Goal: Transaction & Acquisition: Book appointment/travel/reservation

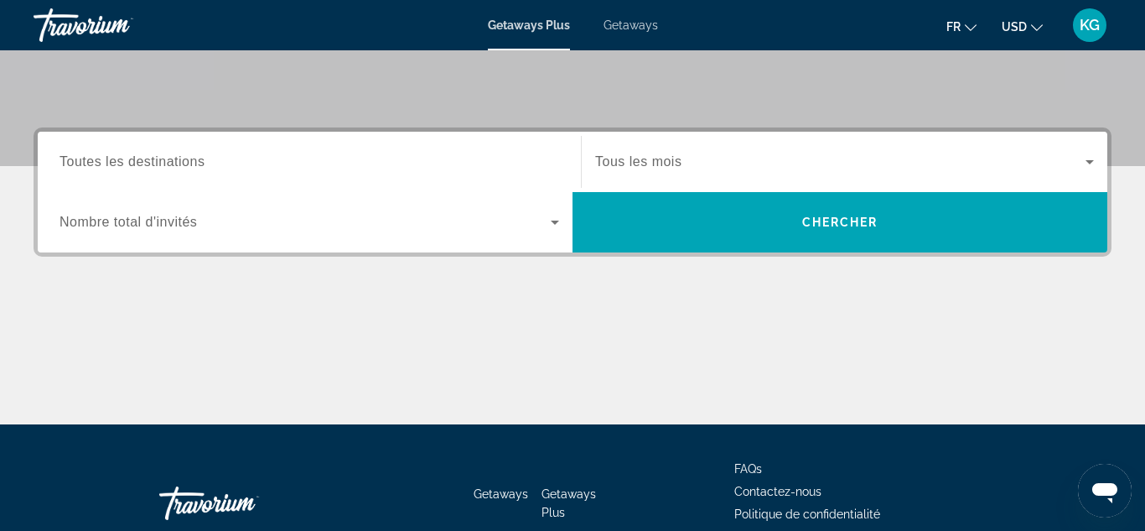
scroll to position [340, 0]
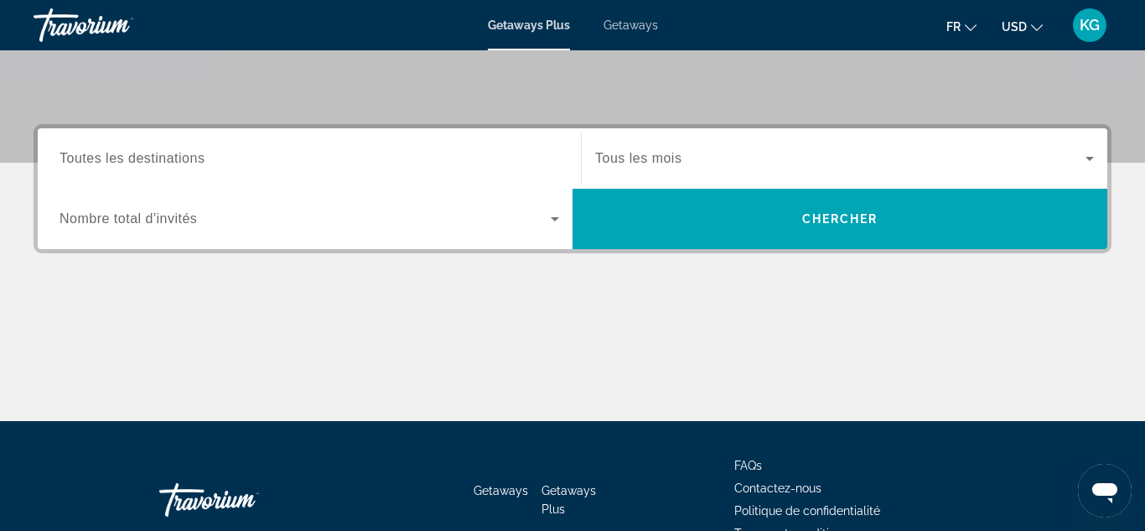
click at [1038, 27] on icon "Change currency" at bounding box center [1037, 28] width 12 height 12
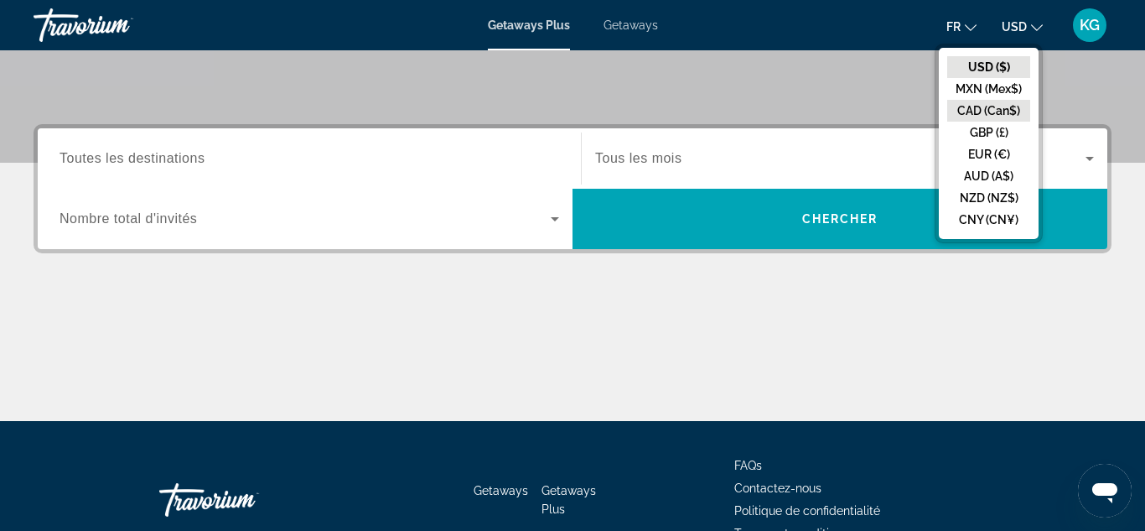
click at [1010, 106] on button "CAD (Can$)" at bounding box center [989, 111] width 83 height 22
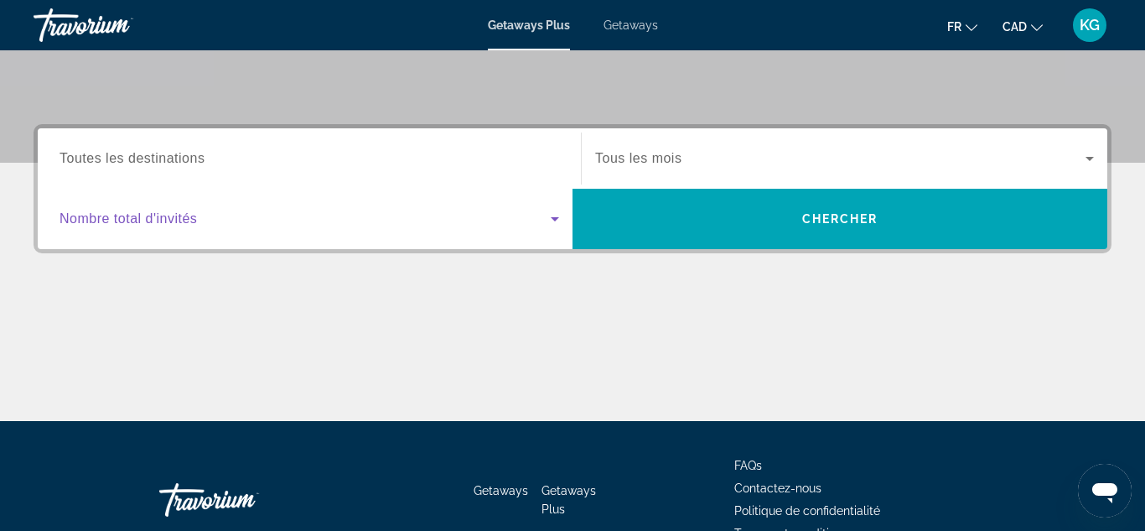
click at [409, 210] on span "Search widget" at bounding box center [305, 219] width 491 height 20
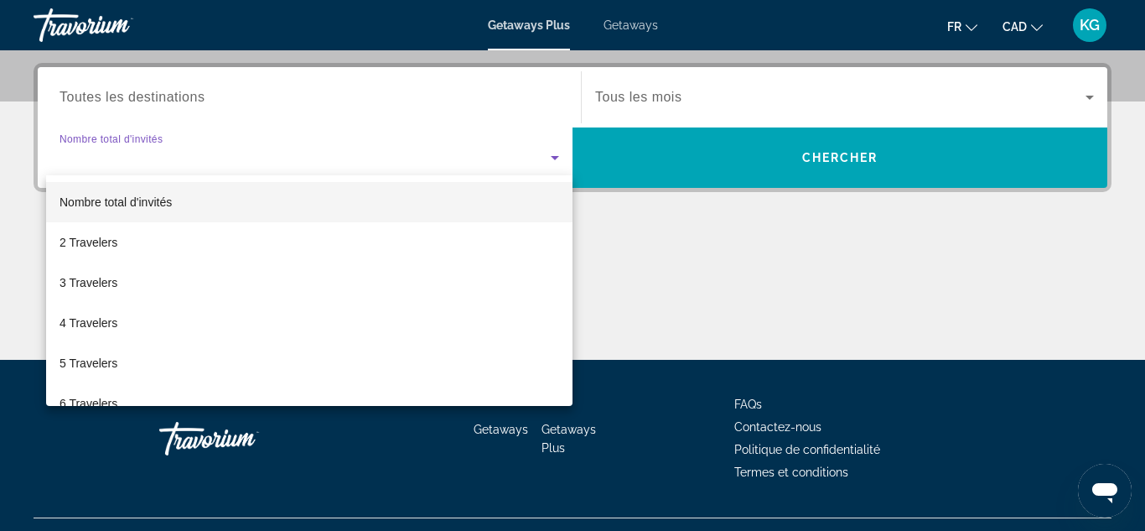
scroll to position [410, 0]
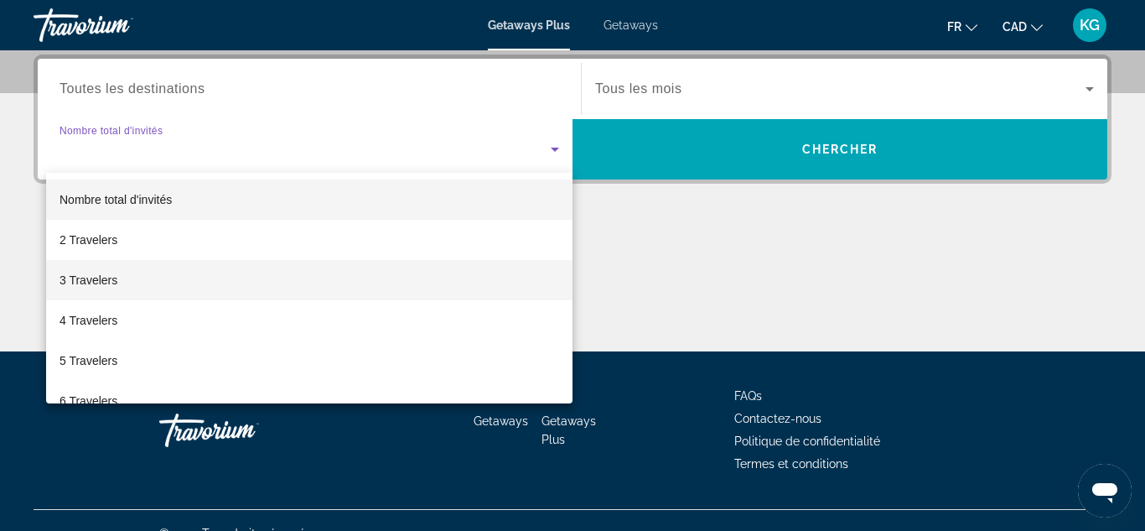
click at [359, 289] on mat-option "3 Travelers" at bounding box center [309, 280] width 527 height 40
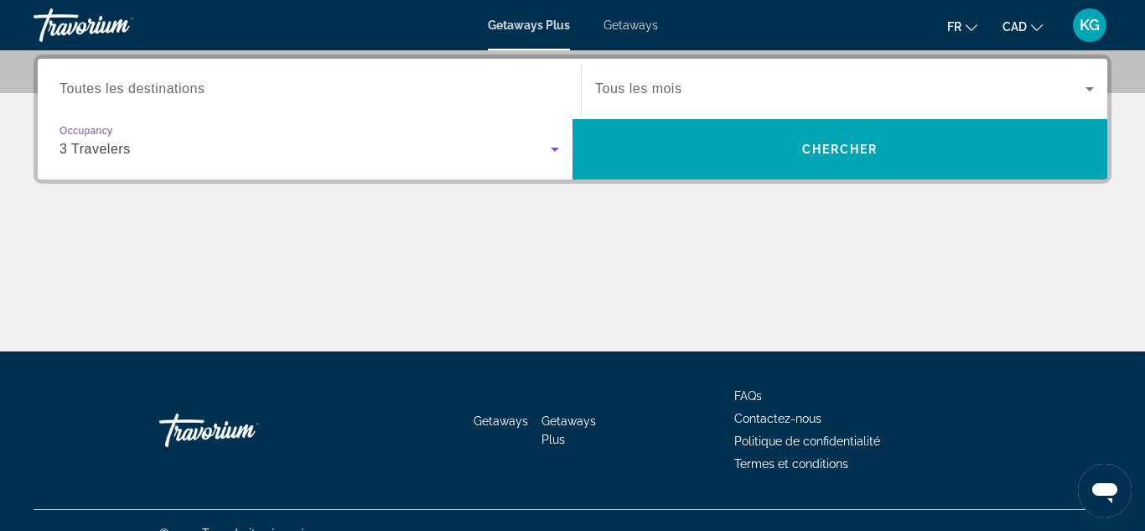
click at [698, 96] on span "Search widget" at bounding box center [840, 89] width 491 height 20
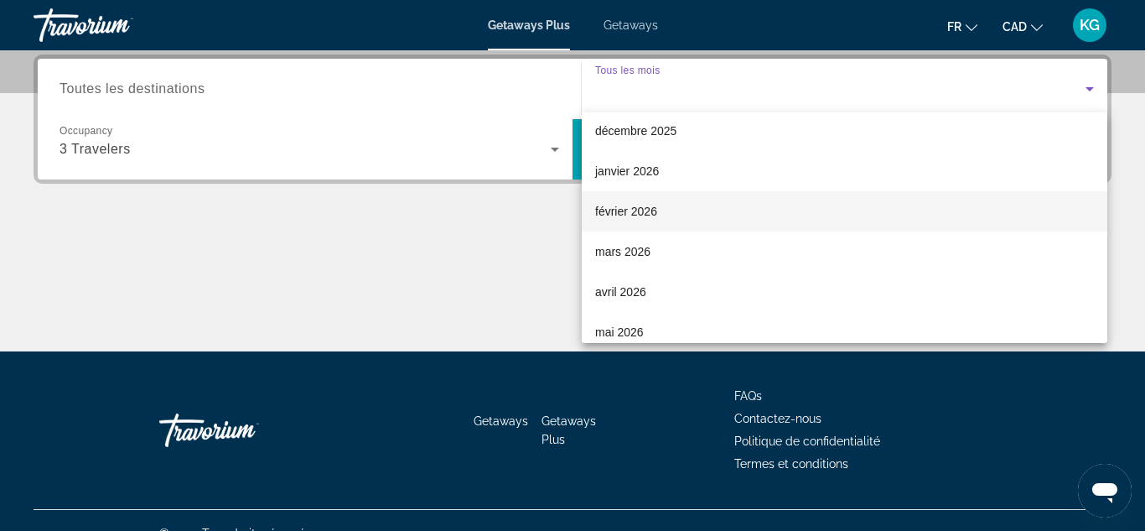
scroll to position [130, 0]
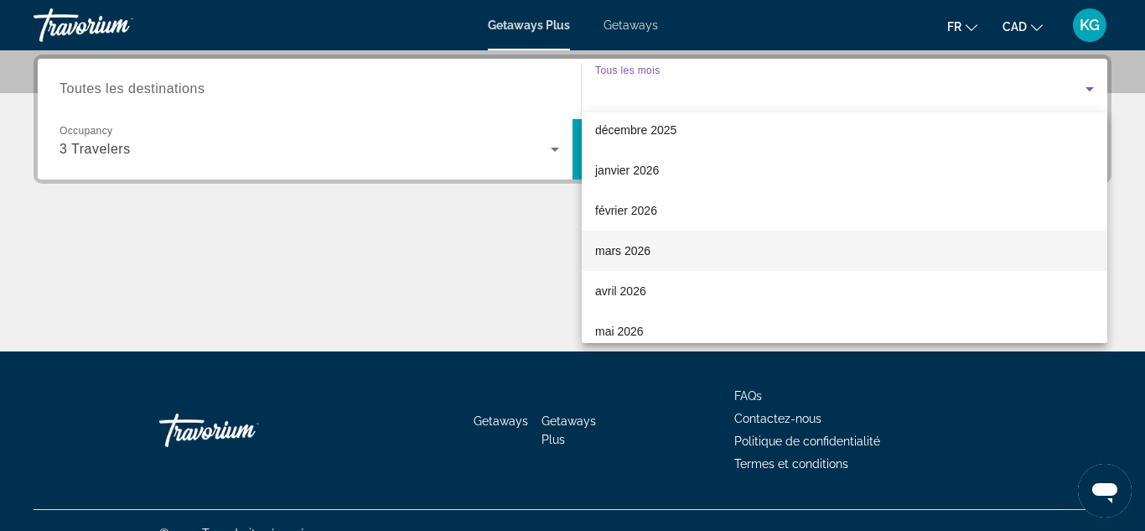
click at [635, 252] on span "mars 2026" at bounding box center [622, 251] width 55 height 20
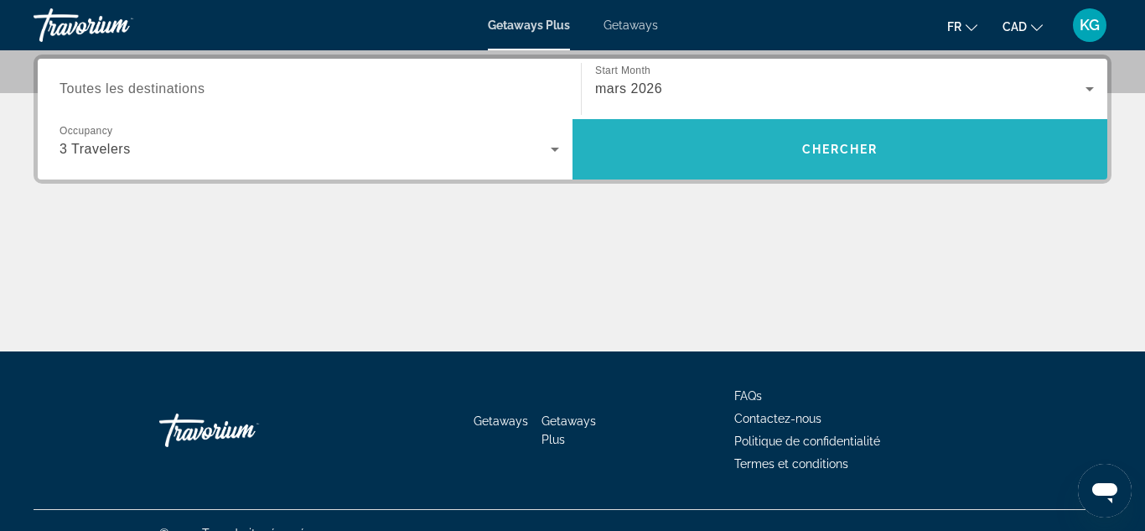
click at [690, 152] on span "Search" at bounding box center [840, 149] width 535 height 40
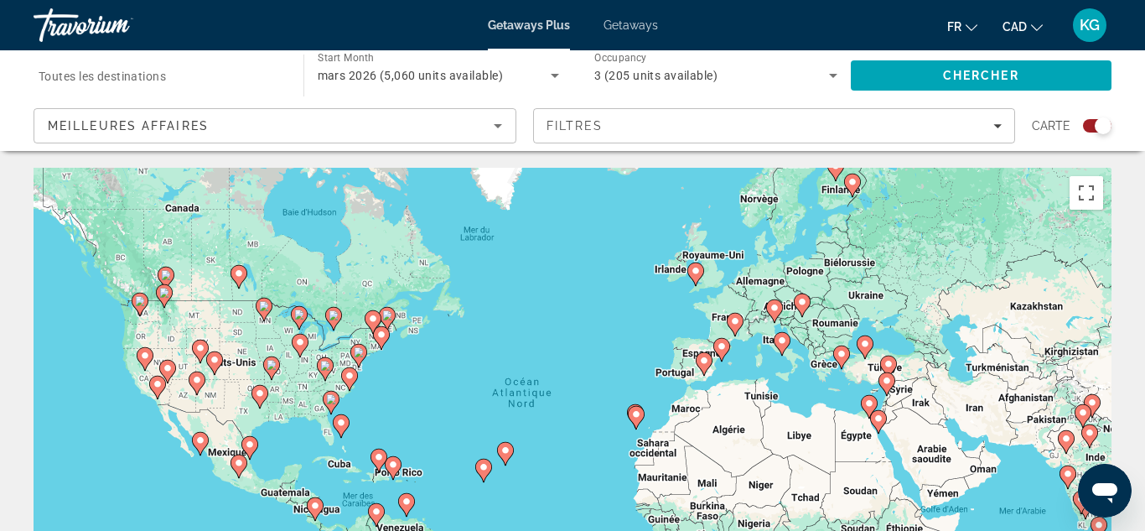
click at [340, 430] on icon "Main content" at bounding box center [341, 426] width 15 height 22
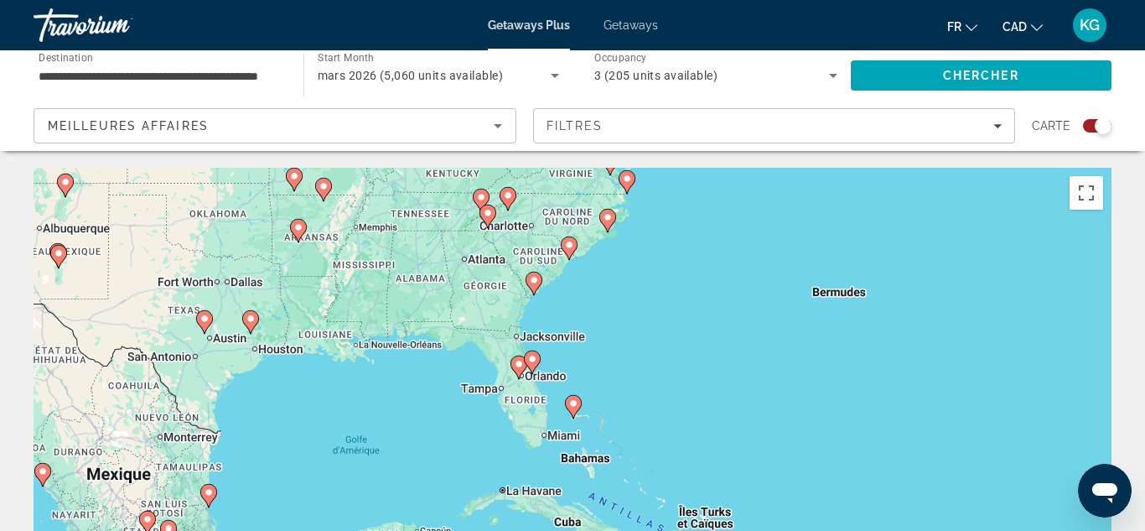
click at [532, 366] on icon "Main content" at bounding box center [532, 362] width 15 height 22
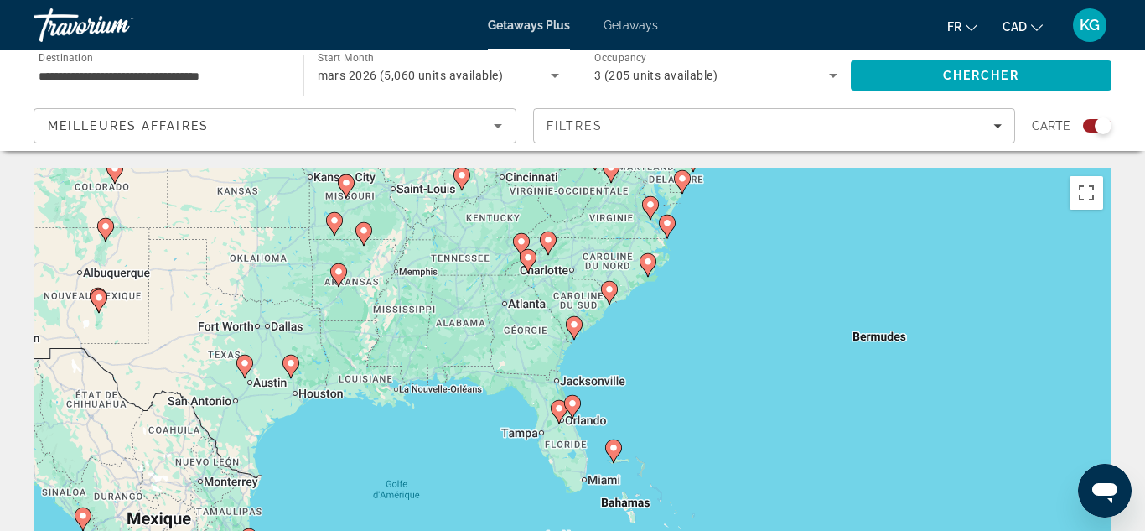
click at [574, 408] on icon "Main content" at bounding box center [572, 407] width 15 height 22
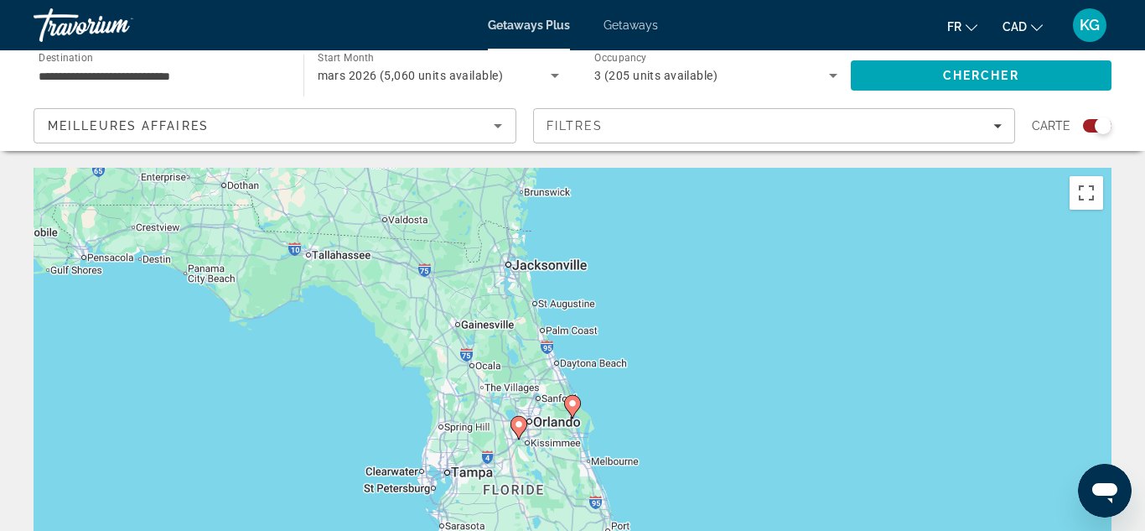
click at [518, 428] on image "Main content" at bounding box center [519, 424] width 10 height 10
type input "**********"
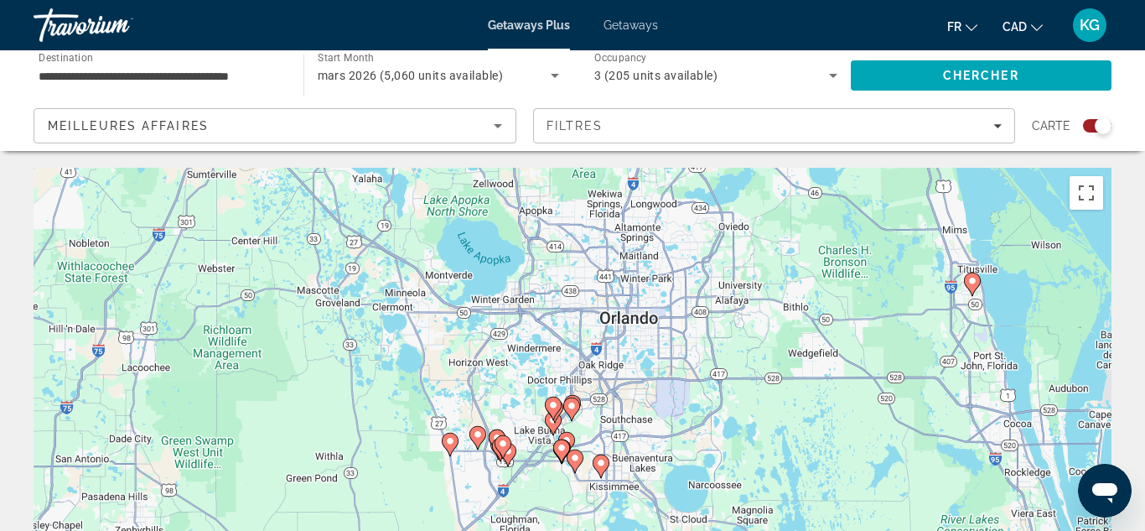
click at [584, 432] on div "Pour activer le glissement du marqueur avec le clavier, appuyez sur Alt+Entrée.…" at bounding box center [573, 419] width 1078 height 503
click at [595, 467] on icon "Main content" at bounding box center [601, 466] width 15 height 22
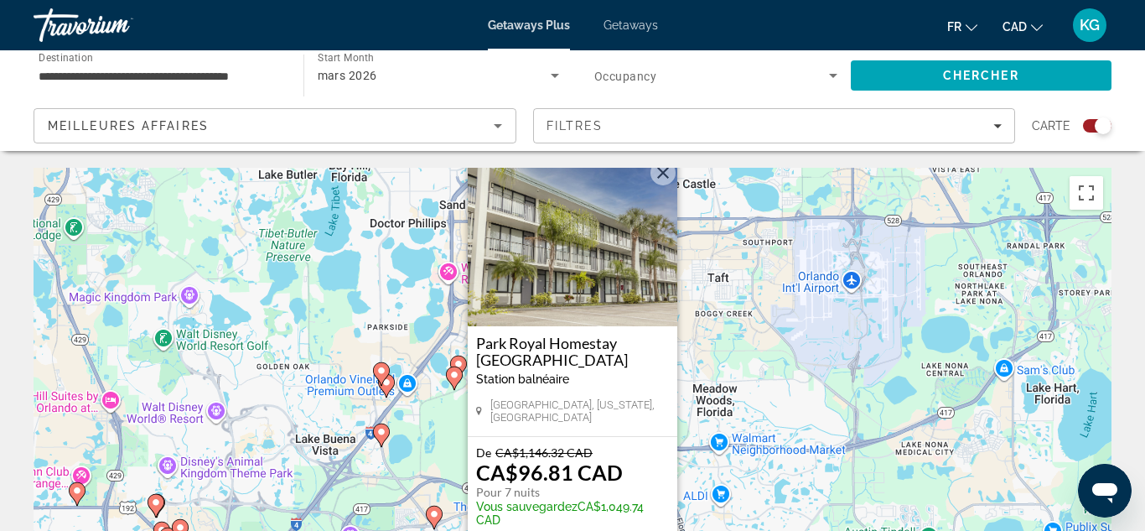
click at [667, 185] on button "Fermer" at bounding box center [663, 172] width 25 height 25
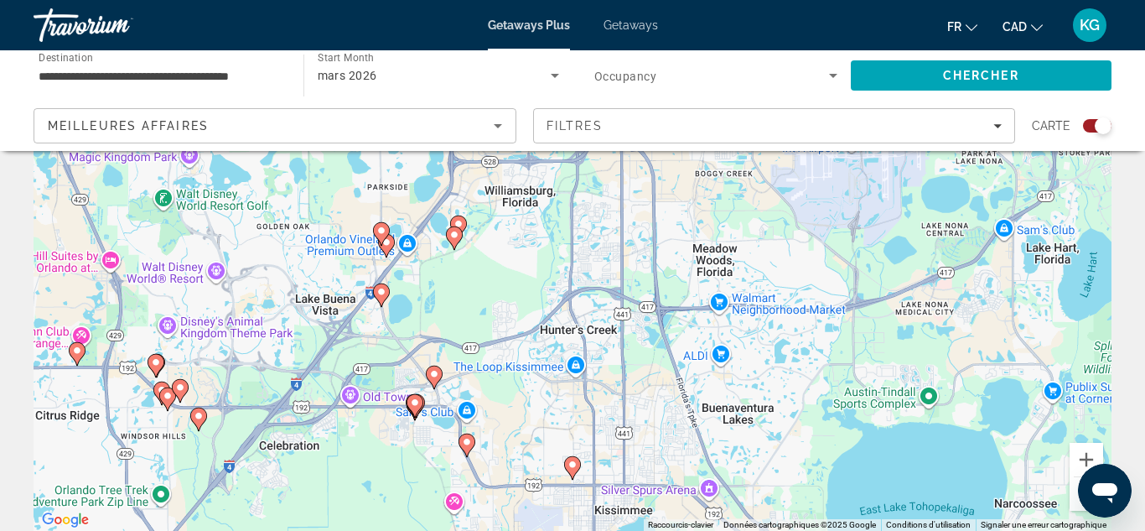
scroll to position [141, 0]
click at [381, 300] on icon "Main content" at bounding box center [381, 294] width 15 height 22
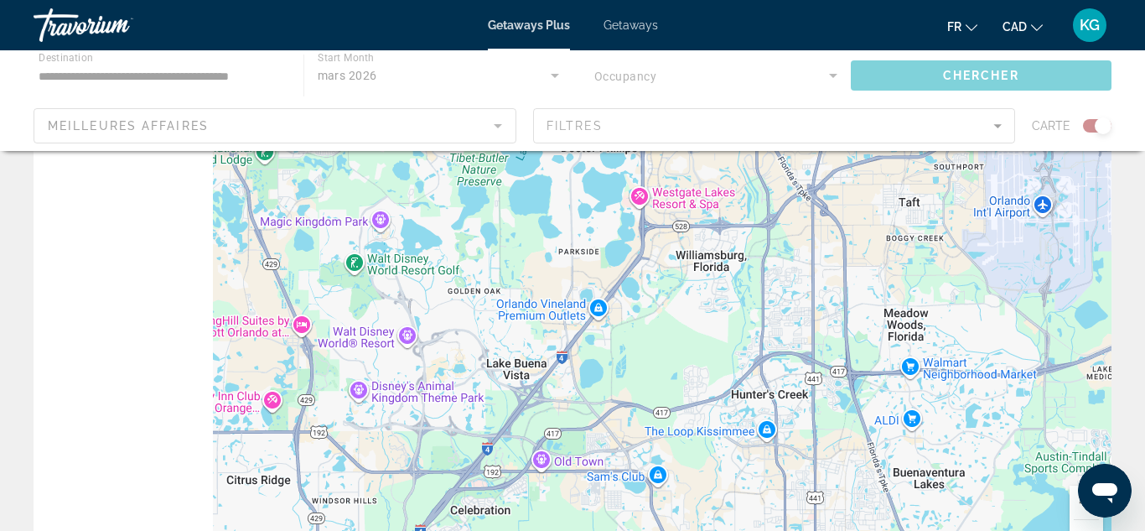
scroll to position [0, 0]
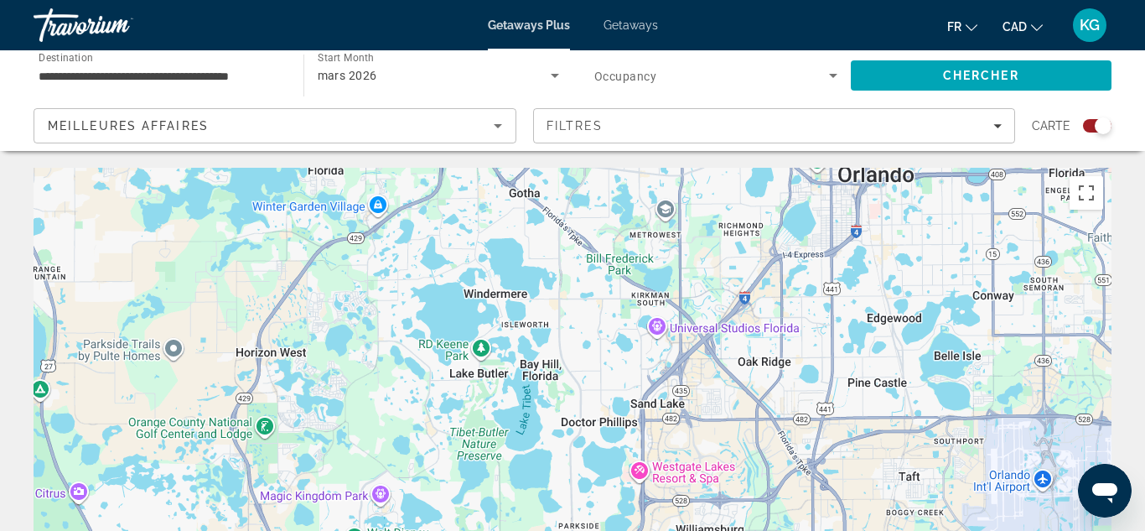
click at [862, 255] on div "Pour activer le glissement du marqueur avec le clavier, appuyez sur Alt+Entrée.…" at bounding box center [573, 419] width 1078 height 503
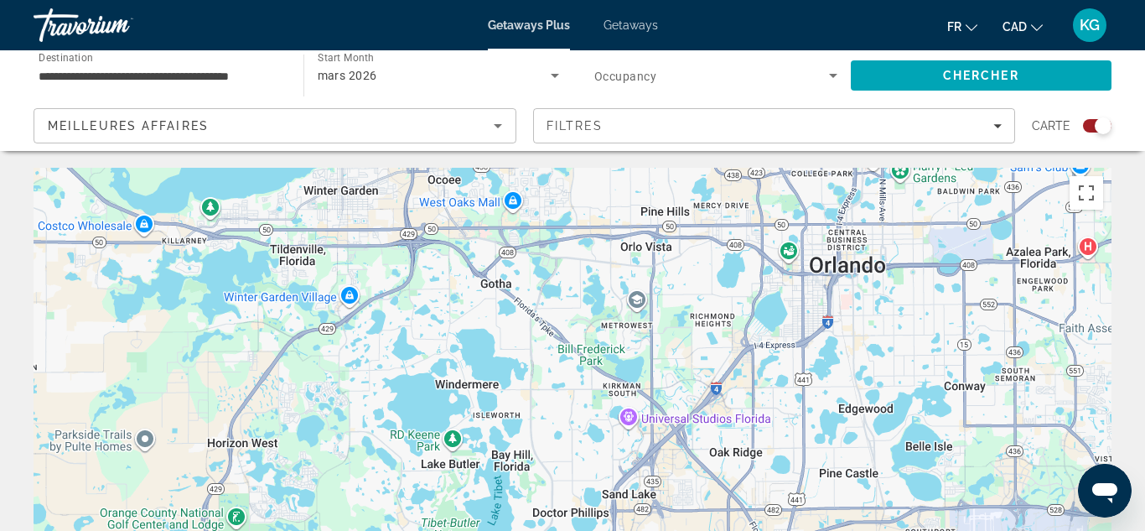
drag, startPoint x: 862, startPoint y: 255, endPoint x: 830, endPoint y: 354, distance: 104.0
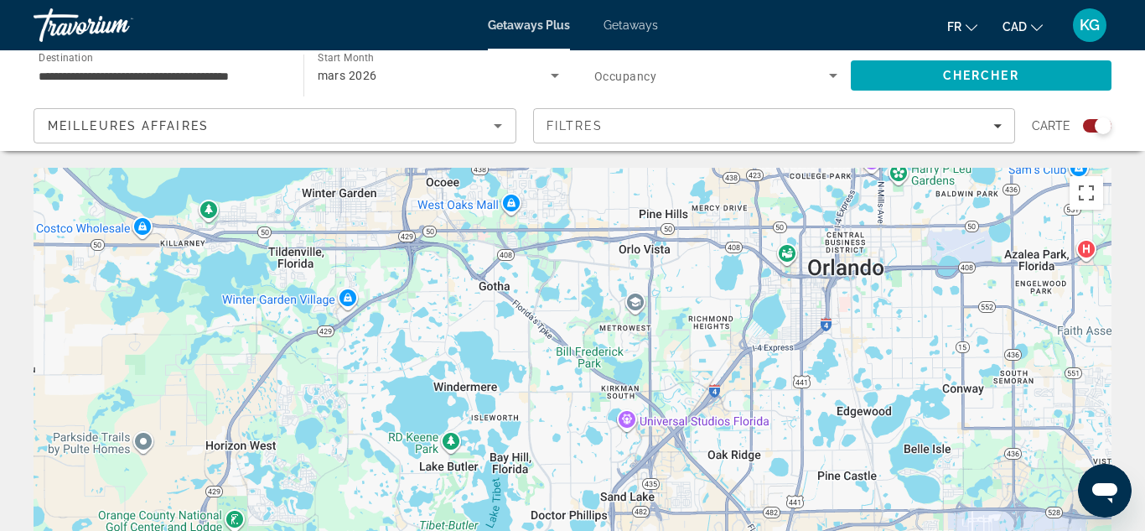
click at [626, 424] on div "Pour activer le glissement du marqueur avec le clavier, appuyez sur Alt+Entrée.…" at bounding box center [573, 419] width 1078 height 503
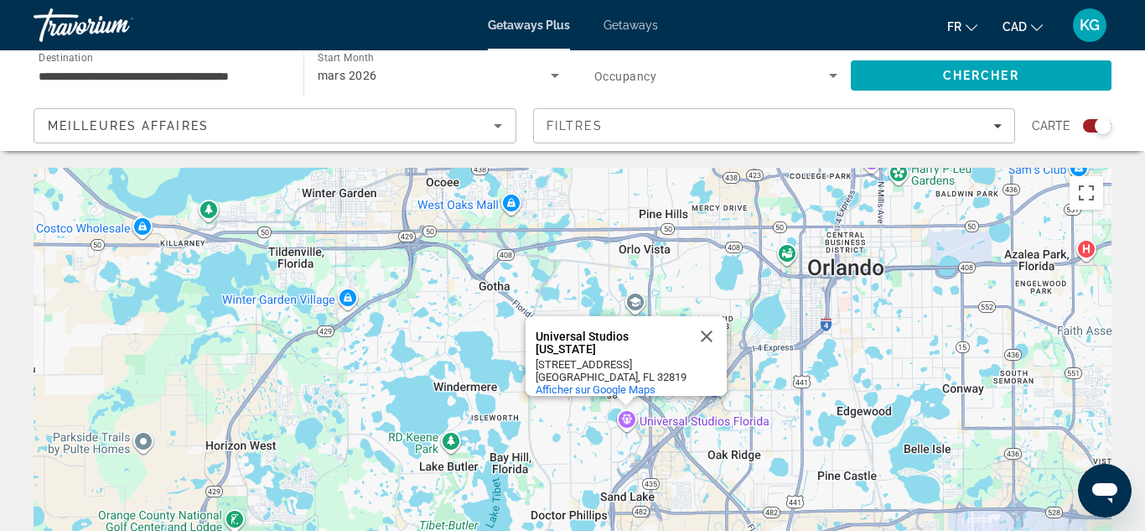
click at [626, 425] on div "Pour activer le glissement du marqueur avec le clavier, appuyez sur Alt+Entrée.…" at bounding box center [573, 419] width 1078 height 503
click at [647, 25] on span "Getaways" at bounding box center [631, 24] width 55 height 13
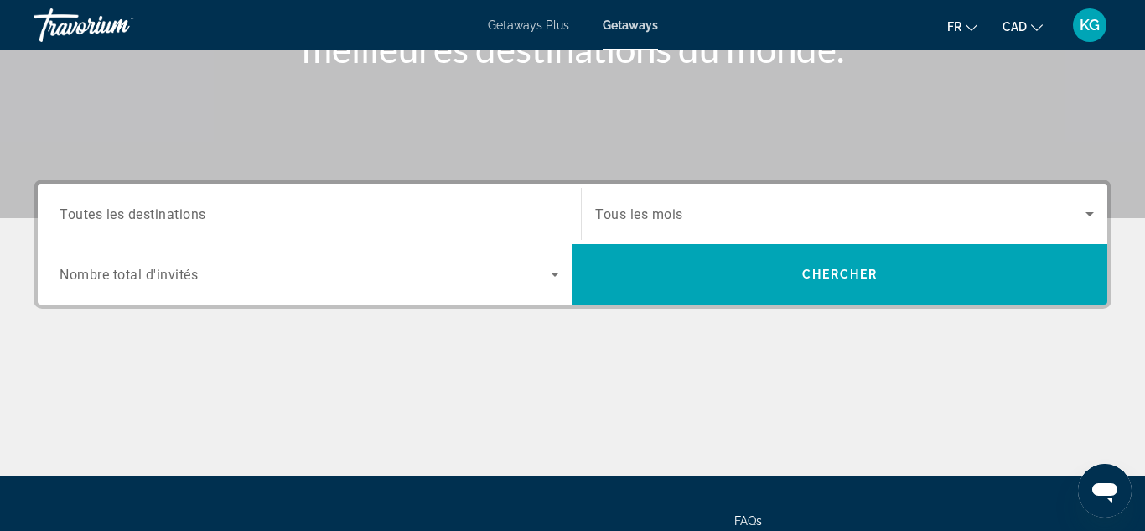
scroll to position [288, 0]
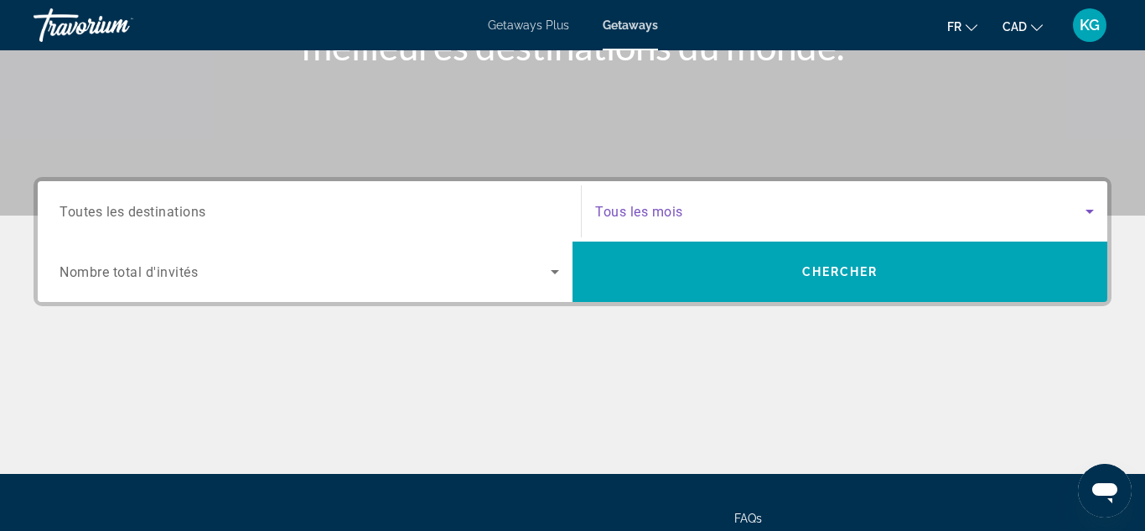
click at [711, 209] on span "Search widget" at bounding box center [840, 211] width 491 height 20
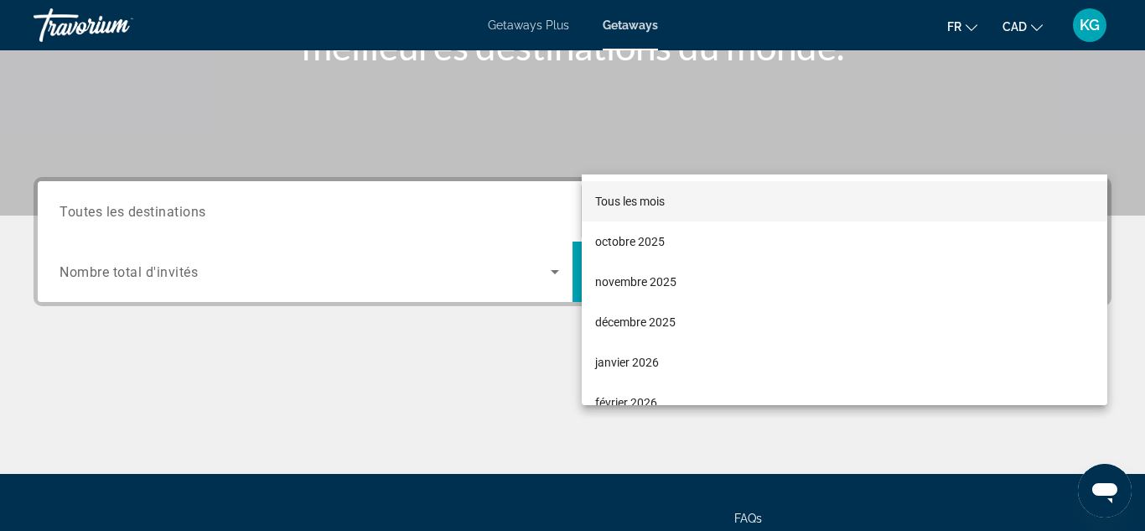
scroll to position [410, 0]
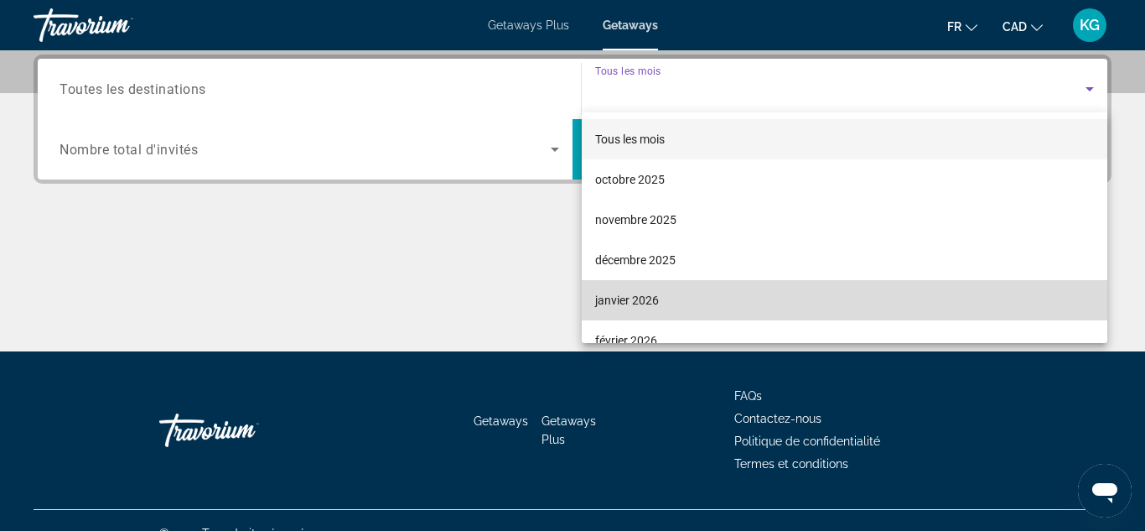
click at [640, 292] on span "janvier 2026" at bounding box center [627, 300] width 64 height 20
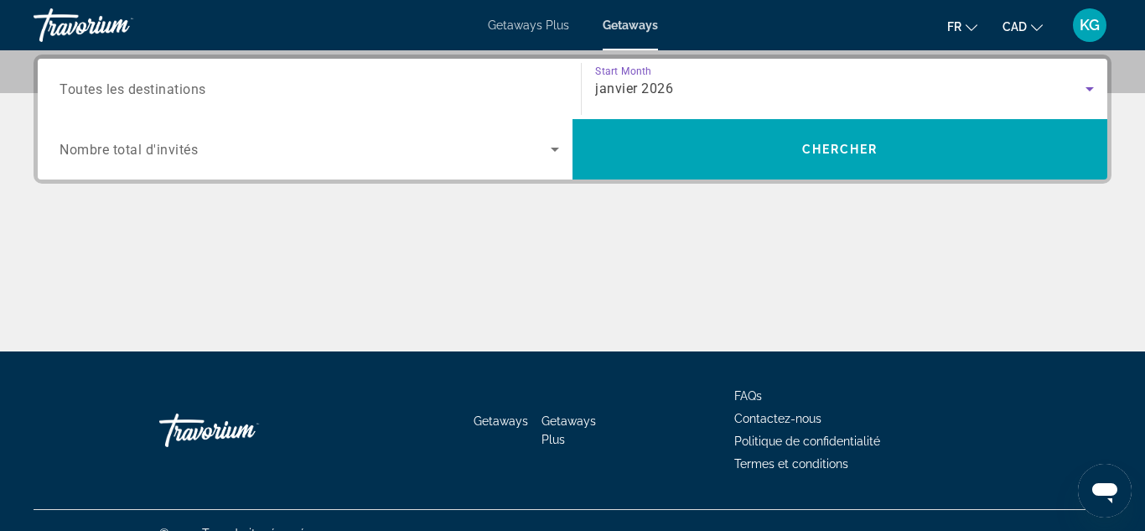
click at [278, 96] on input "Destination Toutes les destinations" at bounding box center [310, 90] width 500 height 20
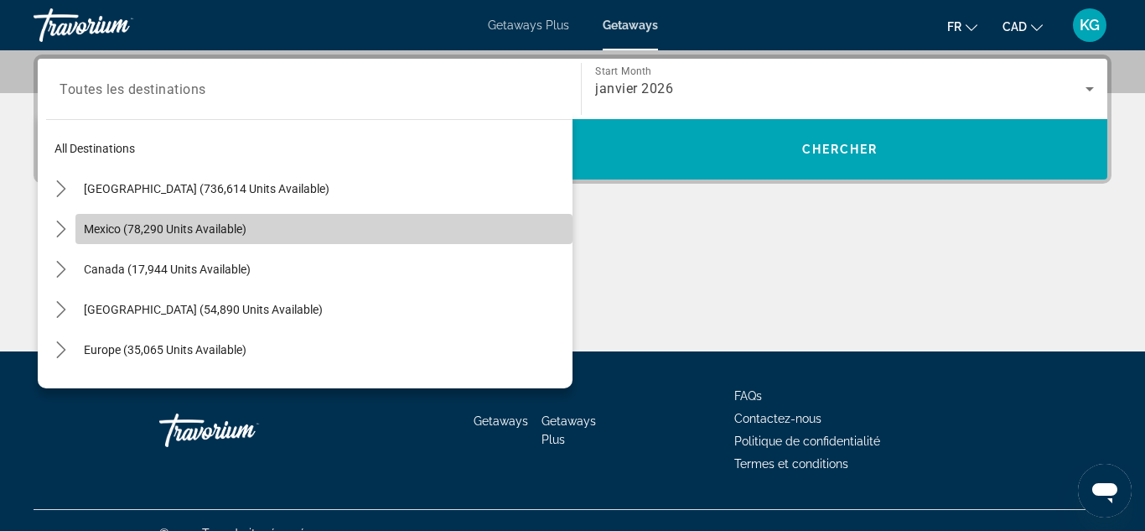
click at [226, 224] on span "Mexico (78,290 units available)" at bounding box center [165, 228] width 163 height 13
type input "**********"
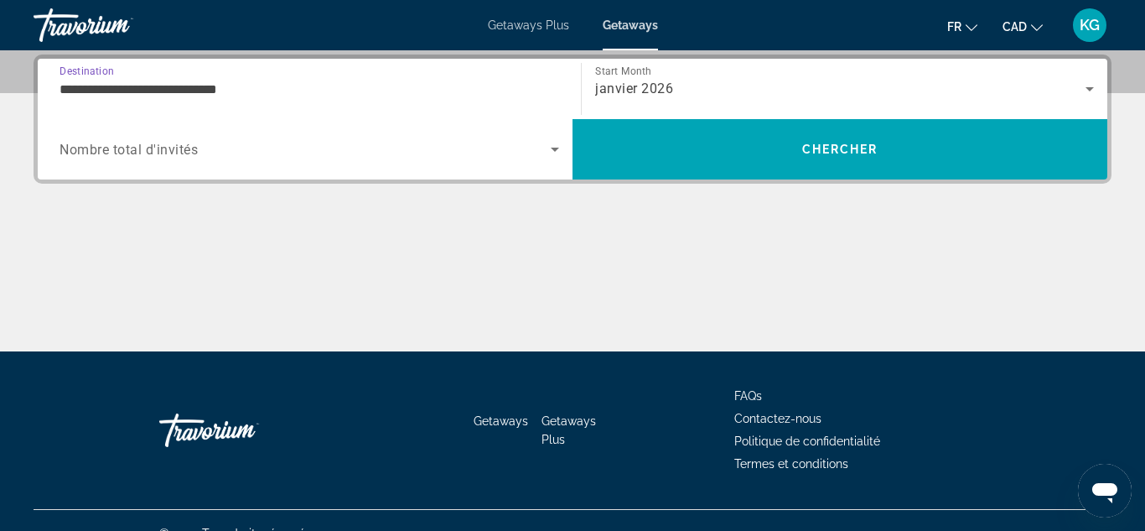
click at [256, 140] on span "Search widget" at bounding box center [305, 149] width 491 height 20
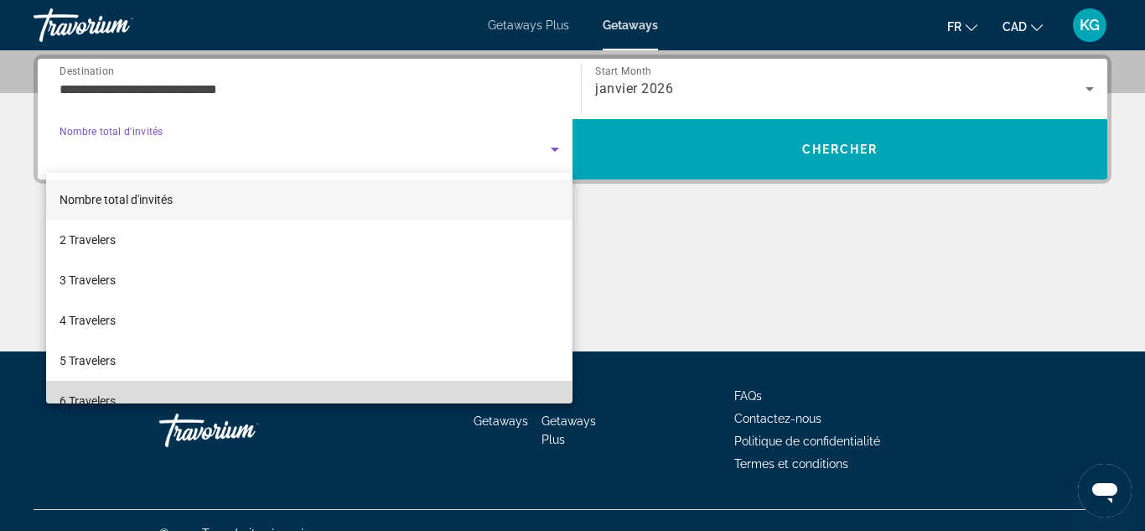
click at [127, 393] on mat-option "6 Travelers" at bounding box center [309, 401] width 527 height 40
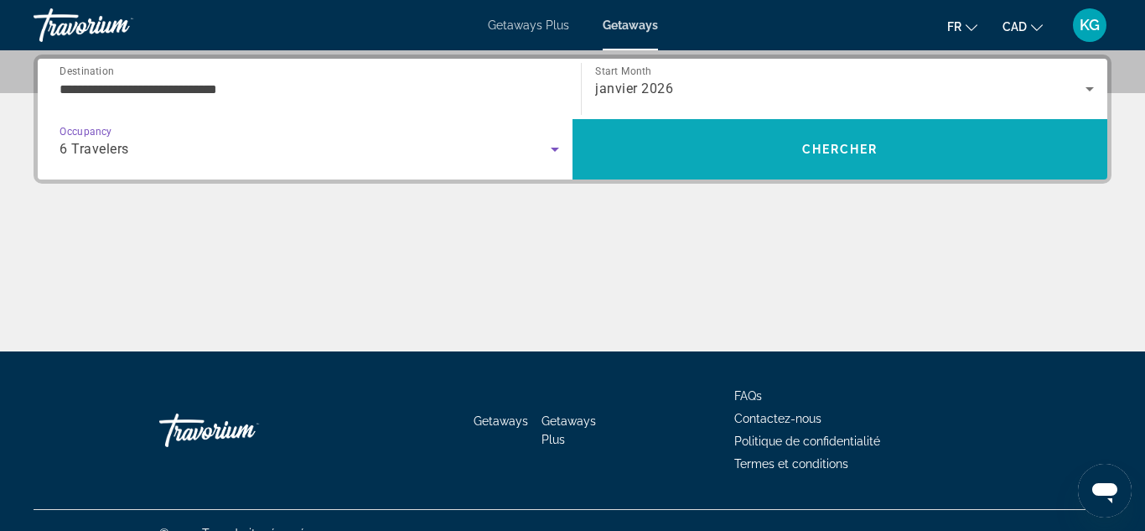
click at [799, 164] on span "Search" at bounding box center [840, 149] width 535 height 40
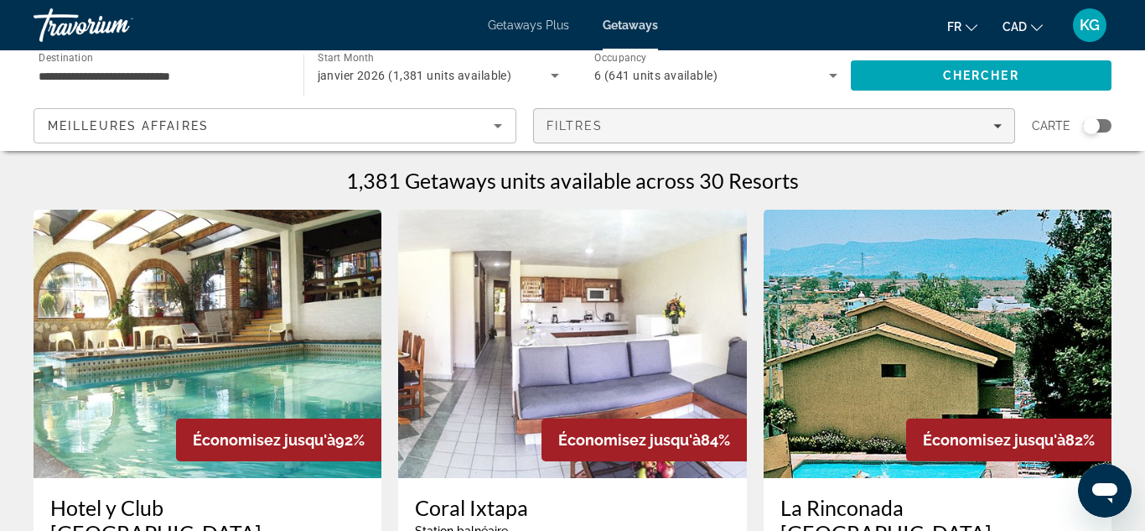
click at [1004, 120] on span "Filters" at bounding box center [774, 126] width 481 height 40
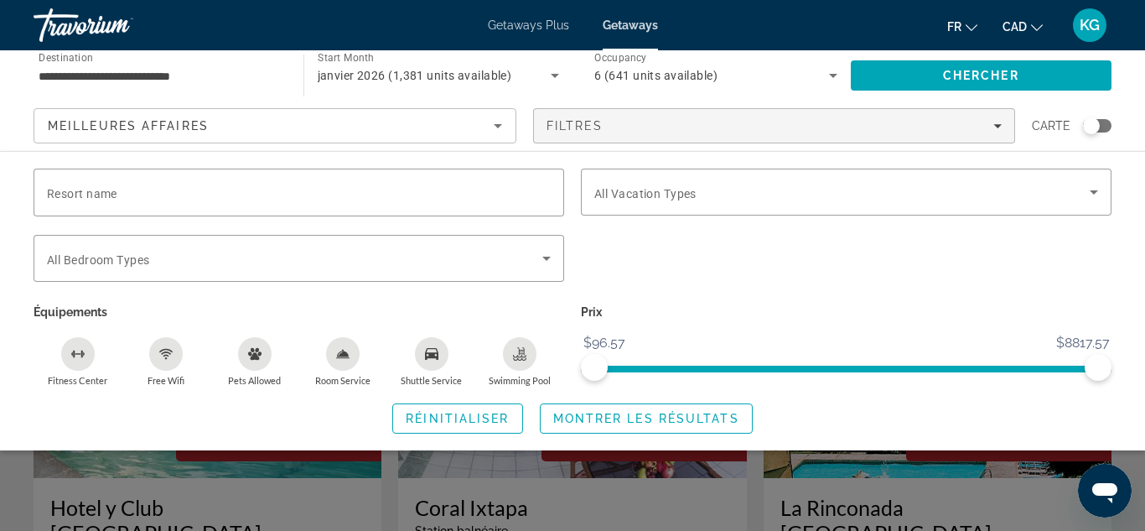
click at [524, 356] on icon "Swimming Pool" at bounding box center [519, 353] width 13 height 13
click at [1098, 193] on icon "Search widget" at bounding box center [1094, 192] width 20 height 20
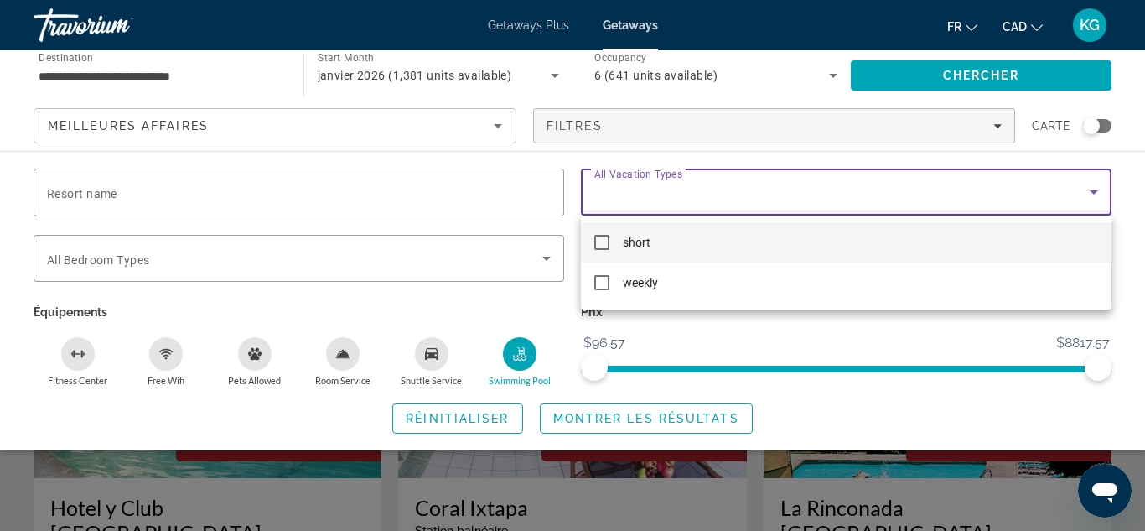
click at [1130, 203] on div at bounding box center [572, 265] width 1145 height 531
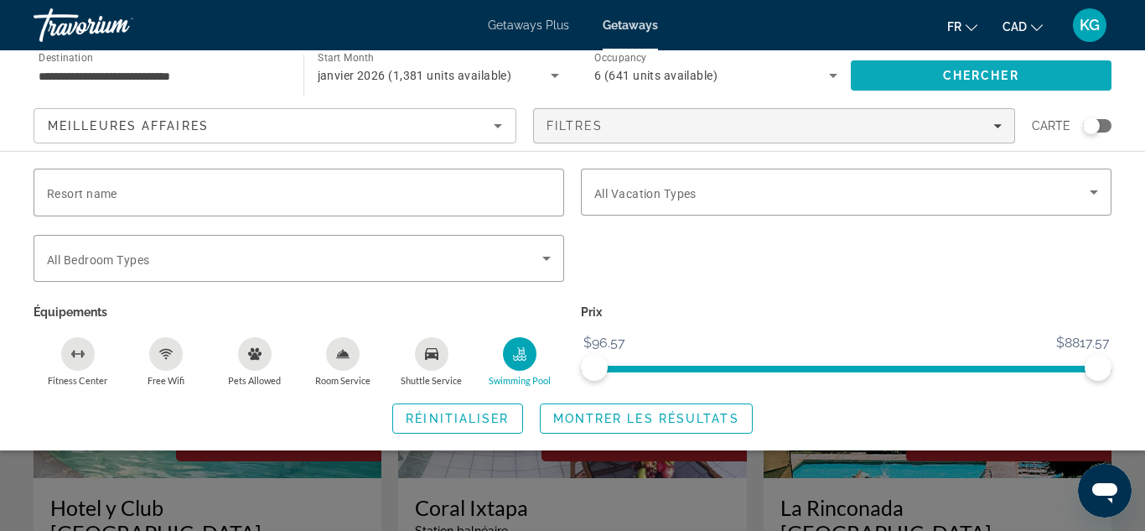
click at [942, 77] on span "Search" at bounding box center [982, 75] width 262 height 40
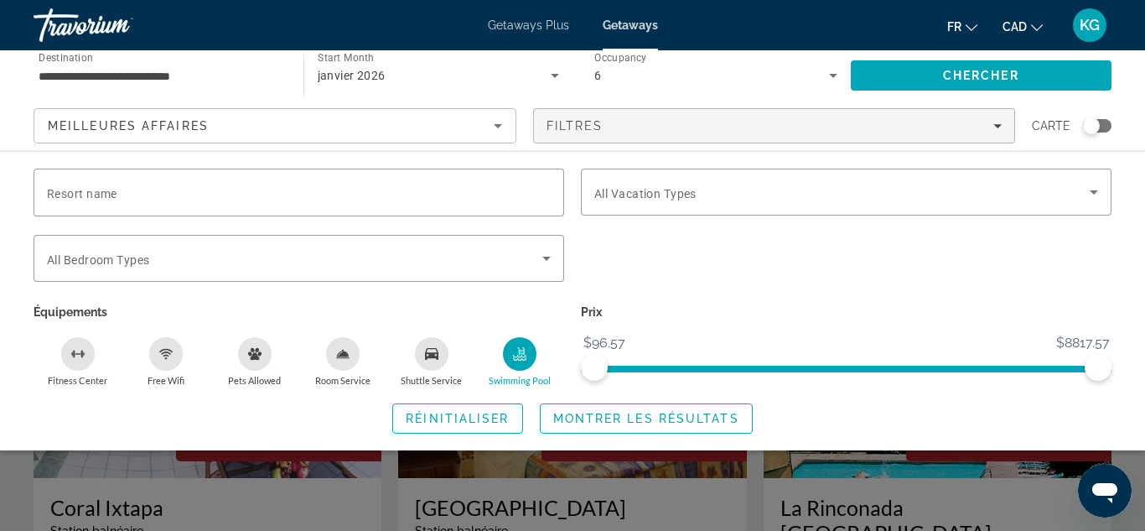
click at [1127, 418] on div "Resort name Vacation Types All Vacation Types Bedroom Types All Bedroom Types É…" at bounding box center [572, 301] width 1145 height 265
click at [708, 475] on div "Search widget" at bounding box center [572, 391] width 1145 height 279
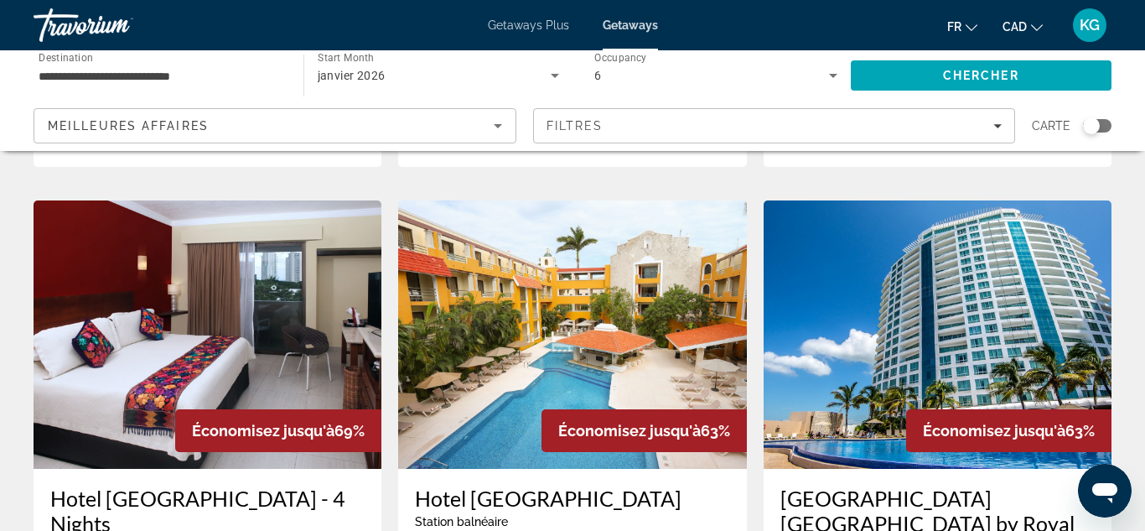
scroll to position [1295, 0]
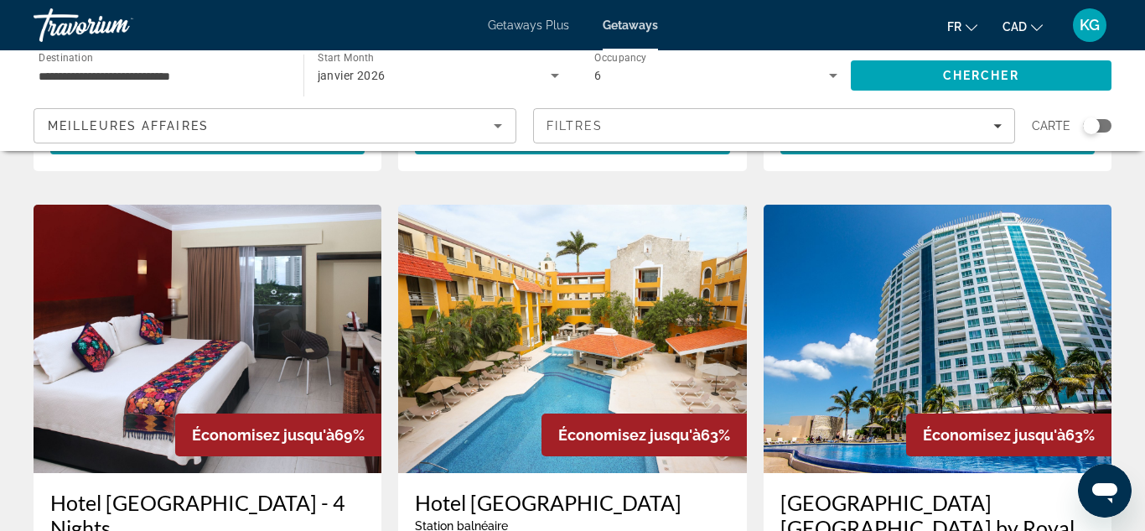
click at [1026, 345] on img "Main content" at bounding box center [938, 339] width 348 height 268
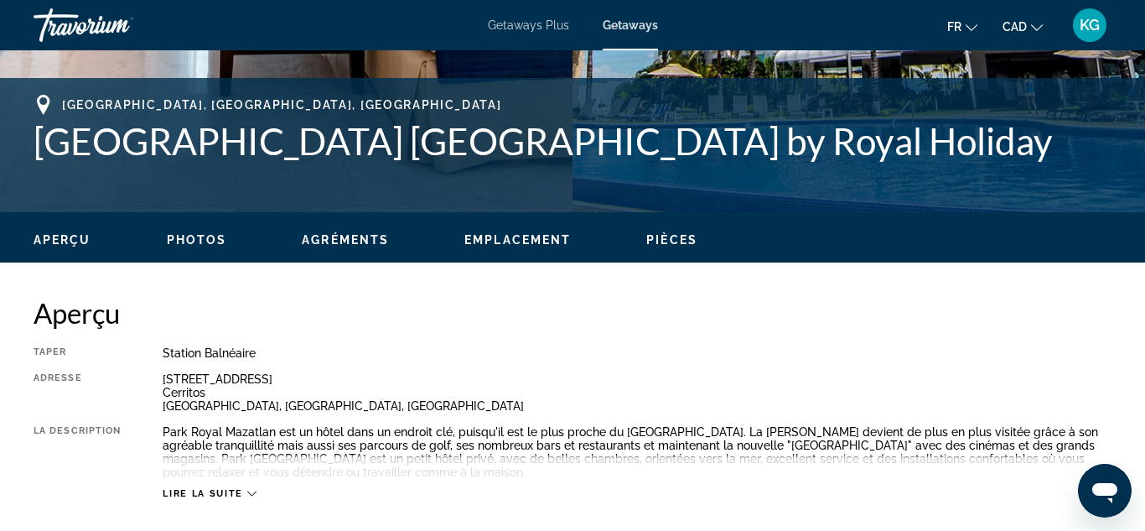
scroll to position [636, 0]
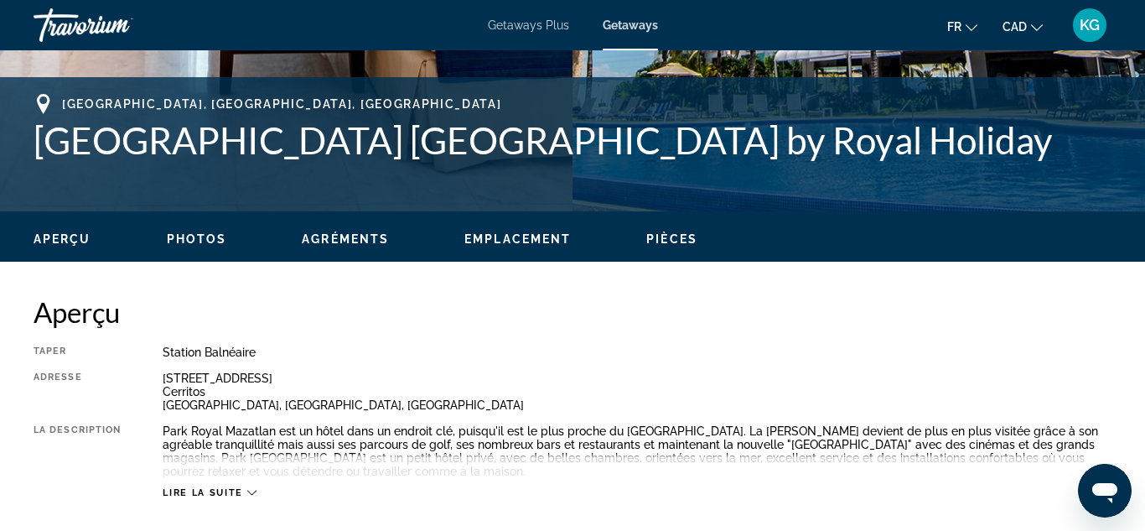
click at [252, 487] on div "Lire la suite" at bounding box center [209, 492] width 93 height 11
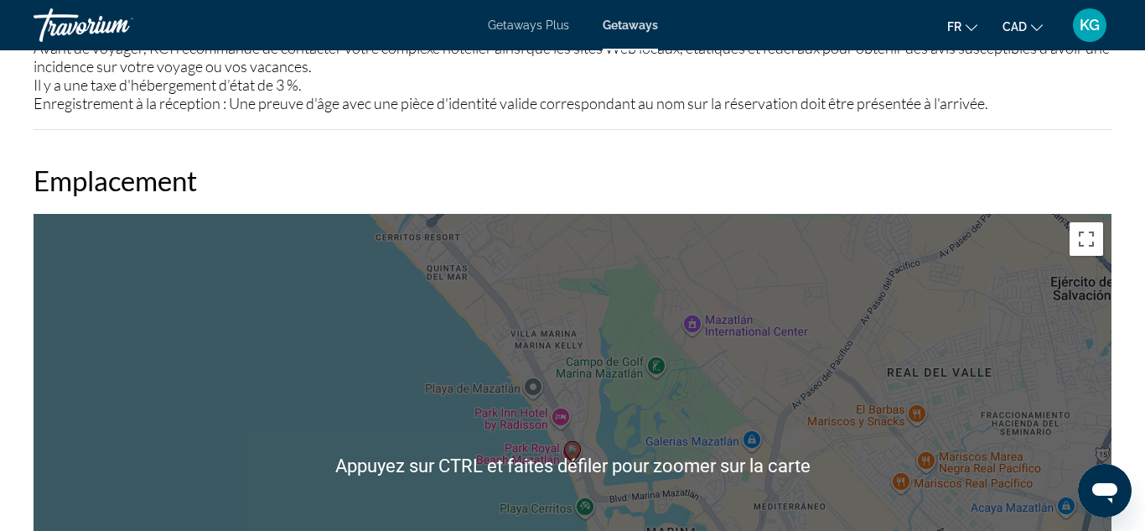
scroll to position [2259, 0]
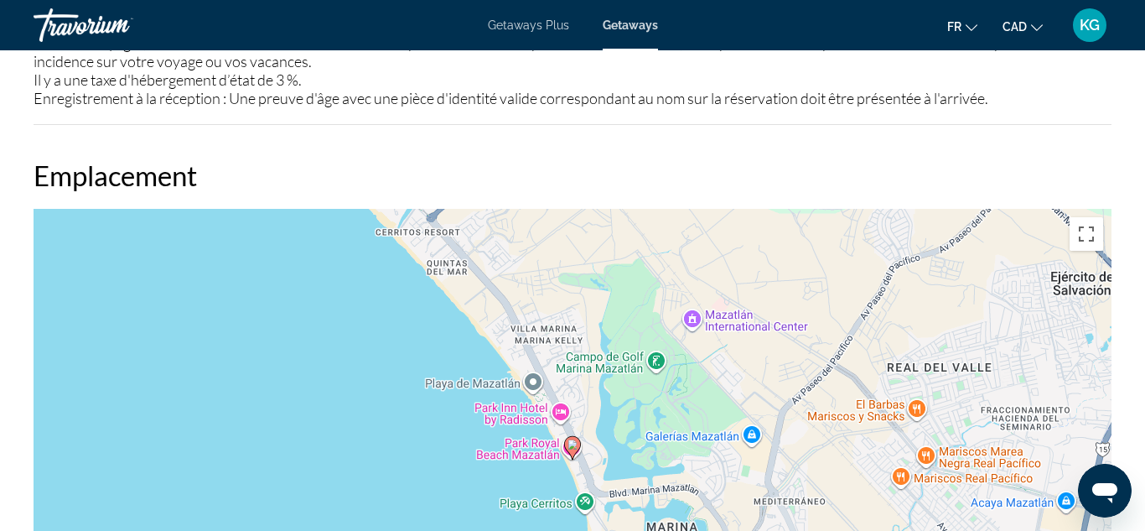
click at [402, 165] on h2 "Emplacement" at bounding box center [573, 175] width 1078 height 34
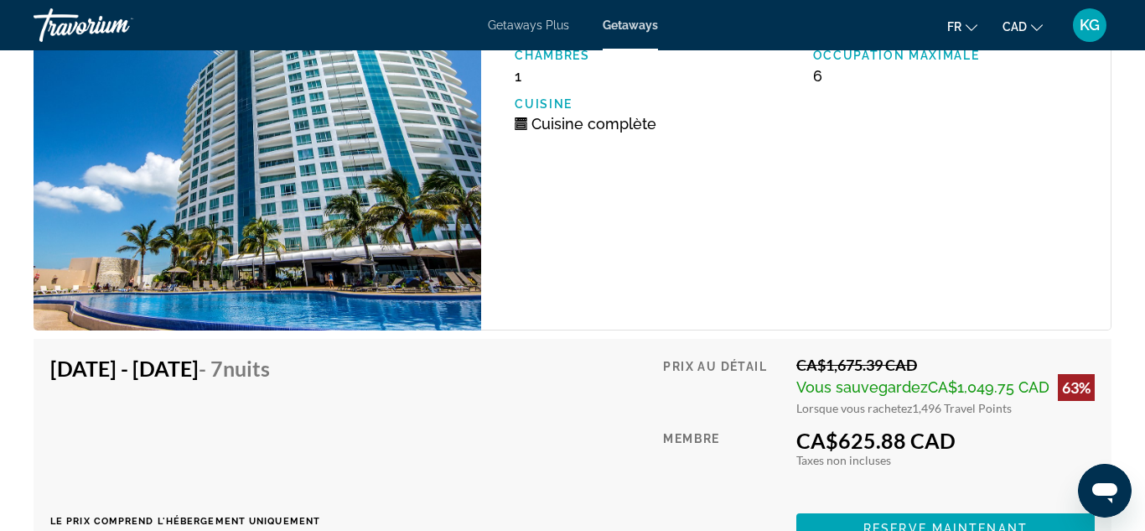
scroll to position [3064, 0]
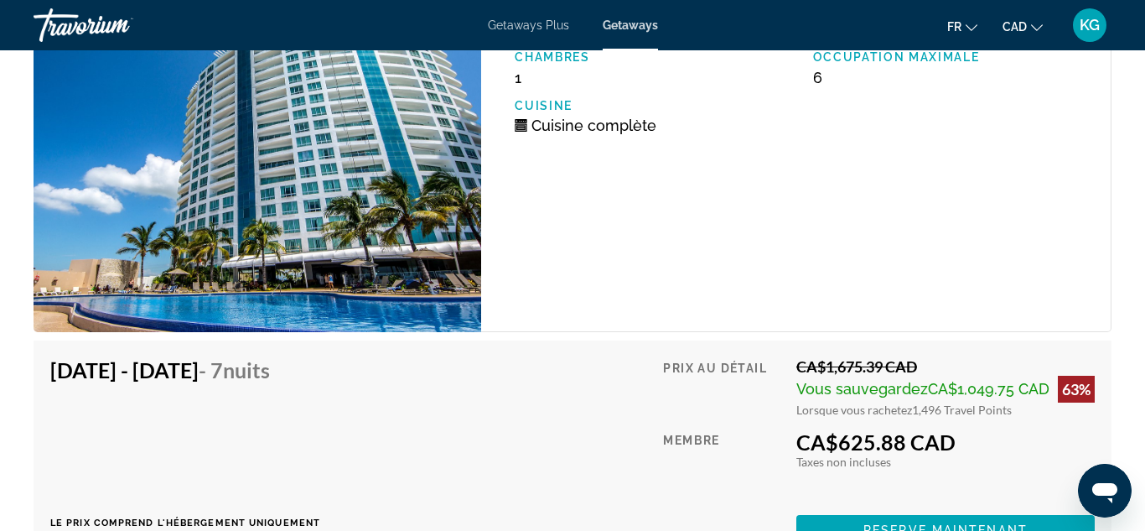
click at [385, 213] on img "Main content" at bounding box center [258, 161] width 448 height 341
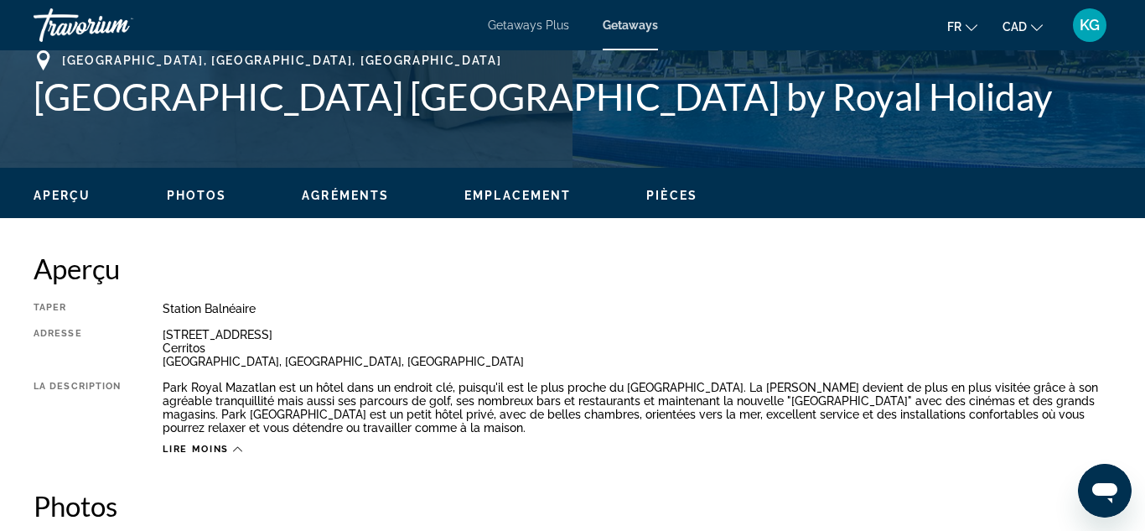
scroll to position [678, 0]
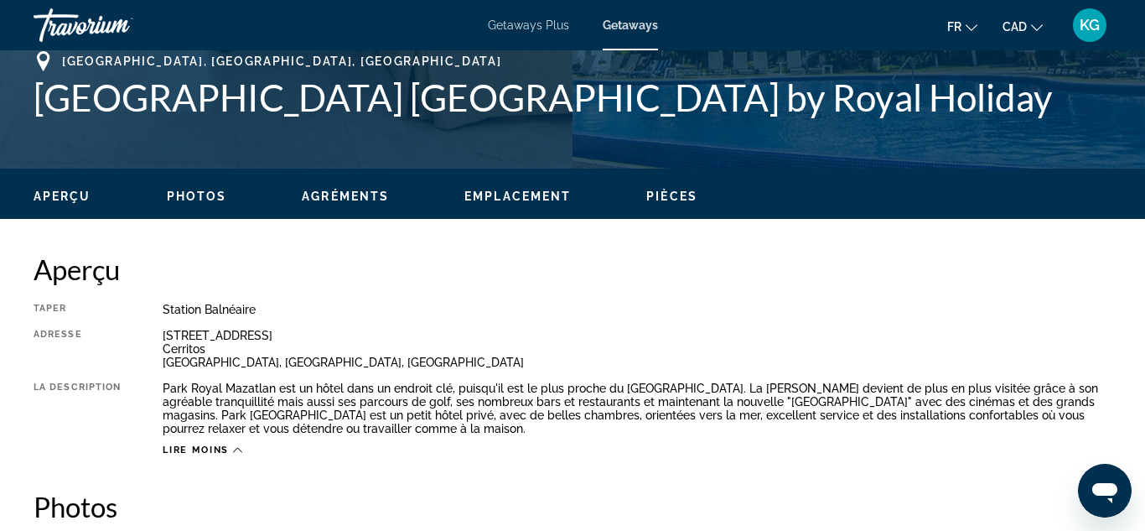
click at [208, 196] on span "Photos" at bounding box center [197, 196] width 60 height 13
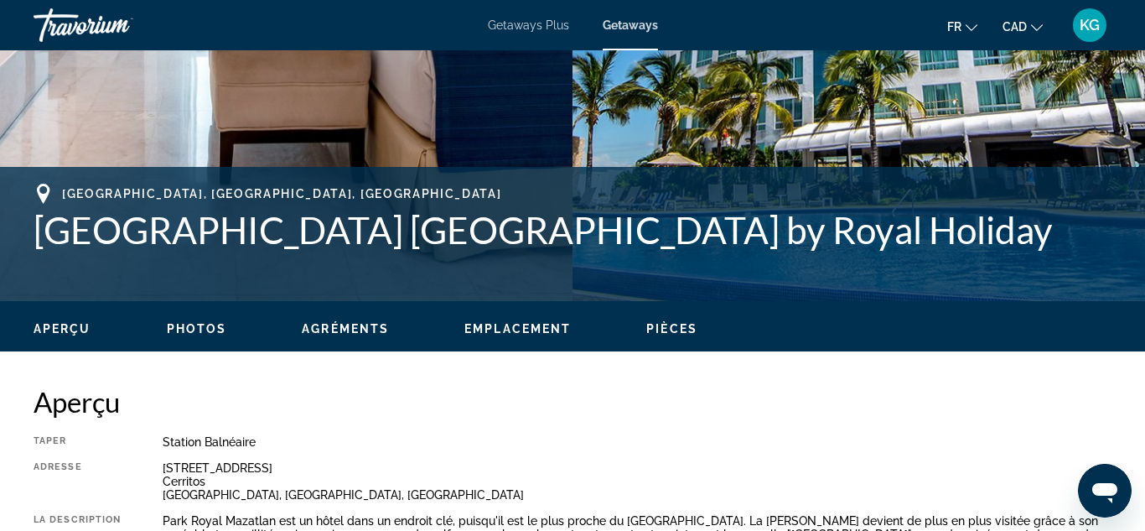
scroll to position [0, 0]
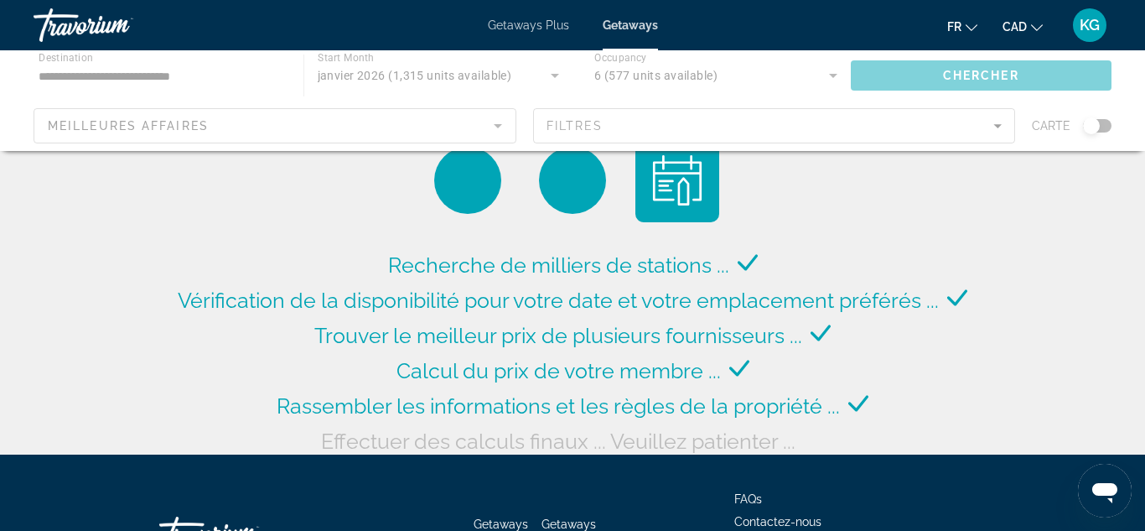
click at [996, 132] on div "Main content" at bounding box center [572, 100] width 1145 height 101
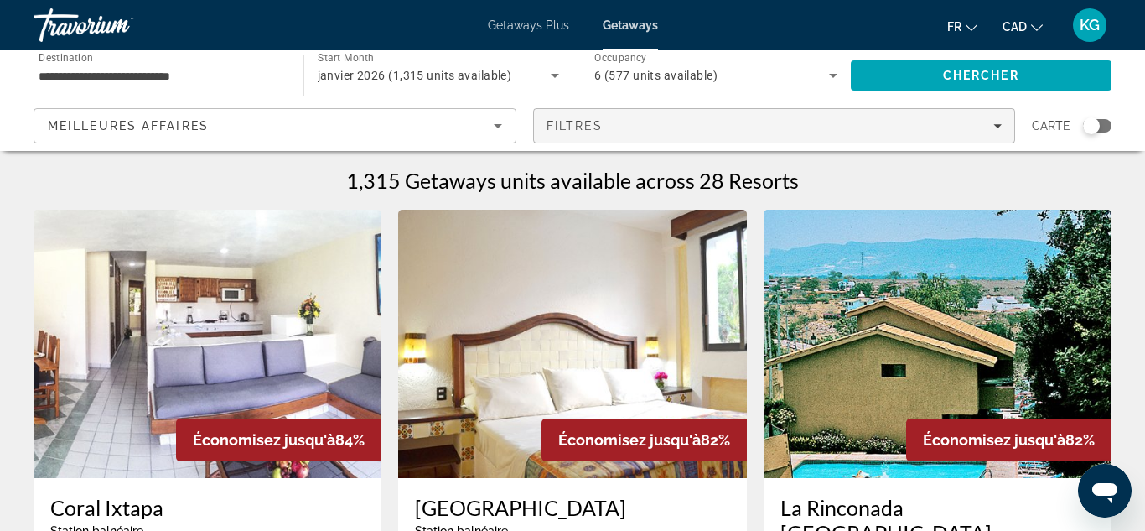
click at [1007, 124] on span "Filters" at bounding box center [774, 126] width 481 height 40
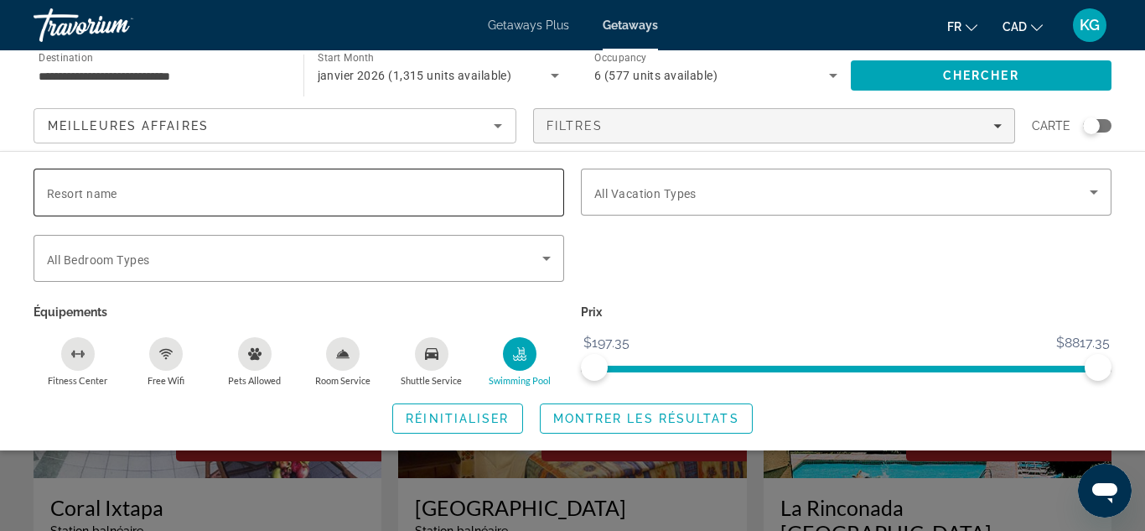
scroll to position [3, 0]
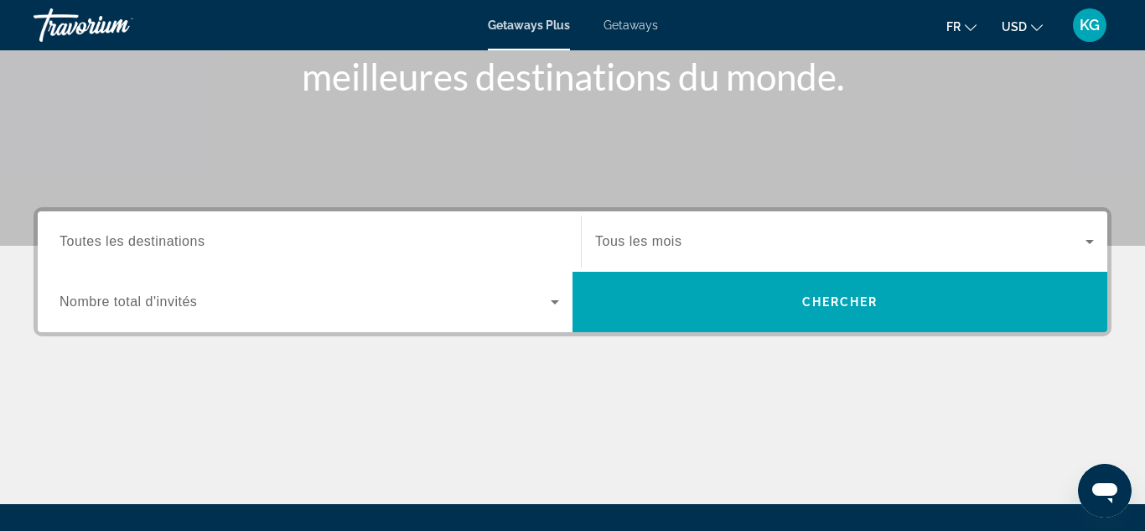
scroll to position [258, 0]
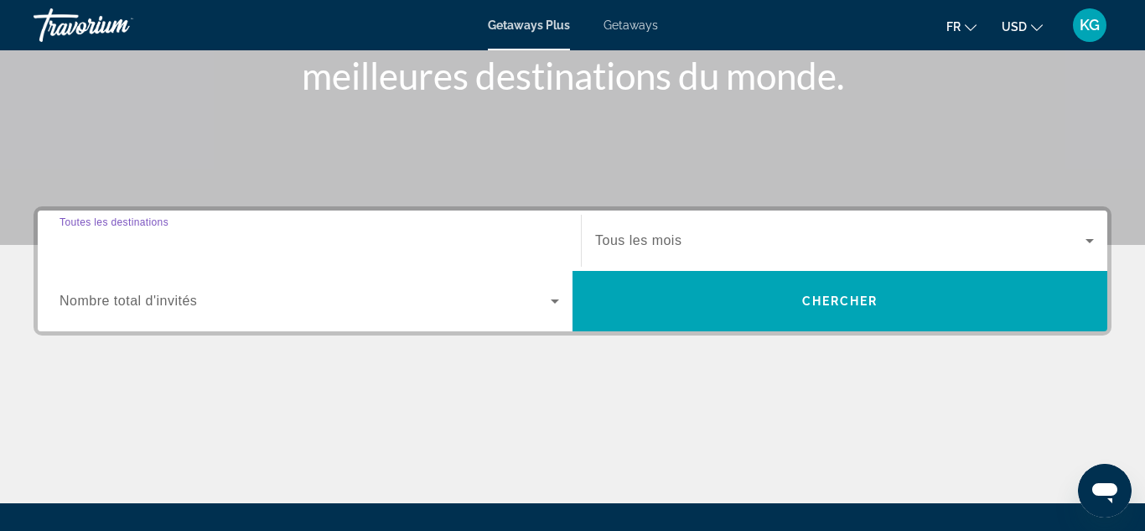
click at [214, 235] on input "Destination Toutes les destinations" at bounding box center [310, 241] width 500 height 20
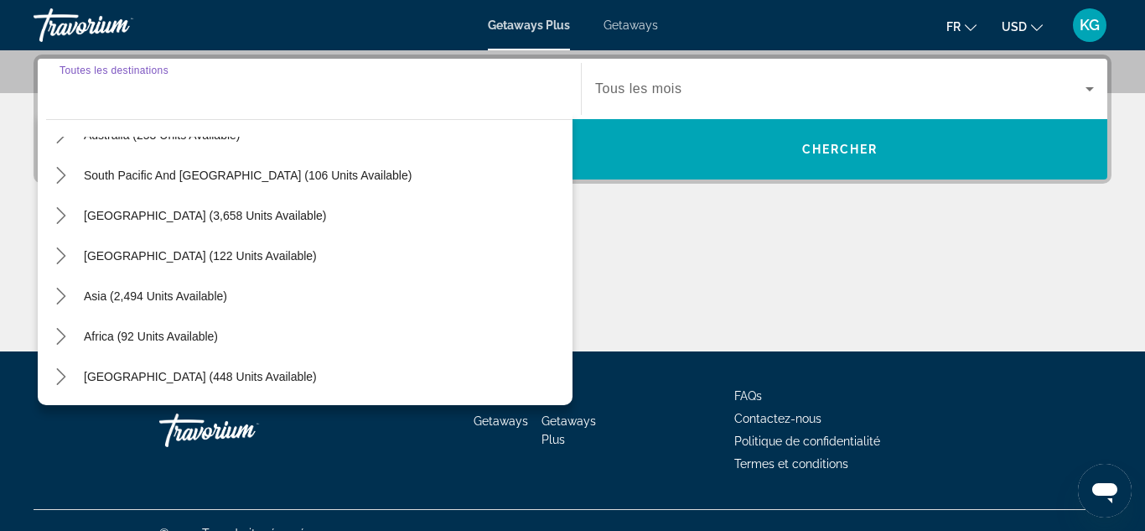
scroll to position [268, 0]
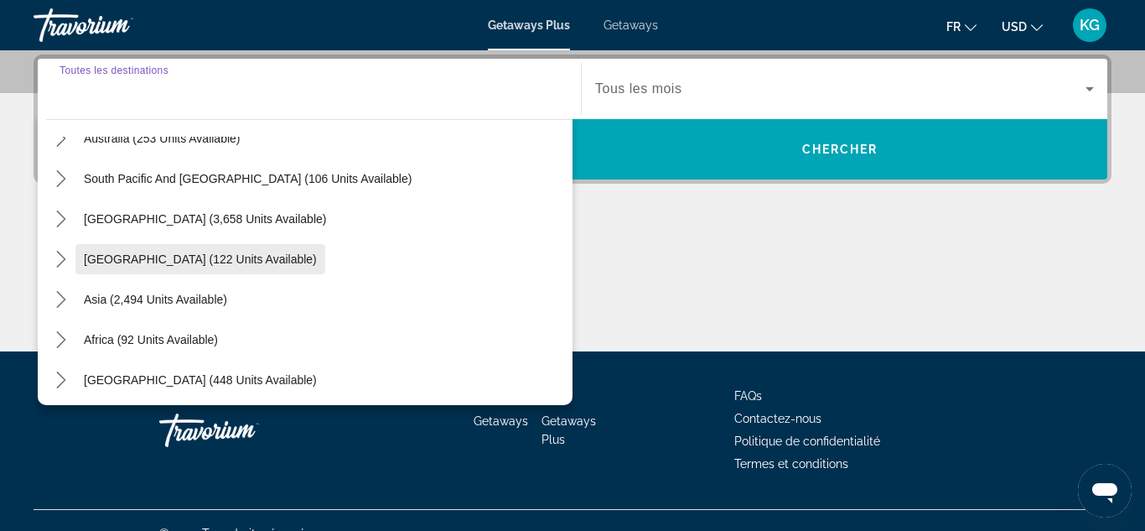
click at [211, 257] on span "[GEOGRAPHIC_DATA] (122 units available)" at bounding box center [200, 258] width 233 height 13
type input "**********"
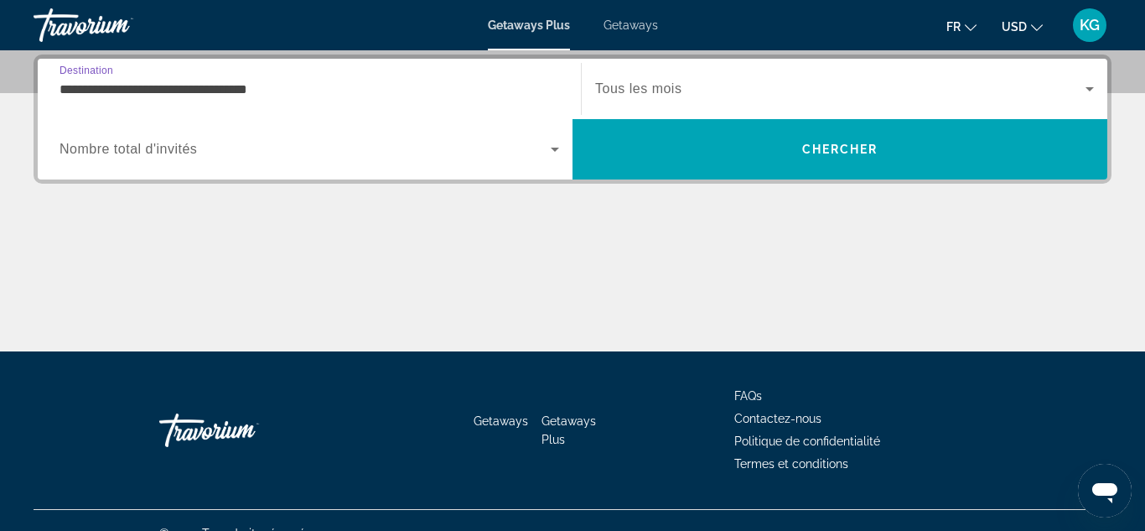
click at [563, 159] on div "Occupancy Nombre total d'invités" at bounding box center [309, 149] width 527 height 47
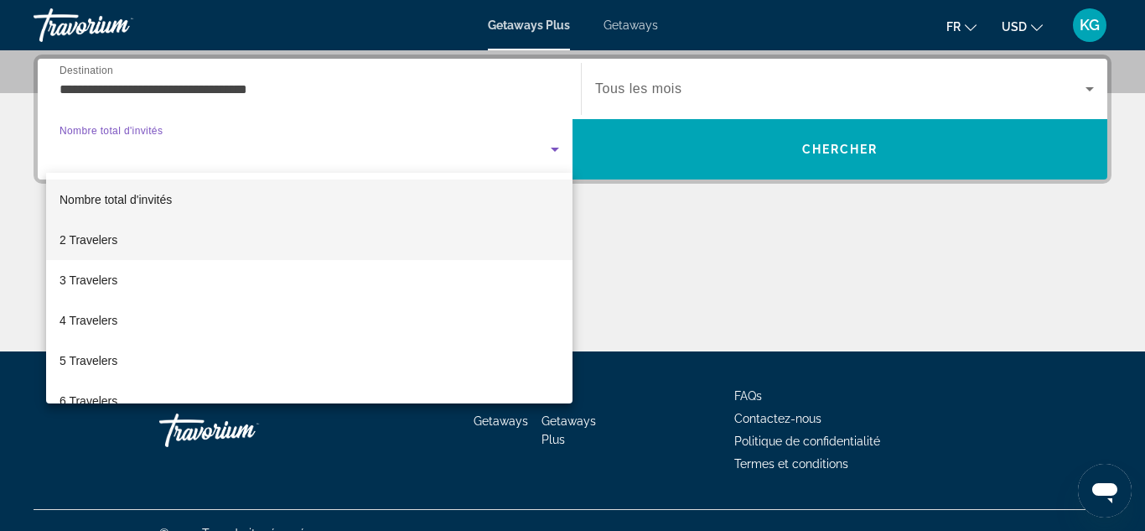
click at [456, 255] on mat-option "2 Travelers" at bounding box center [309, 240] width 527 height 40
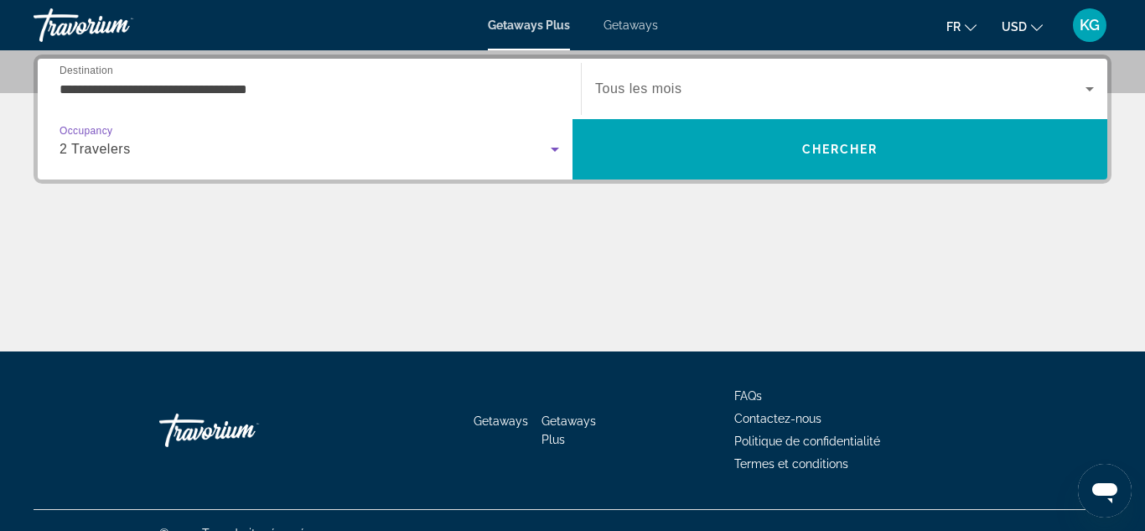
click at [655, 94] on span "Tous les mois" at bounding box center [638, 88] width 86 height 14
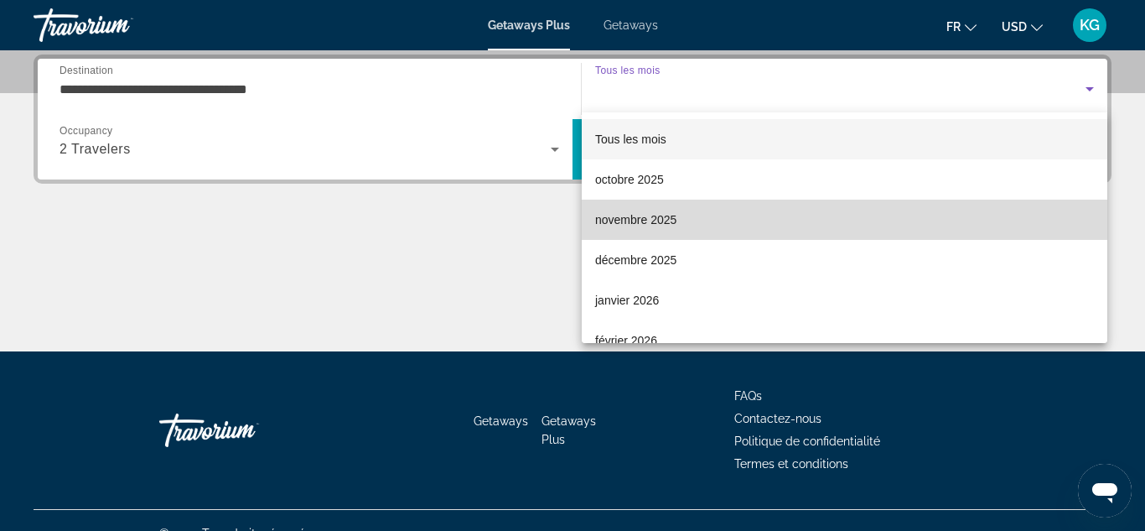
click at [644, 219] on span "novembre 2025" at bounding box center [635, 220] width 81 height 20
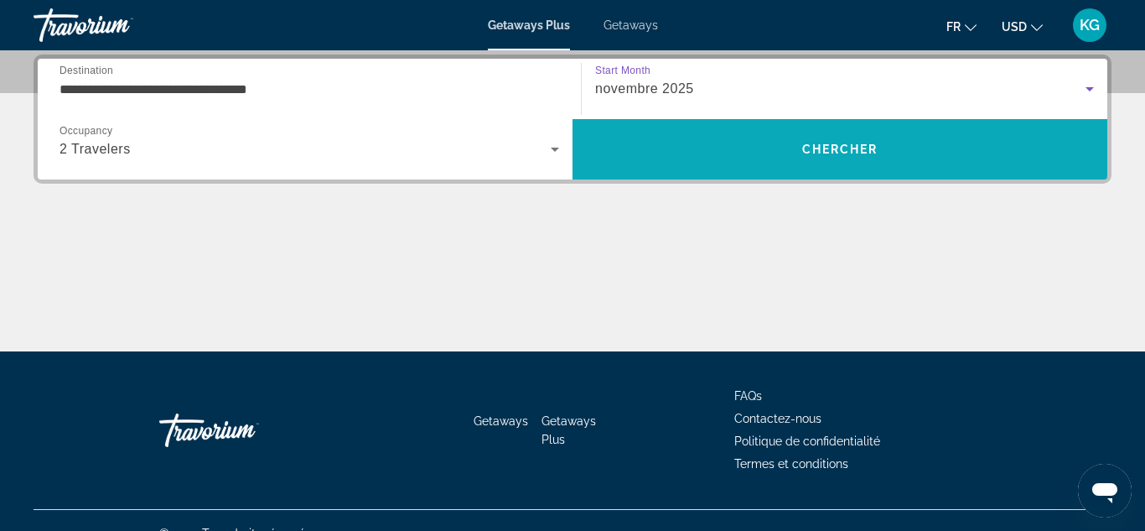
click at [731, 150] on span "Search" at bounding box center [840, 149] width 535 height 40
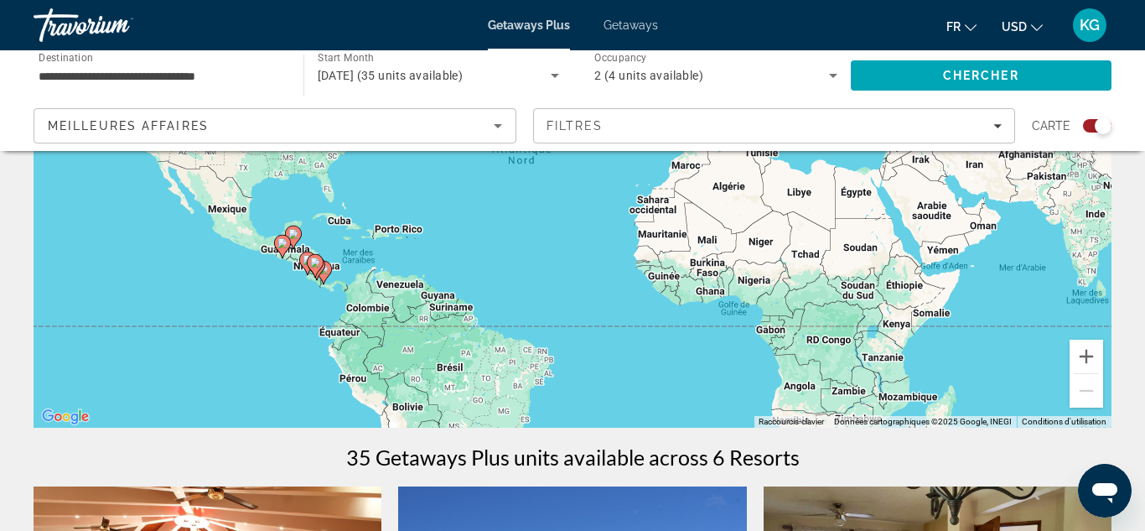
scroll to position [245, 0]
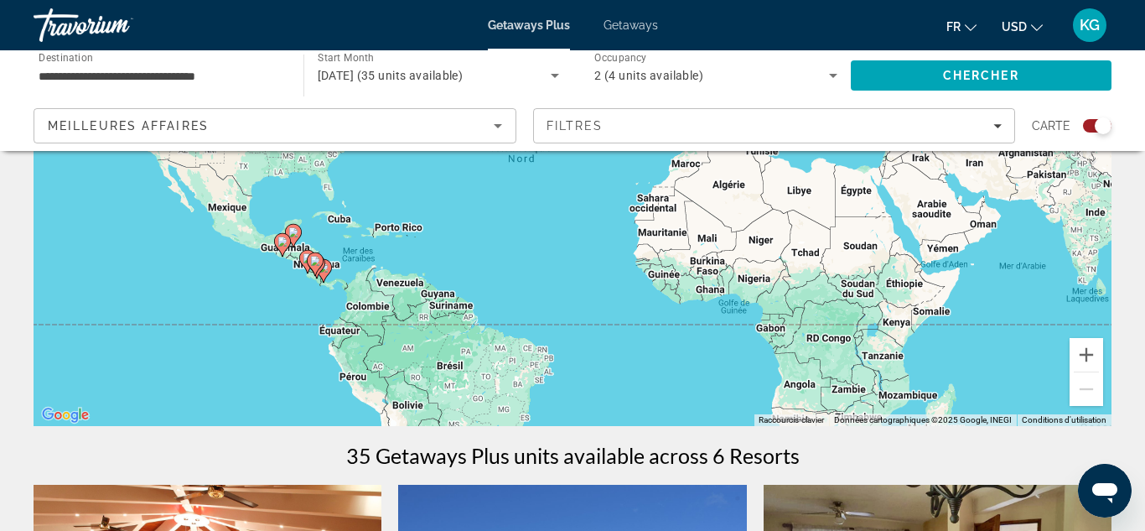
drag, startPoint x: 294, startPoint y: 317, endPoint x: 309, endPoint y: 283, distance: 36.8
click at [309, 283] on div "Pour activer le glissement du marqueur avec le clavier, appuyez sur Alt+Entrée.…" at bounding box center [573, 174] width 1078 height 503
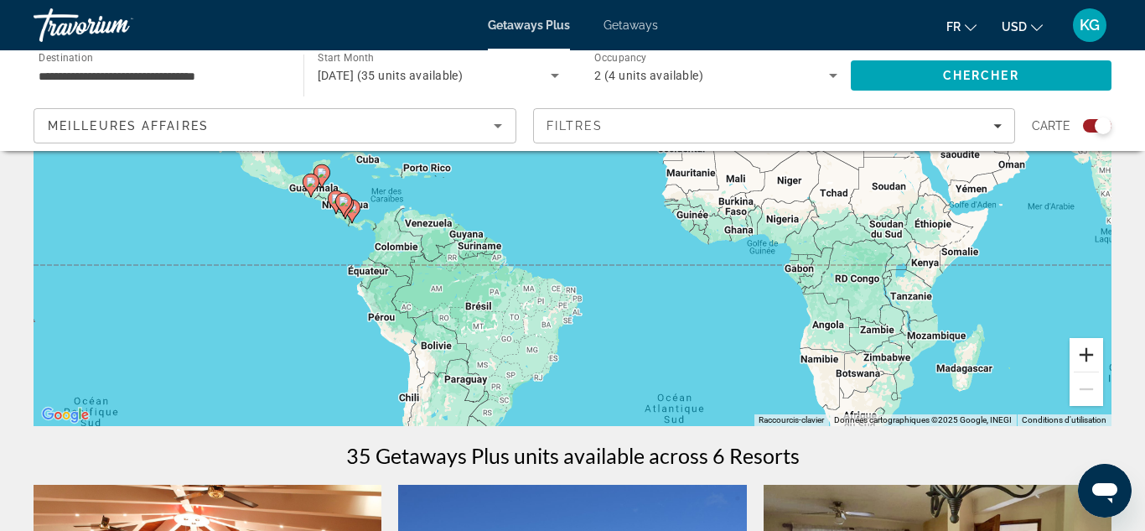
click at [1075, 359] on button "Zoom avant" at bounding box center [1087, 355] width 34 height 34
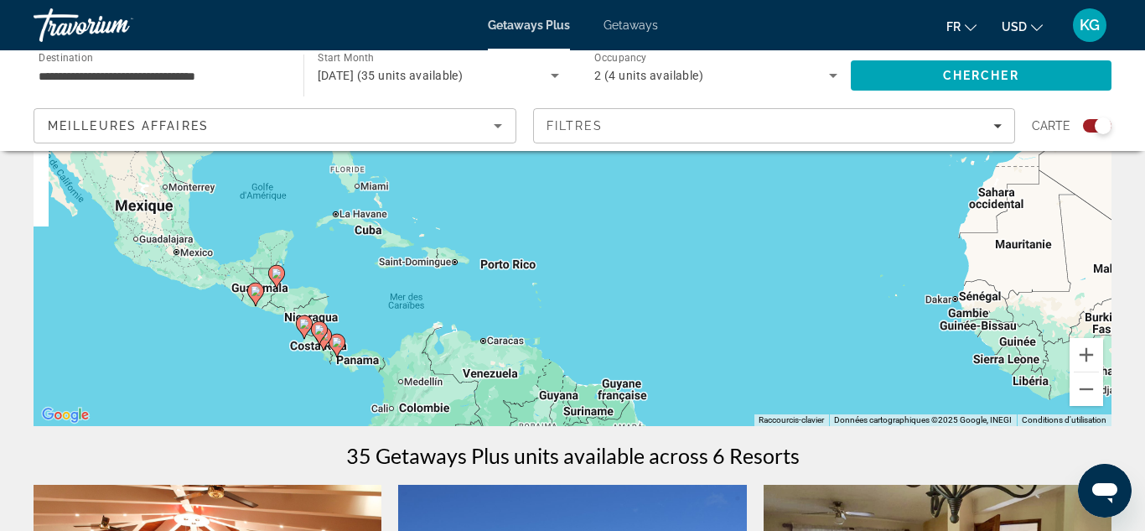
drag, startPoint x: 421, startPoint y: 267, endPoint x: 632, endPoint y: 356, distance: 229.6
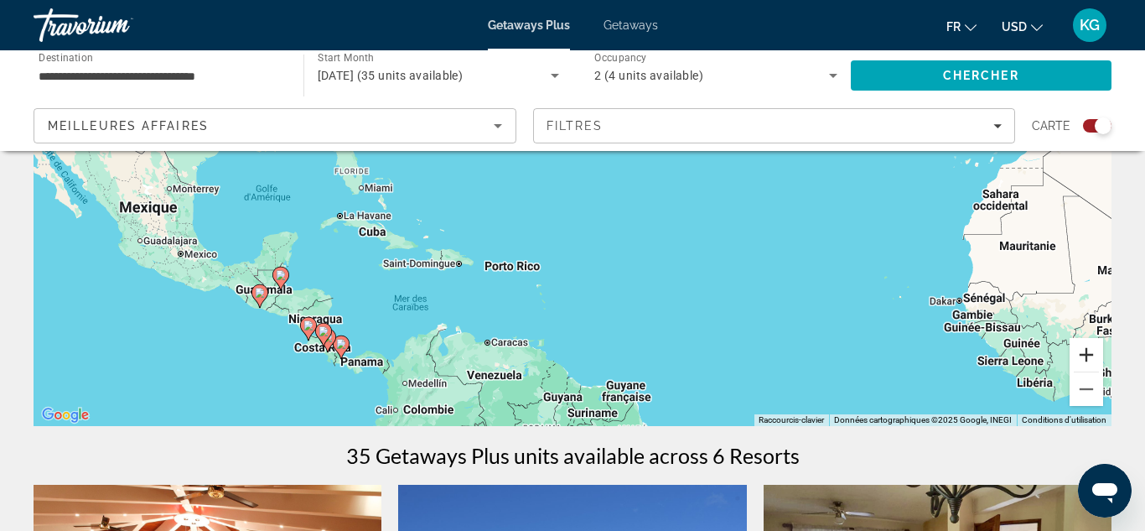
click at [1083, 358] on button "Zoom avant" at bounding box center [1087, 355] width 34 height 34
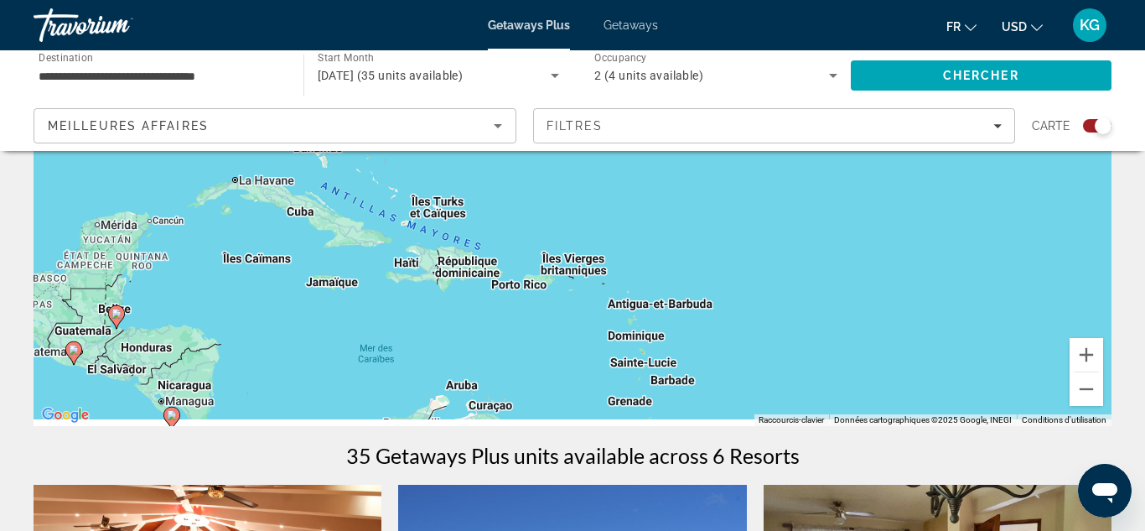
drag, startPoint x: 284, startPoint y: 333, endPoint x: 482, endPoint y: 227, distance: 224.3
click at [482, 227] on div "Pour activer le glissement du marqueur avec le clavier, appuyez sur Alt+Entrée.…" at bounding box center [573, 174] width 1078 height 503
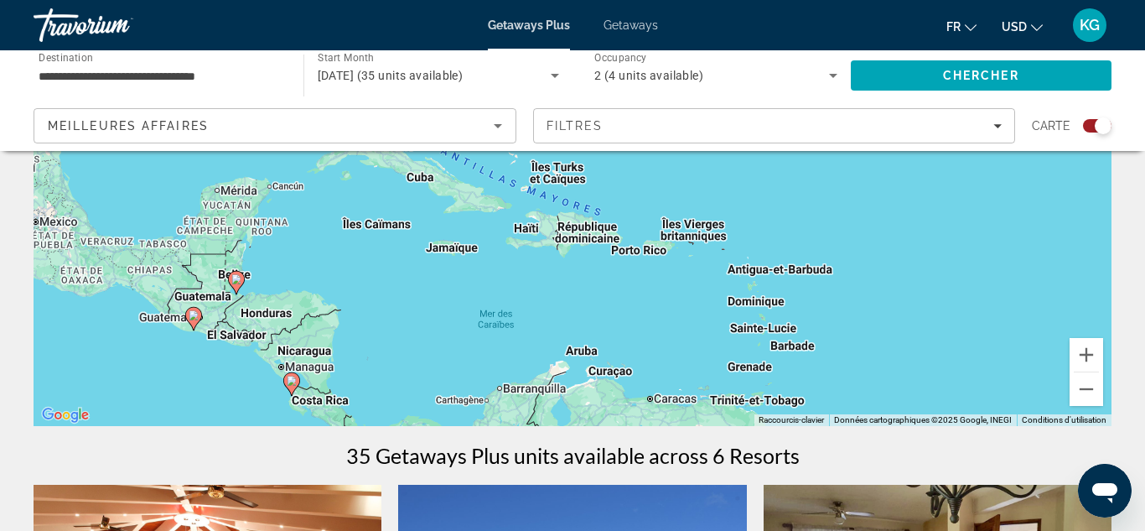
scroll to position [247, 0]
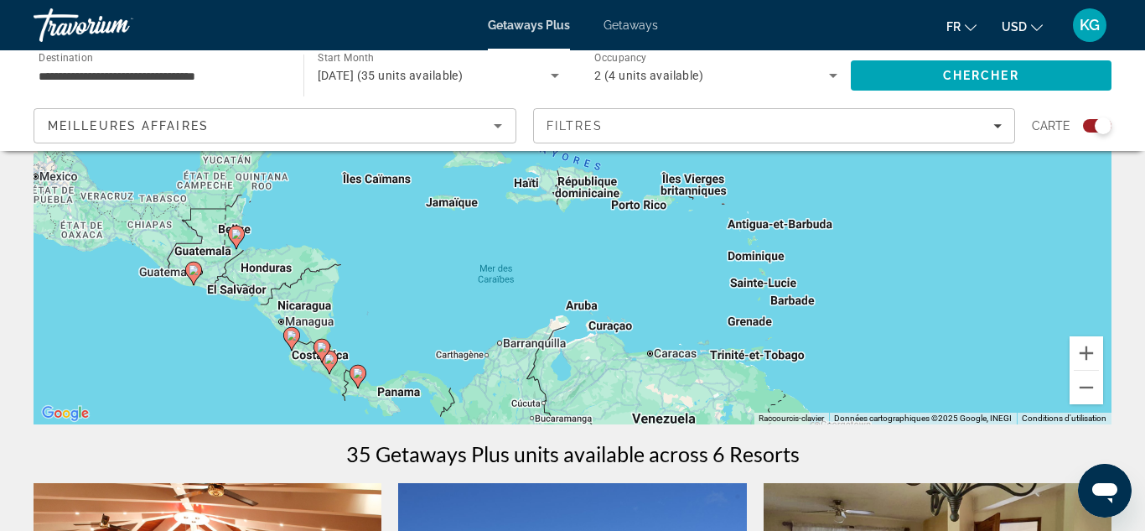
drag, startPoint x: 186, startPoint y: 370, endPoint x: 184, endPoint y: 323, distance: 47.0
click at [290, 335] on image "Main content" at bounding box center [292, 334] width 10 height 10
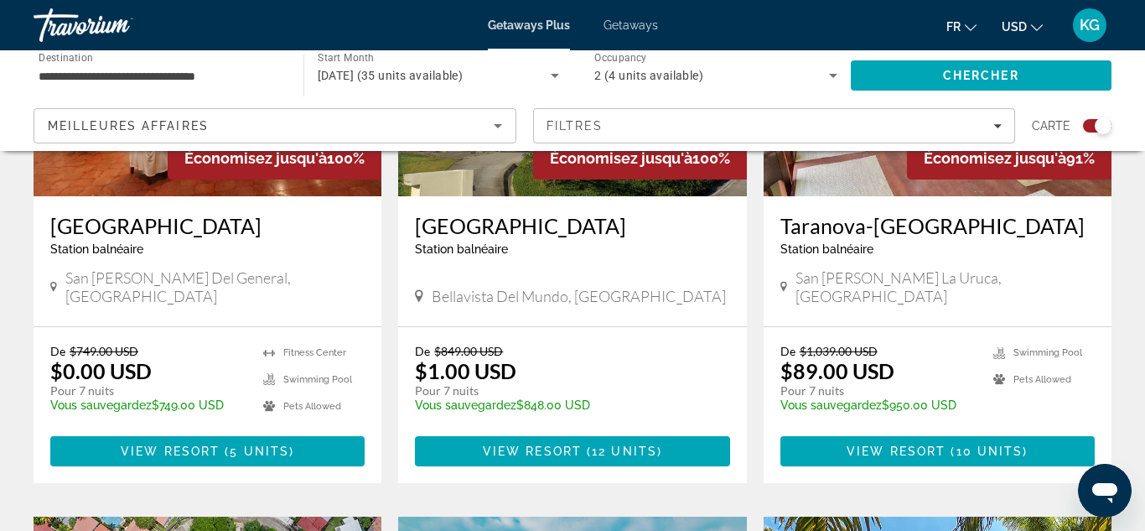
scroll to position [798, 0]
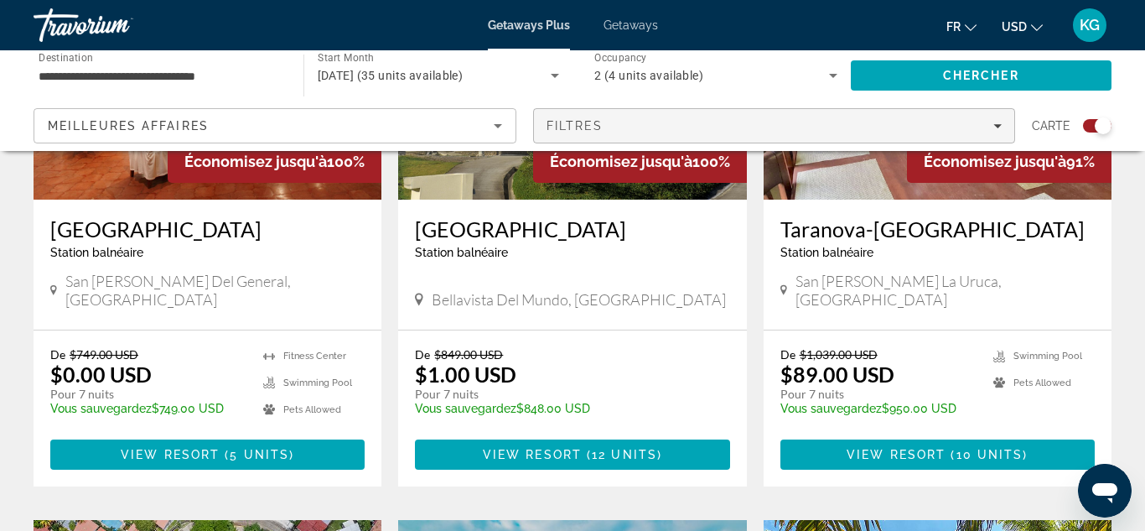
click at [930, 122] on div "Filtres" at bounding box center [775, 125] width 456 height 13
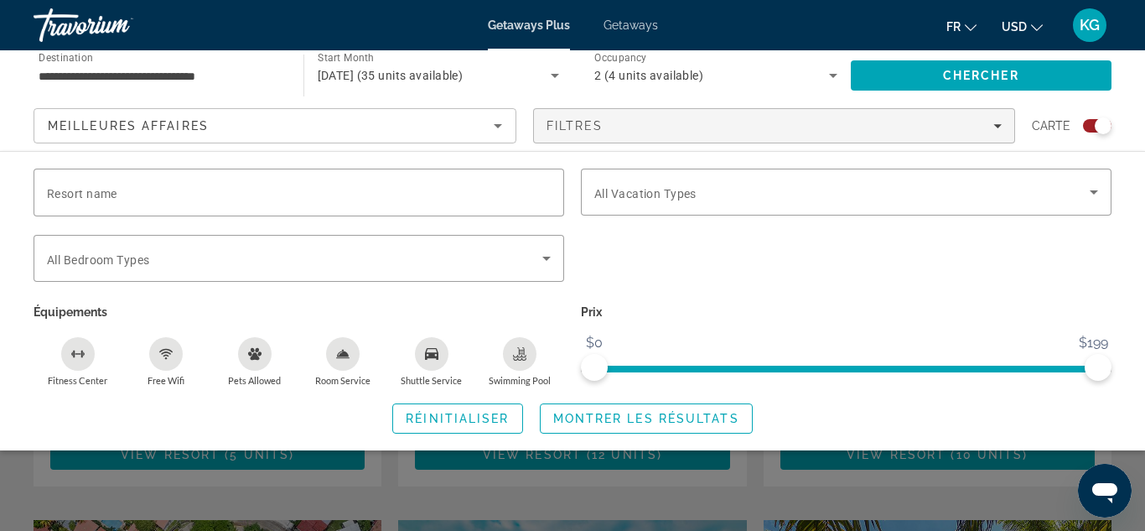
click at [521, 365] on div "Swimming Pool" at bounding box center [520, 354] width 34 height 34
click at [332, 440] on div "Resort name Vacation Types All Vacation Types Bedroom Types All Bedroom Types É…" at bounding box center [572, 300] width 1145 height 299
click at [168, 355] on icon "Free Wifi" at bounding box center [167, 356] width 6 height 3
click at [587, 412] on span "Montrer les résultats" at bounding box center [646, 418] width 186 height 13
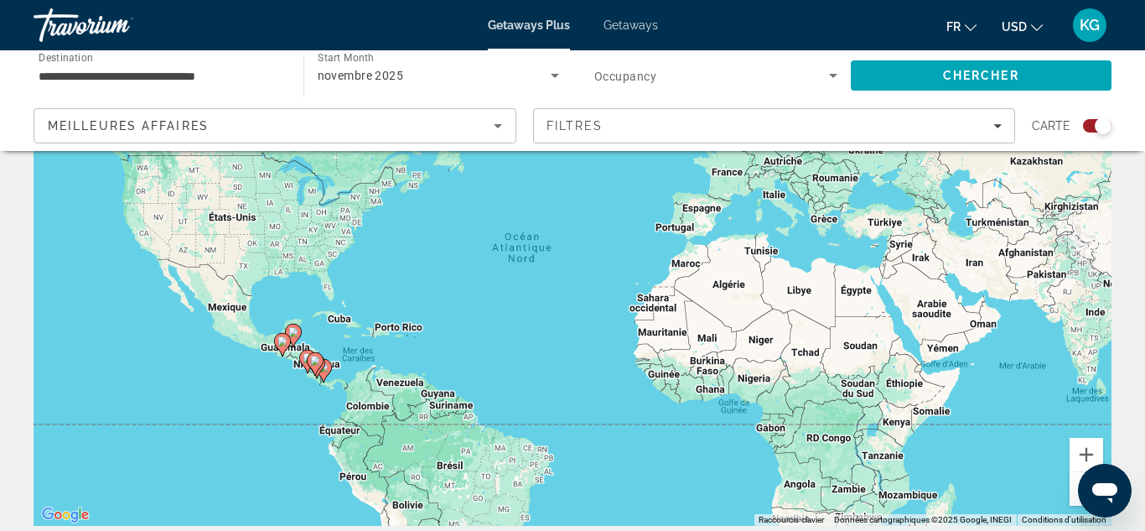
scroll to position [168, 0]
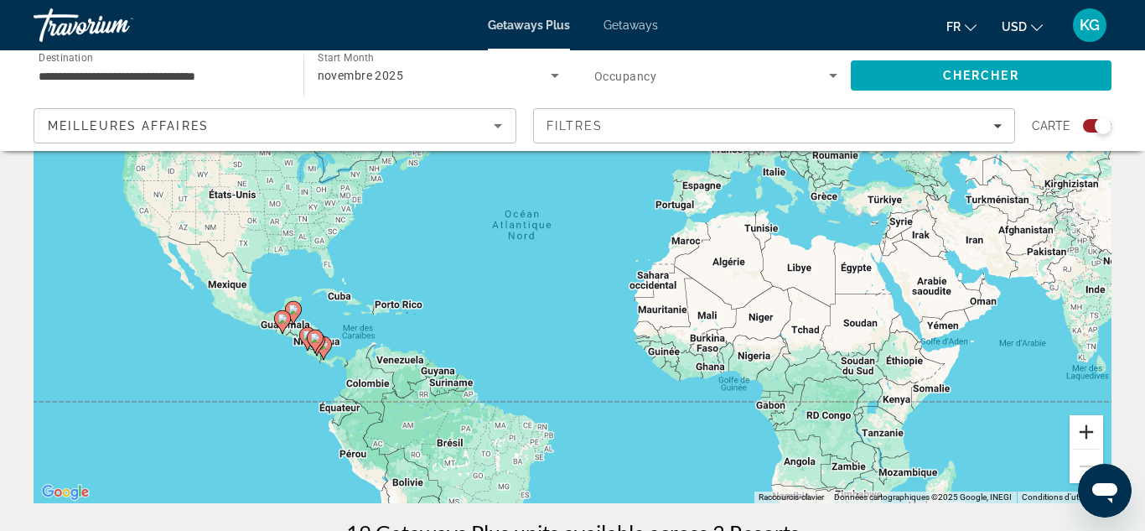
click at [1089, 440] on button "Zoom avant" at bounding box center [1087, 432] width 34 height 34
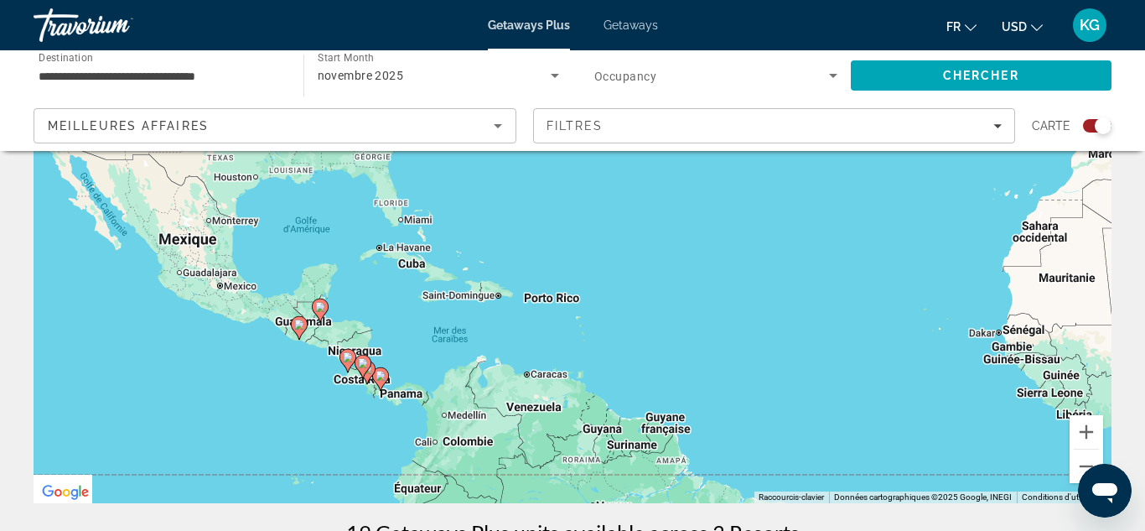
drag, startPoint x: 489, startPoint y: 331, endPoint x: 849, endPoint y: 249, distance: 369.8
click at [849, 249] on div "Pour activer le glissement du marqueur avec le clavier, appuyez sur Alt+Entrée.…" at bounding box center [573, 251] width 1078 height 503
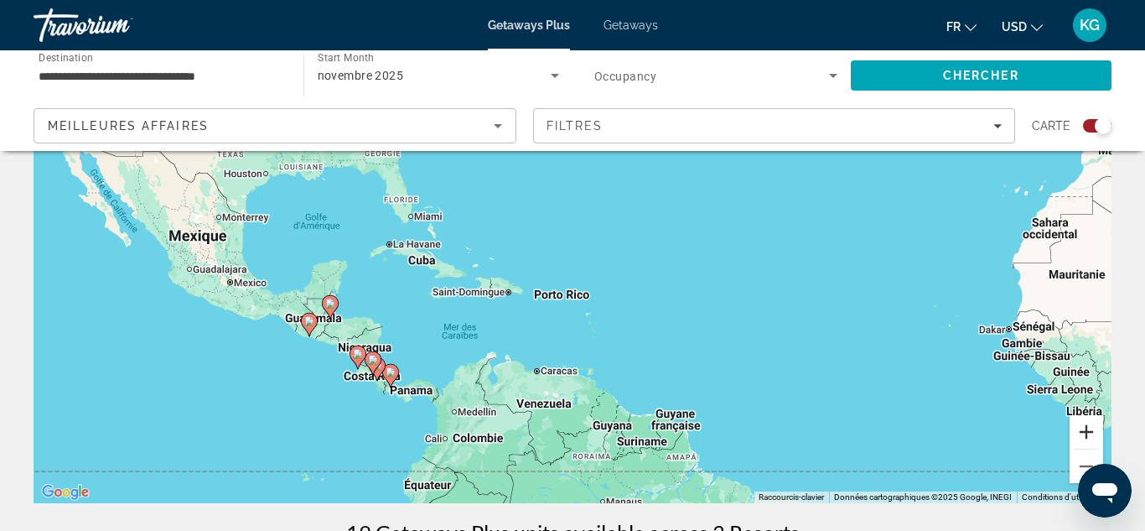
click at [1086, 431] on button "Zoom avant" at bounding box center [1087, 432] width 34 height 34
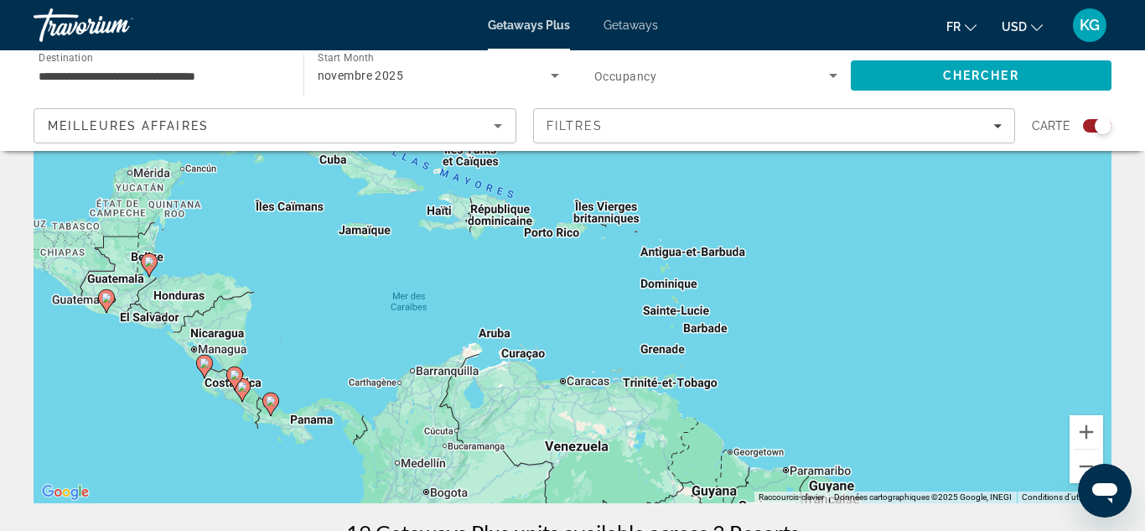
drag, startPoint x: 427, startPoint y: 365, endPoint x: 491, endPoint y: 246, distance: 135.5
click at [491, 246] on div "Pour activer le glissement du marqueur avec le clavier, appuyez sur Alt+Entrée.…" at bounding box center [573, 251] width 1078 height 503
click at [229, 377] on icon "Main content" at bounding box center [234, 378] width 15 height 22
type input "**********"
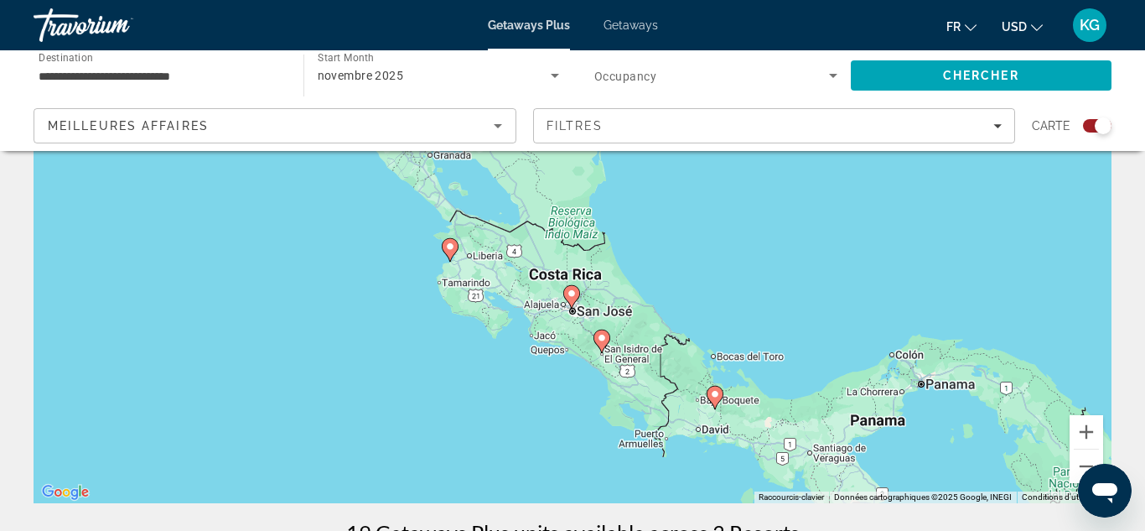
drag, startPoint x: 440, startPoint y: 389, endPoint x: 439, endPoint y: 447, distance: 57.9
click at [439, 447] on div "Pour activer le glissement du marqueur avec le clavier, appuyez sur Alt+Entrée.…" at bounding box center [573, 251] width 1078 height 503
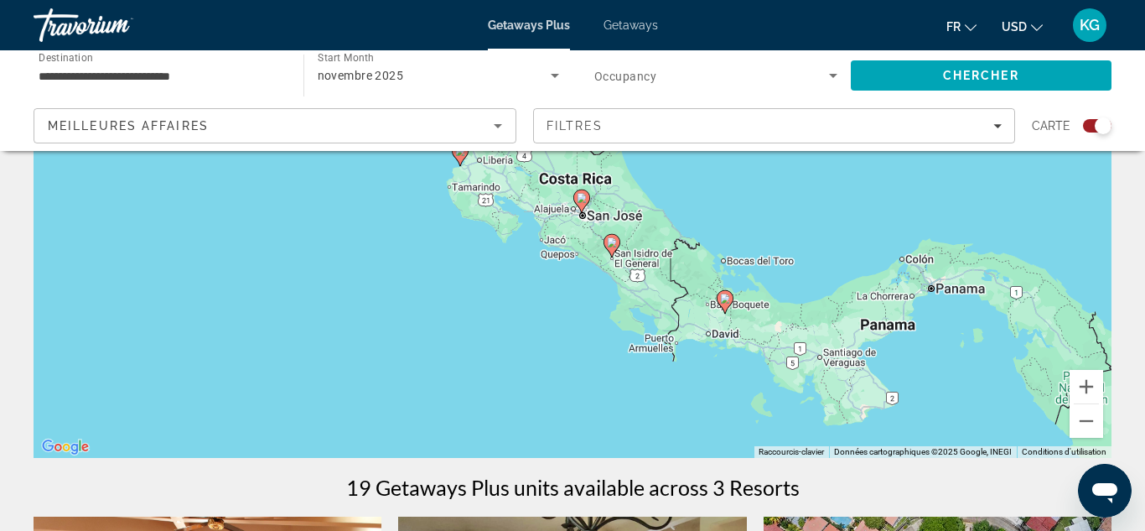
drag, startPoint x: 345, startPoint y: 253, endPoint x: 474, endPoint y: 477, distance: 258.5
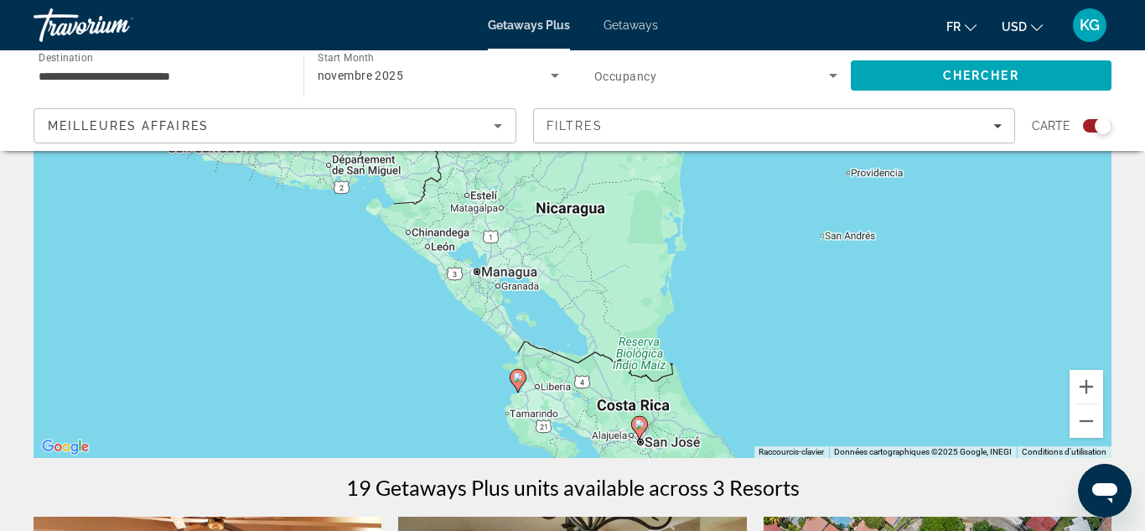
drag, startPoint x: 404, startPoint y: 327, endPoint x: 419, endPoint y: 399, distance: 73.7
click at [419, 399] on div "Pour activer le glissement du marqueur avec le clavier, appuyez sur Alt+Entrée.…" at bounding box center [573, 206] width 1078 height 503
click at [516, 387] on icon "Main content" at bounding box center [518, 382] width 15 height 22
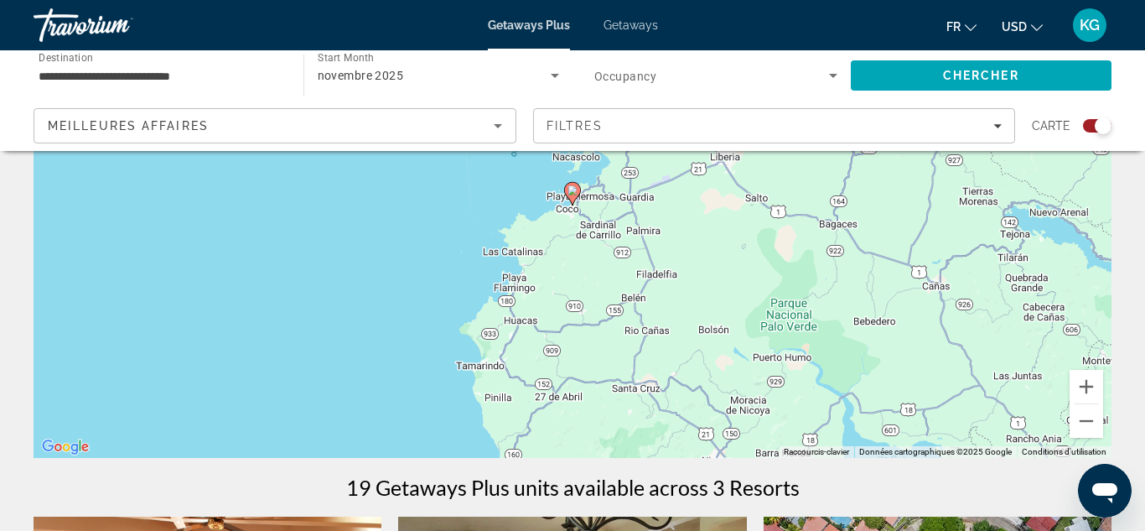
click at [571, 192] on image "Main content" at bounding box center [573, 190] width 10 height 10
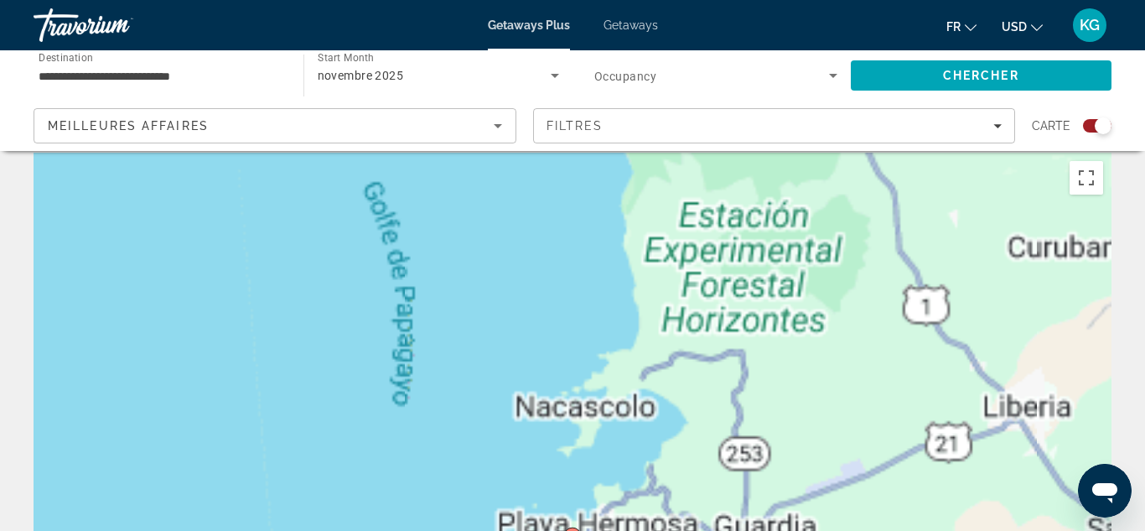
scroll to position [0, 0]
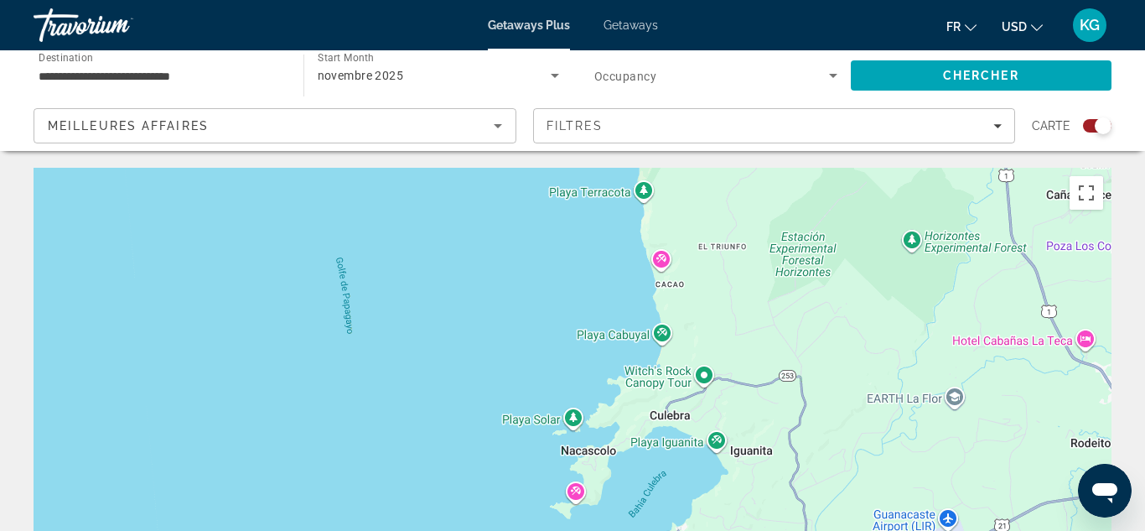
click at [756, 88] on div "Search widget" at bounding box center [716, 75] width 243 height 47
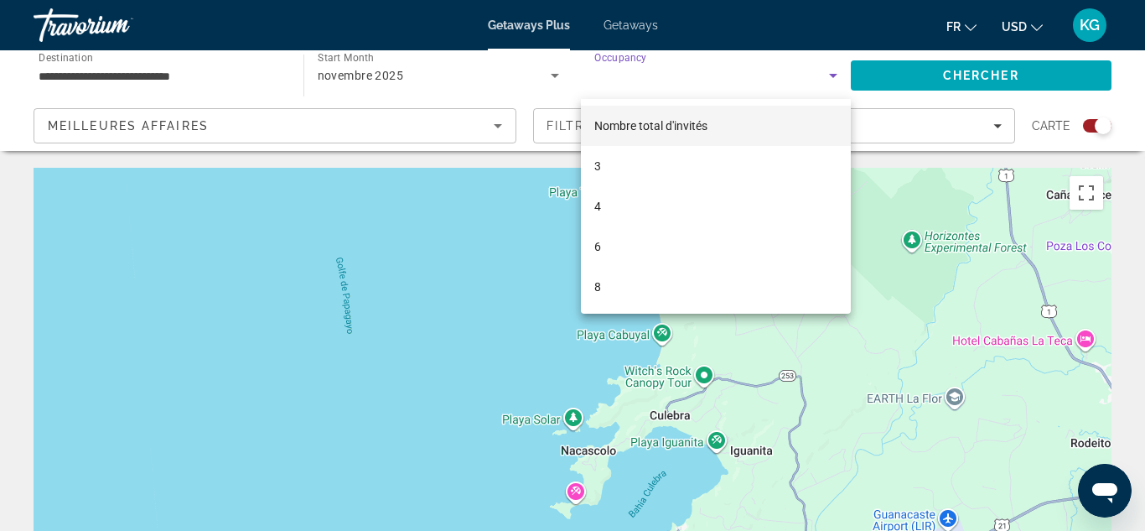
click at [687, 85] on div at bounding box center [572, 265] width 1145 height 531
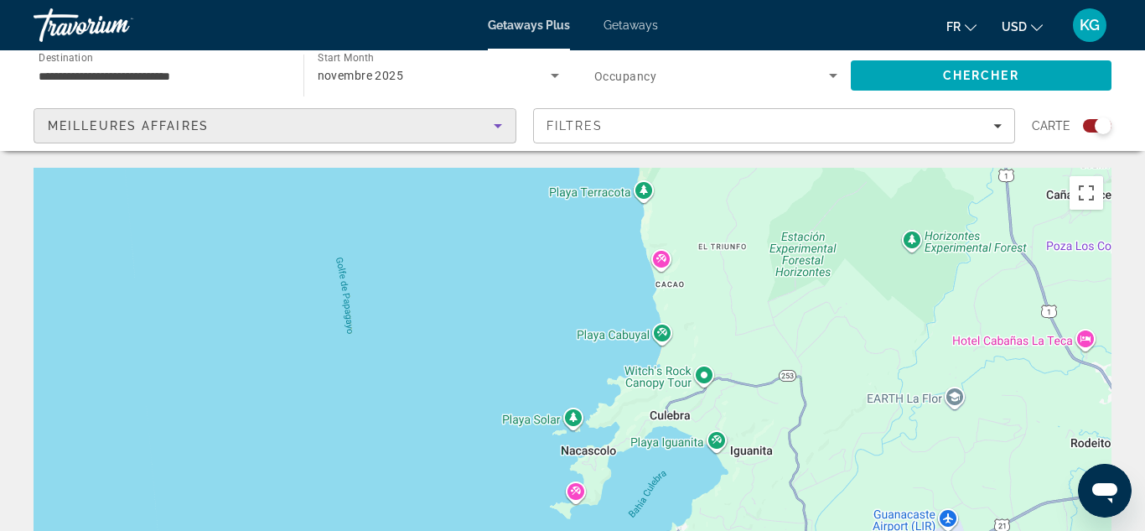
click at [491, 128] on icon "Sort by" at bounding box center [498, 126] width 20 height 20
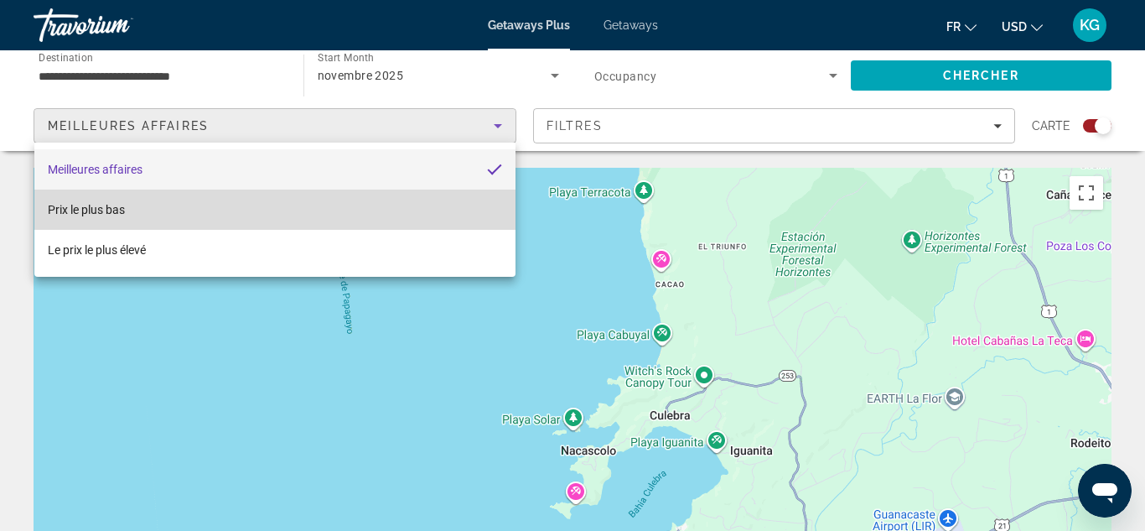
click at [413, 210] on mat-option "Prix ​​le plus bas" at bounding box center [274, 210] width 481 height 40
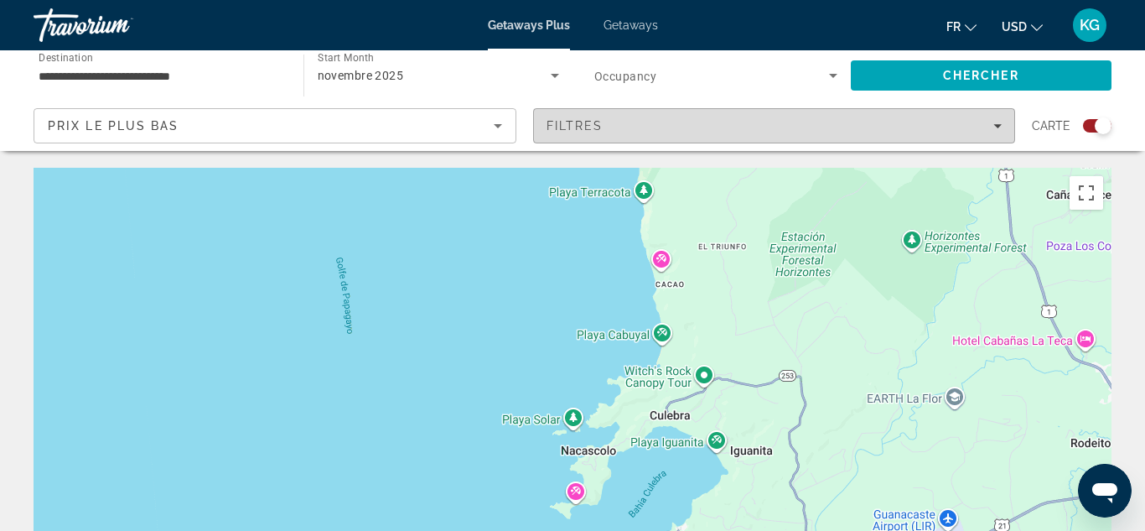
click at [652, 127] on div "Filtres" at bounding box center [775, 125] width 456 height 13
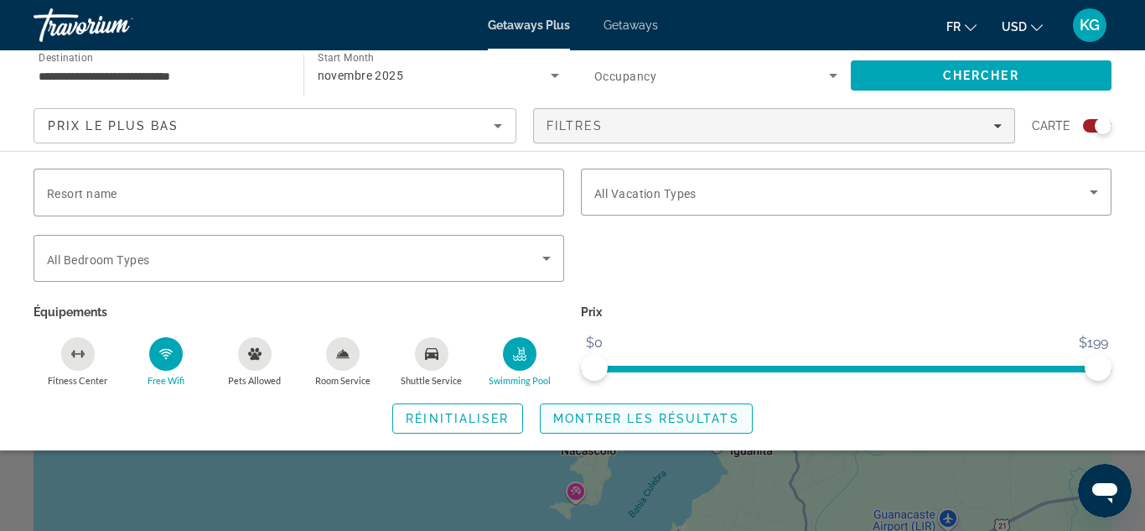
click at [674, 418] on span "Montrer les résultats" at bounding box center [646, 418] width 186 height 13
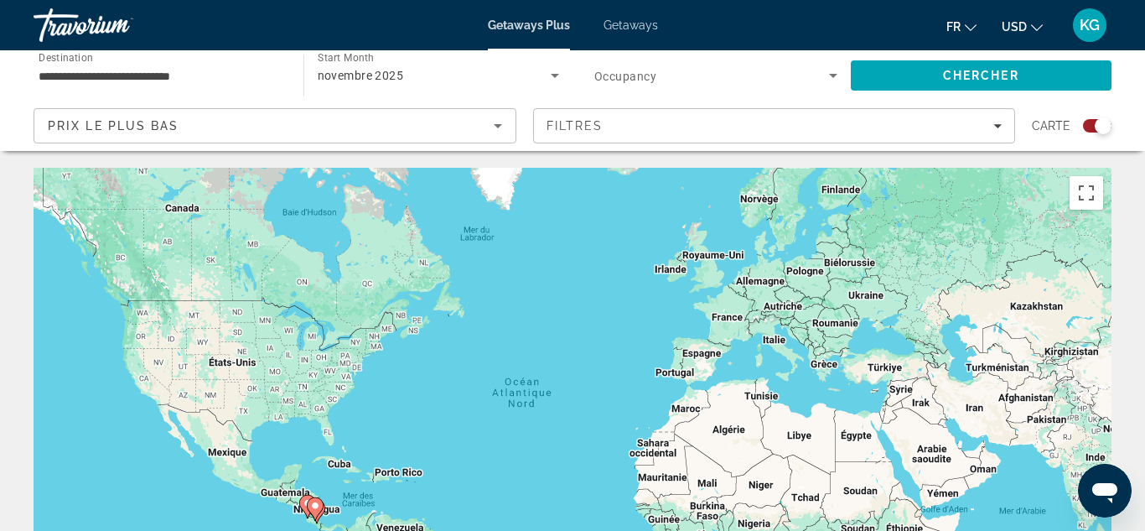
click at [1090, 126] on div "Search widget" at bounding box center [1097, 125] width 29 height 13
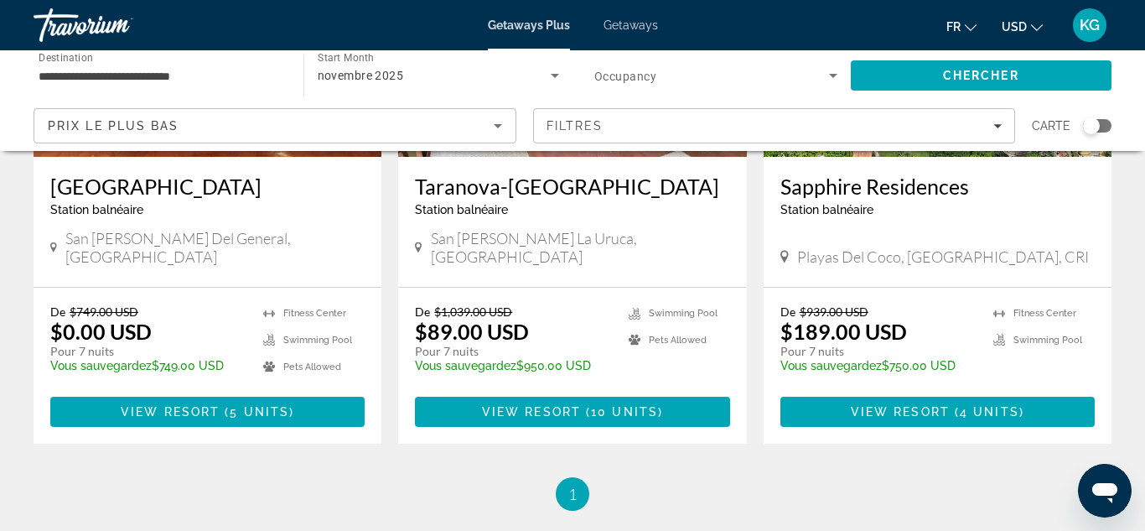
scroll to position [325, 0]
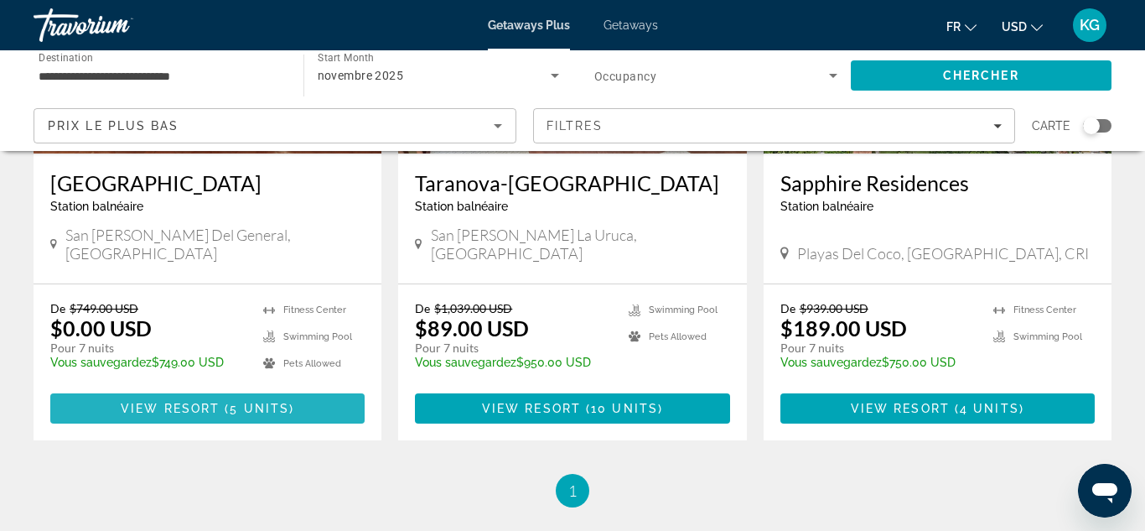
click at [231, 402] on span "5 units" at bounding box center [260, 408] width 60 height 13
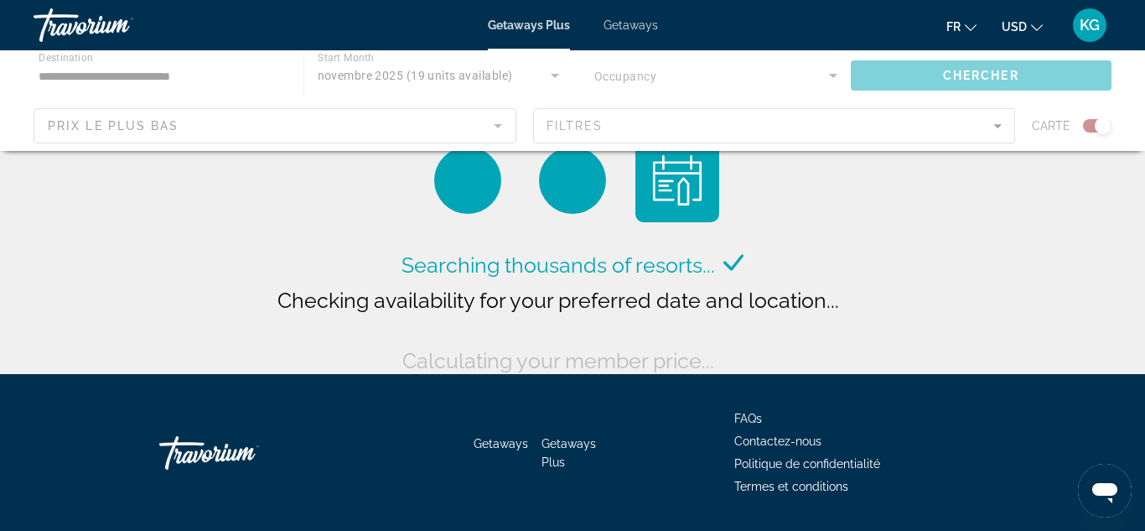
click at [1035, 26] on icon "Change currency" at bounding box center [1037, 28] width 12 height 12
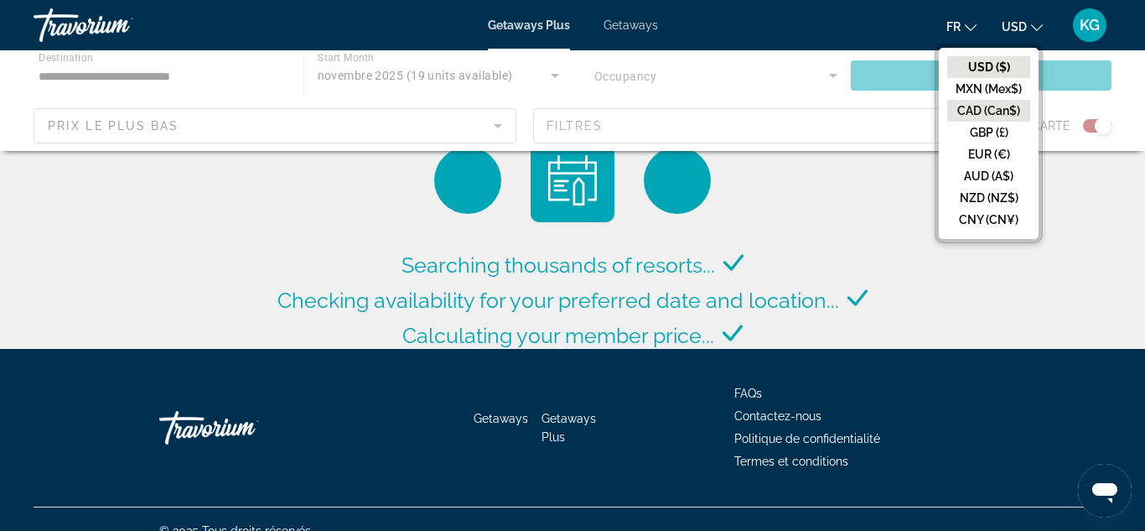
click at [1005, 106] on button "CAD (Can$)" at bounding box center [989, 111] width 83 height 22
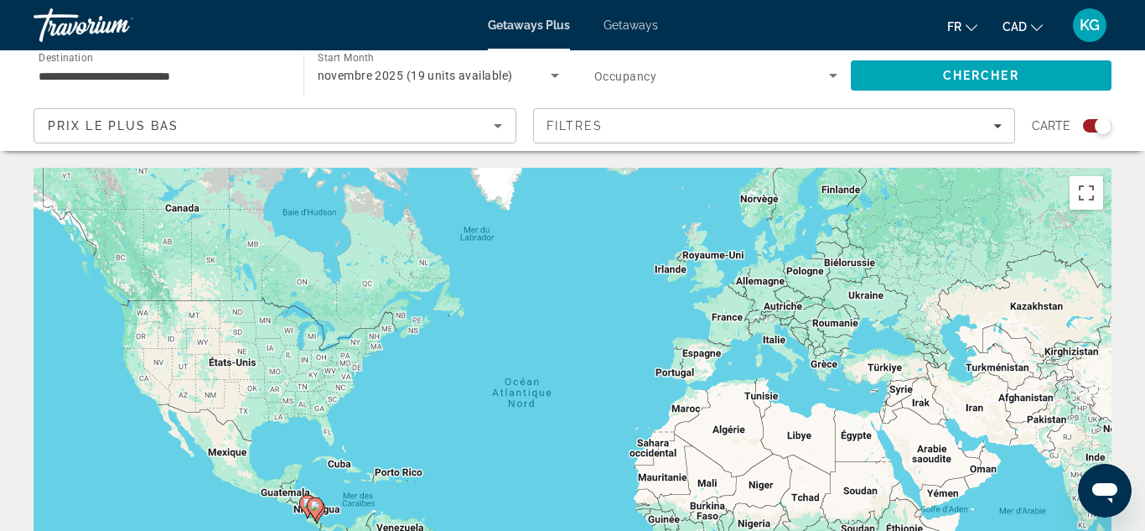
click at [802, 67] on span "Search widget" at bounding box center [712, 75] width 235 height 20
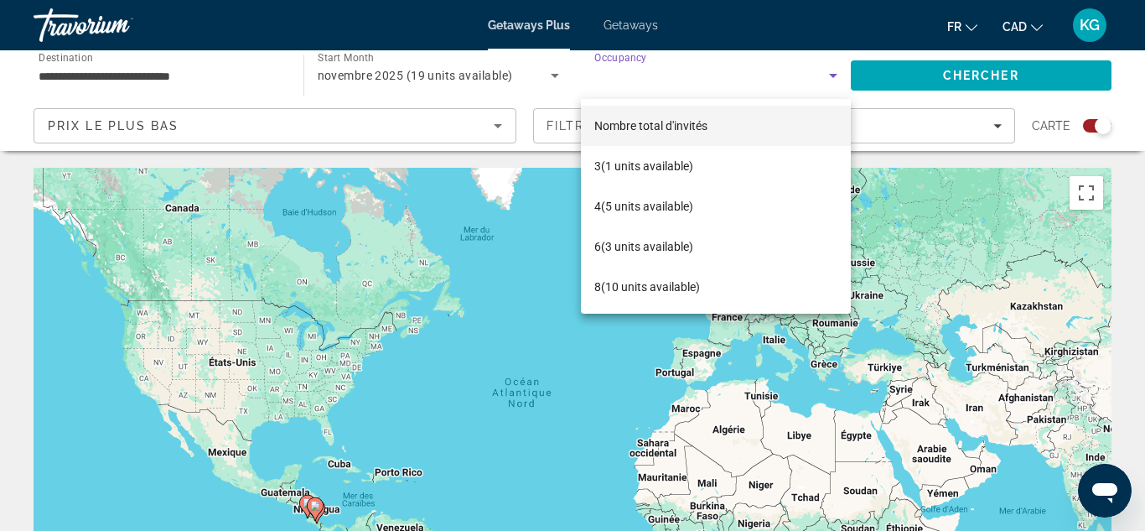
click at [733, 70] on div at bounding box center [572, 265] width 1145 height 531
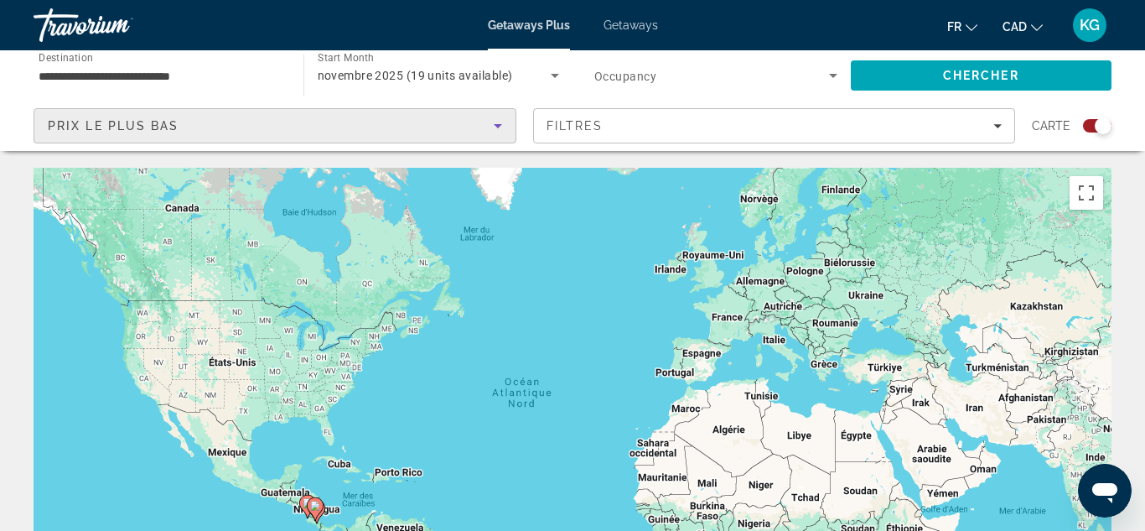
click at [497, 129] on icon "Sort by" at bounding box center [498, 126] width 20 height 20
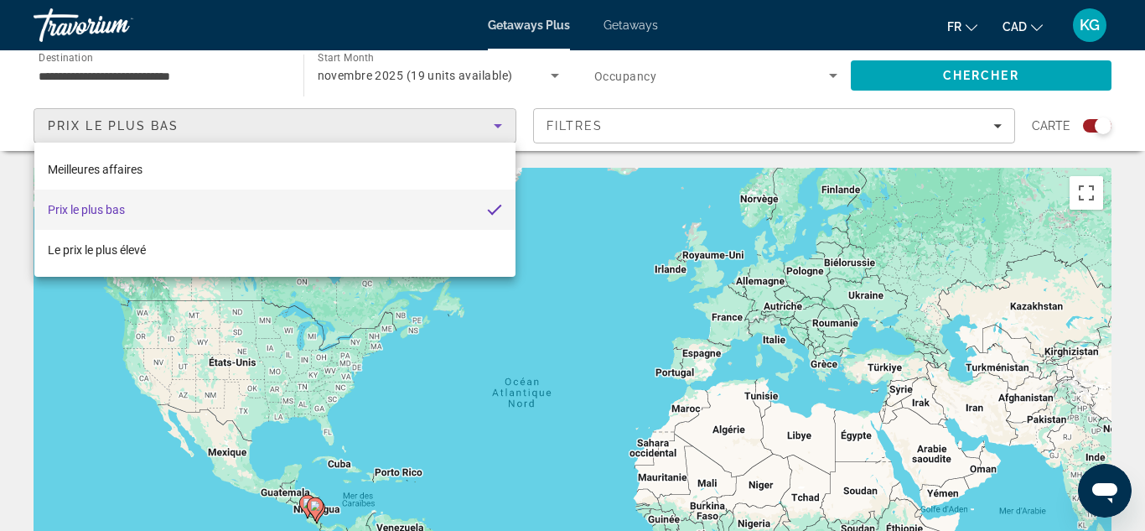
click at [497, 129] on div at bounding box center [572, 265] width 1145 height 531
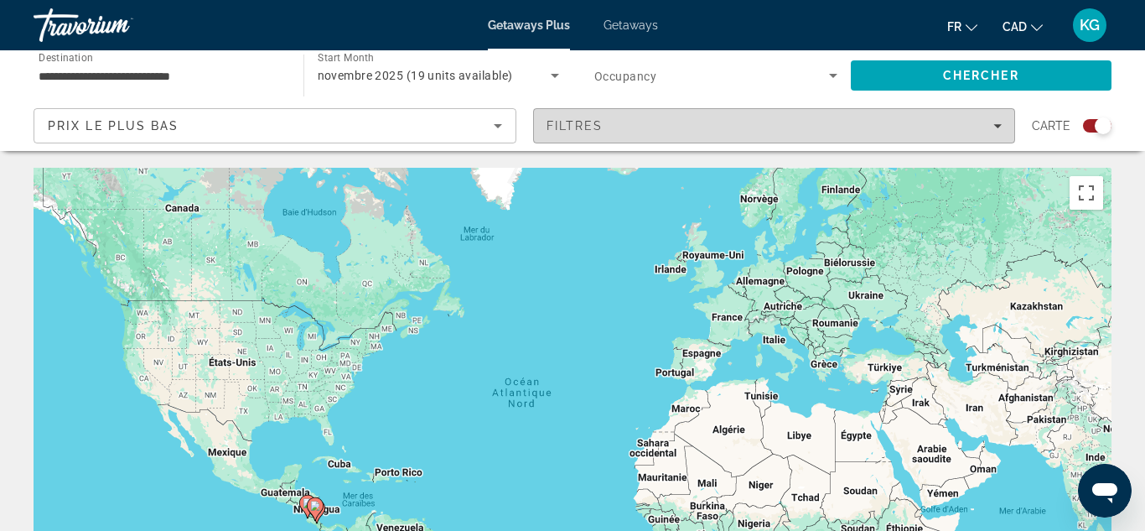
click at [706, 125] on div "Filtres" at bounding box center [775, 125] width 456 height 13
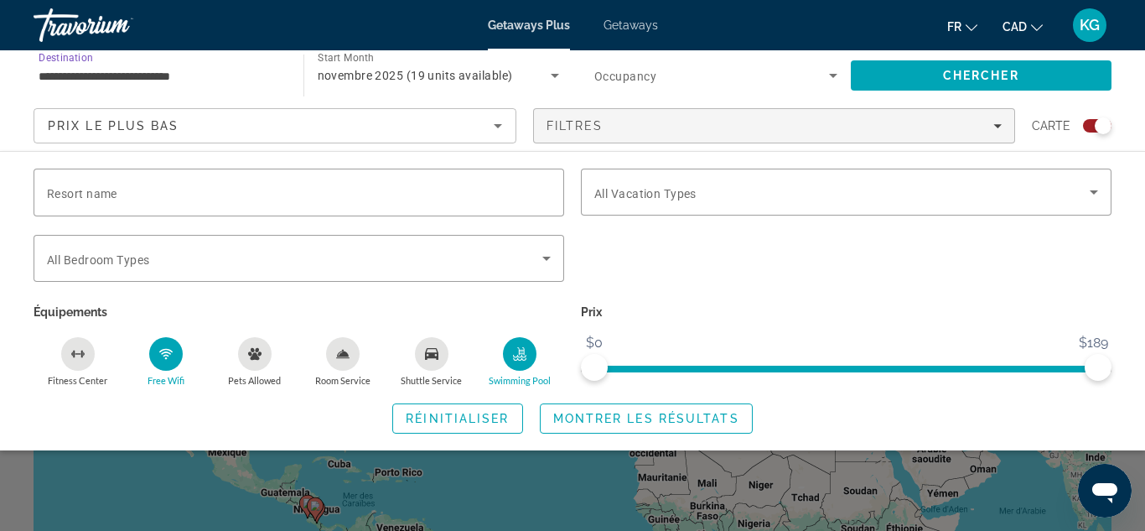
click at [244, 79] on input "**********" at bounding box center [160, 76] width 243 height 20
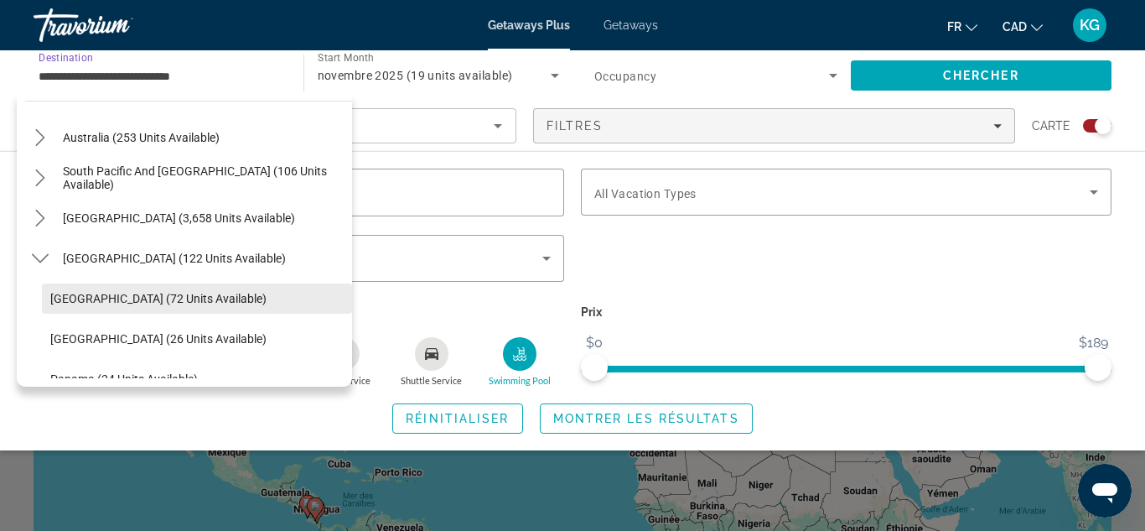
scroll to position [223, 0]
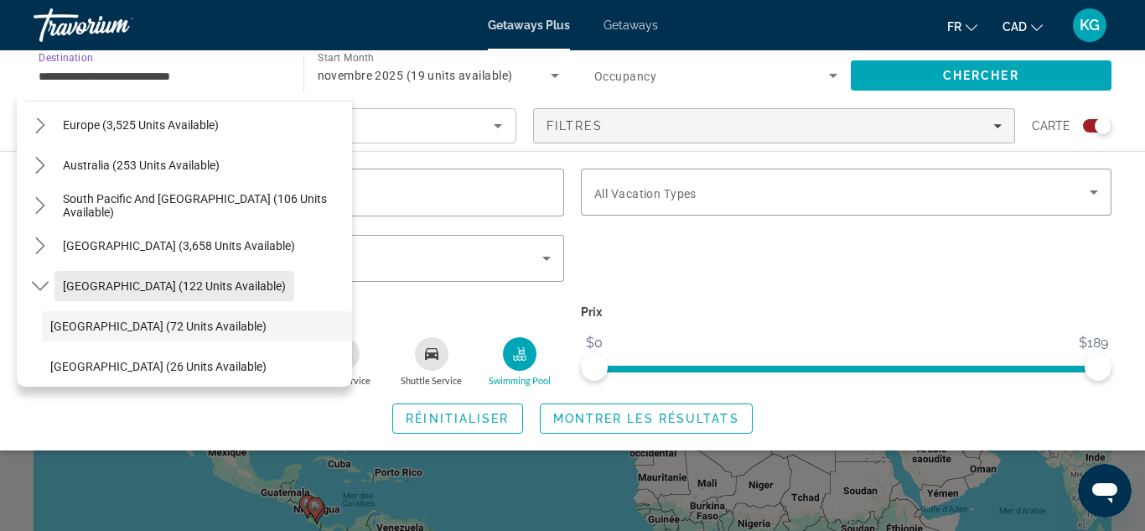
click at [225, 284] on span "[GEOGRAPHIC_DATA] (122 units available)" at bounding box center [174, 285] width 223 height 13
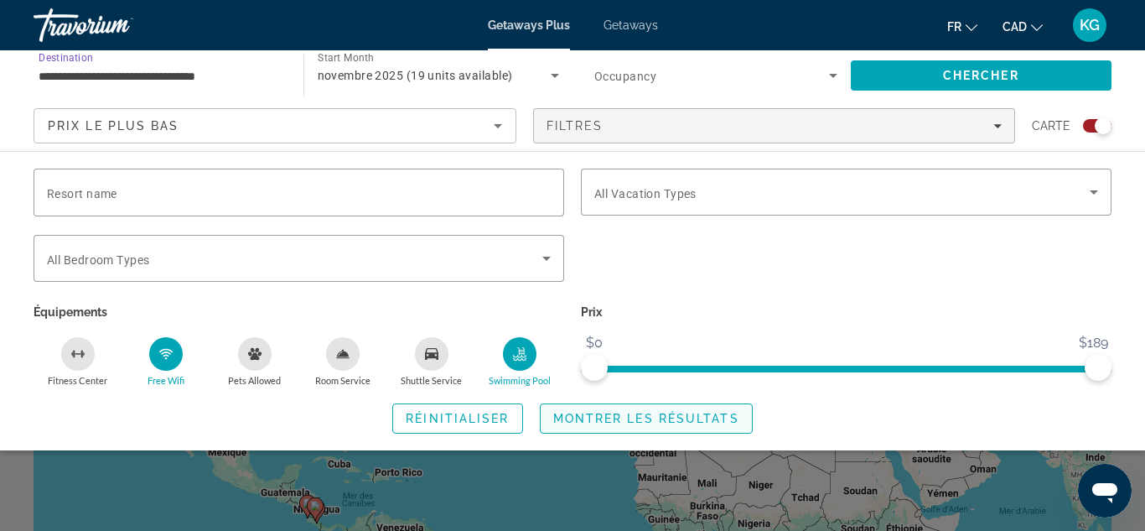
click at [637, 417] on span "Montrer les résultats" at bounding box center [646, 418] width 186 height 13
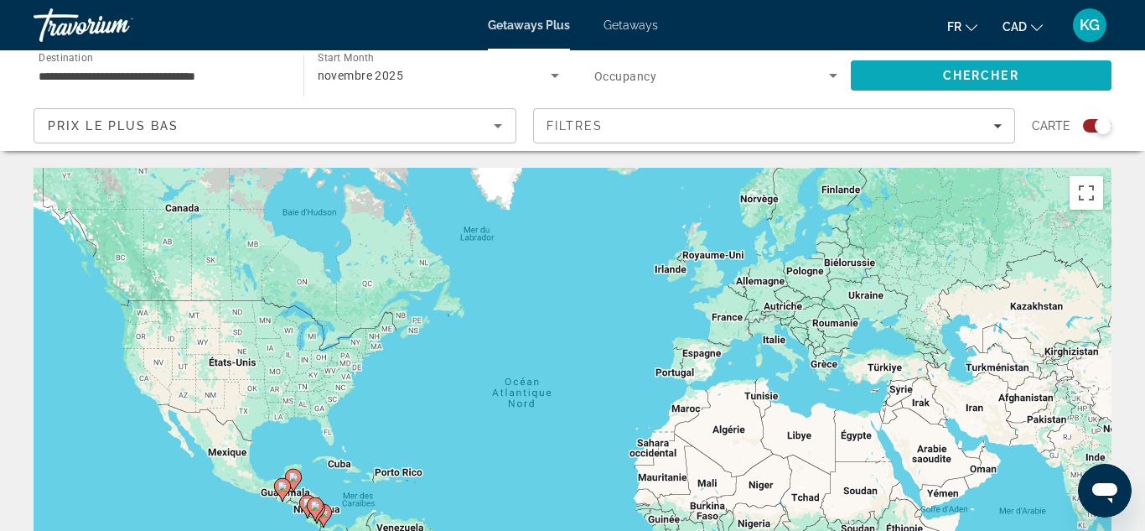
click at [985, 91] on span "Search" at bounding box center [982, 75] width 262 height 40
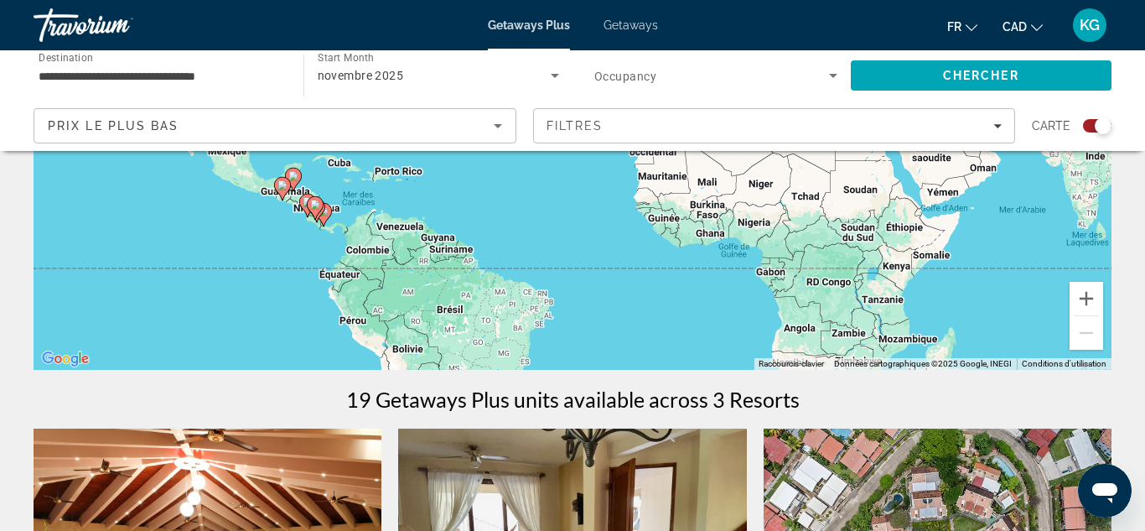
scroll to position [305, 0]
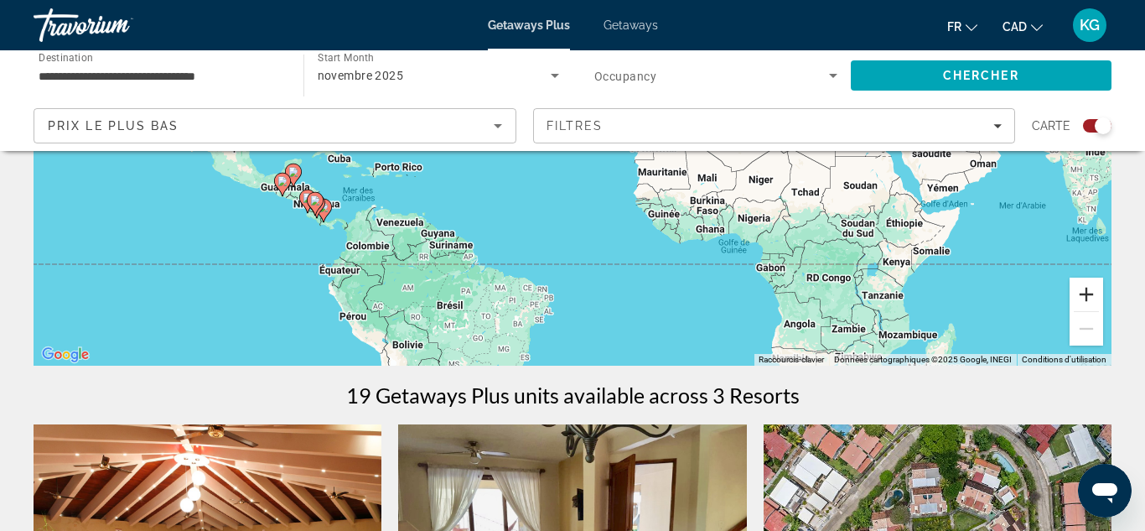
click at [1097, 299] on button "Zoom avant" at bounding box center [1087, 295] width 34 height 34
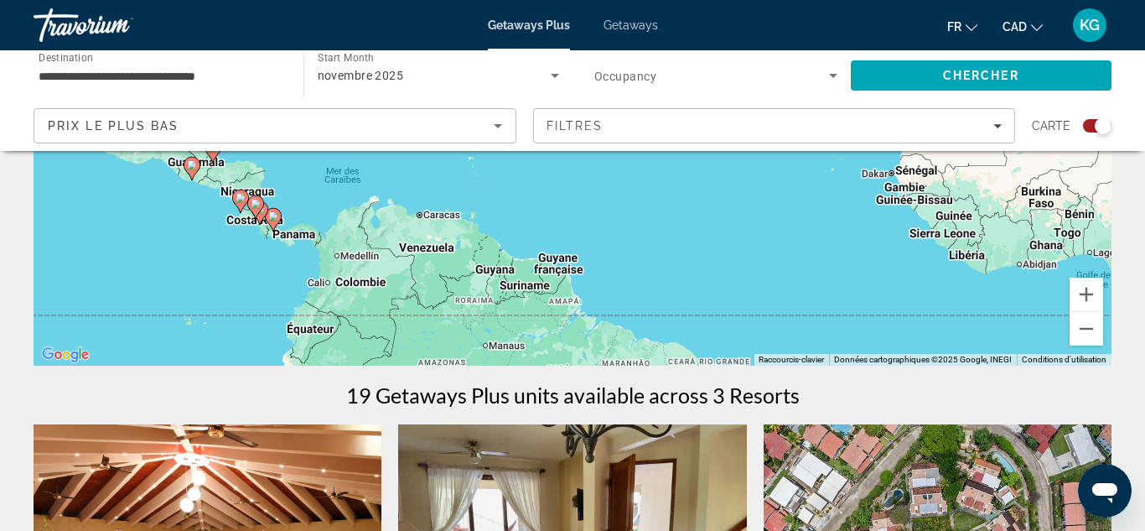
drag, startPoint x: 443, startPoint y: 302, endPoint x: 658, endPoint y: 195, distance: 240.8
click at [658, 195] on div "Pour activer le glissement du marqueur avec le clavier, appuyez sur Alt+Entrée.…" at bounding box center [573, 113] width 1078 height 503
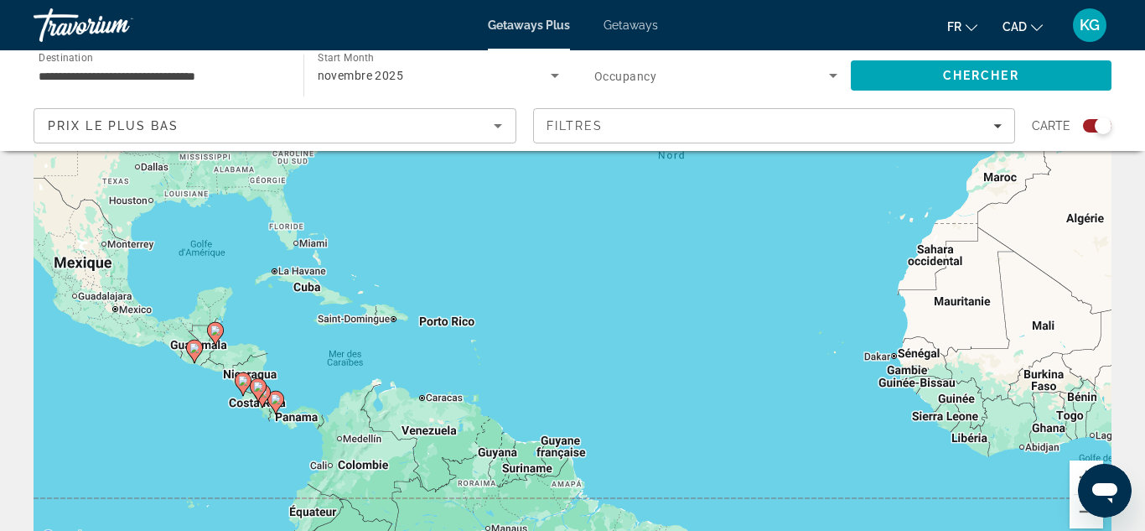
scroll to position [128, 0]
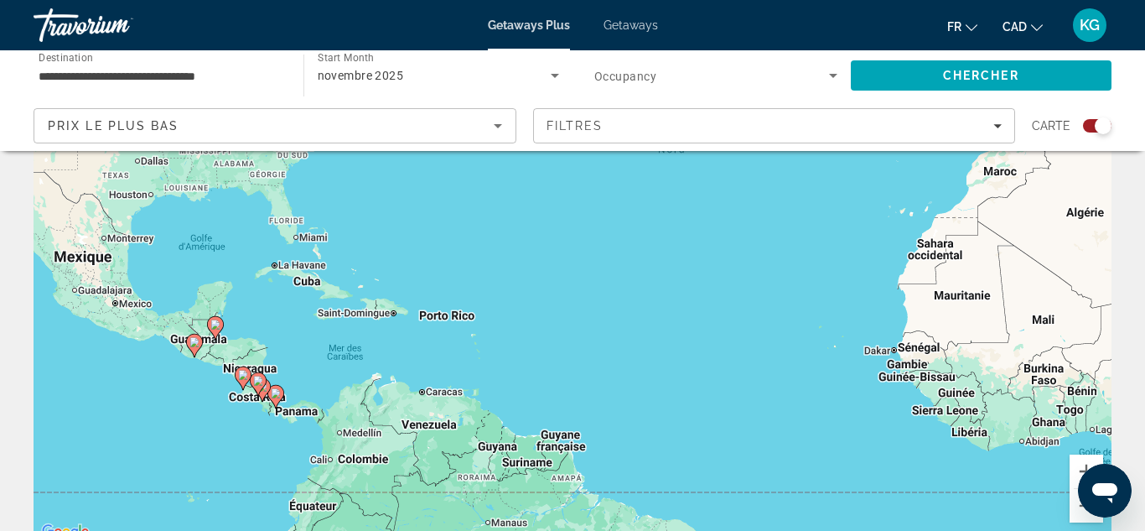
click at [273, 396] on image "Main content" at bounding box center [276, 393] width 10 height 10
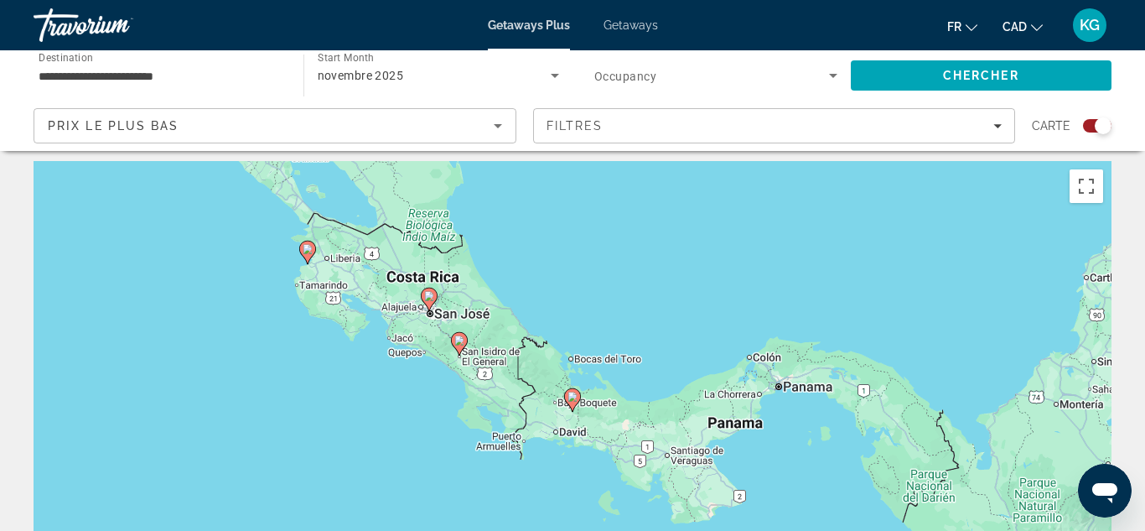
scroll to position [0, 0]
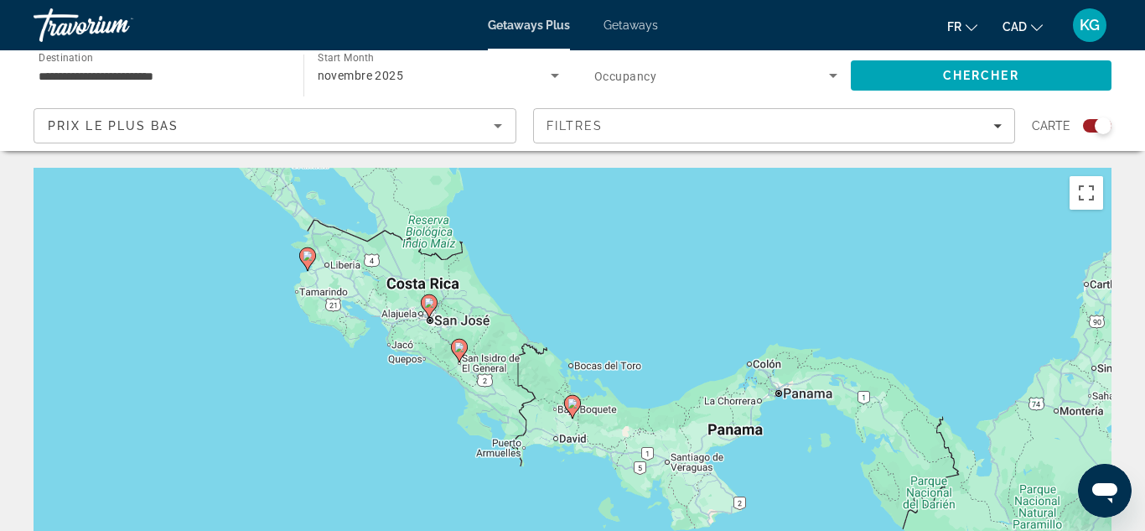
click at [310, 263] on icon "Main content" at bounding box center [307, 259] width 15 height 22
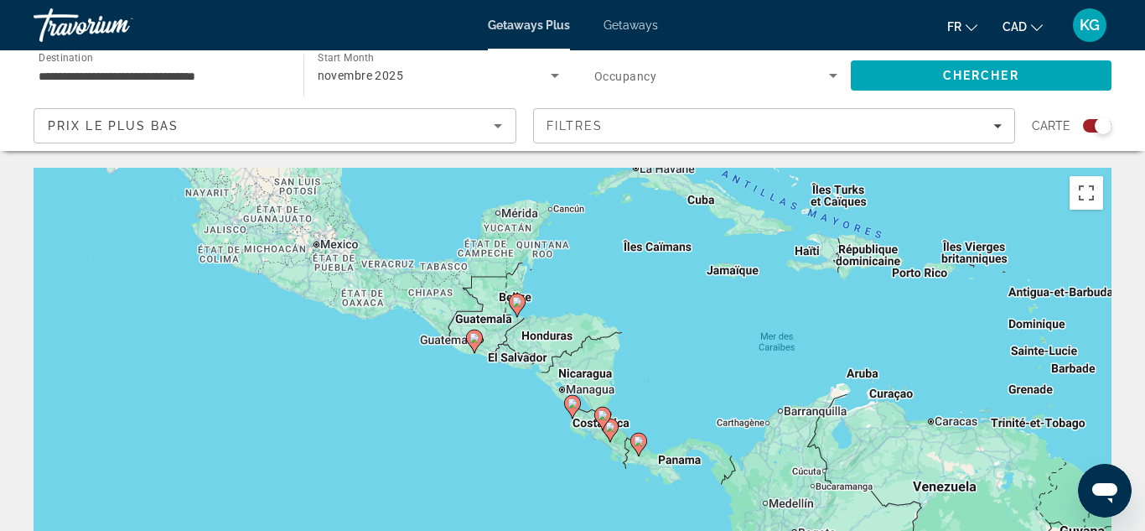
scroll to position [1, 0]
click at [518, 301] on image "Main content" at bounding box center [517, 301] width 10 height 10
type input "**********"
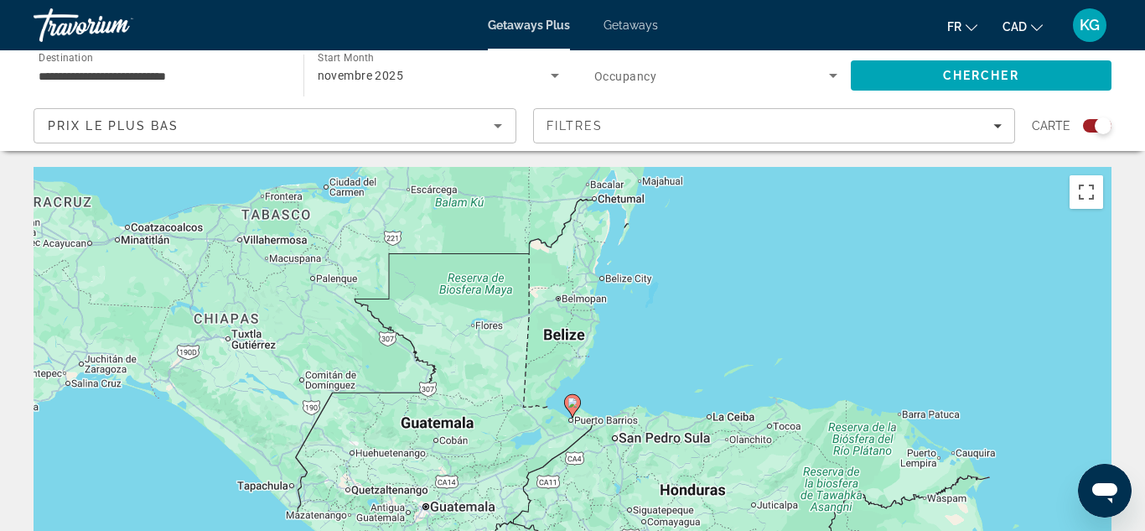
click at [1091, 126] on div "Search widget" at bounding box center [1097, 125] width 29 height 13
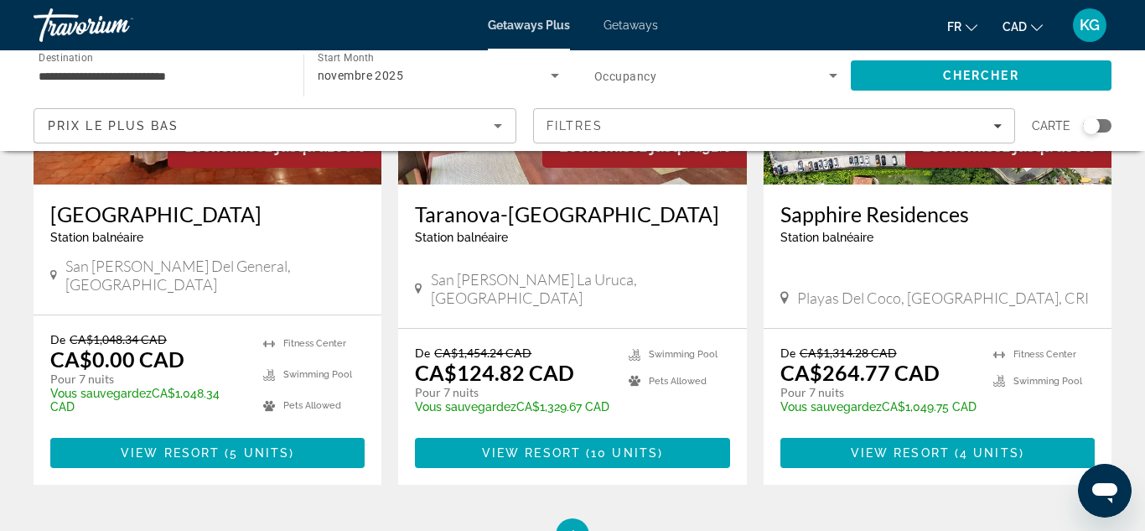
scroll to position [299, 0]
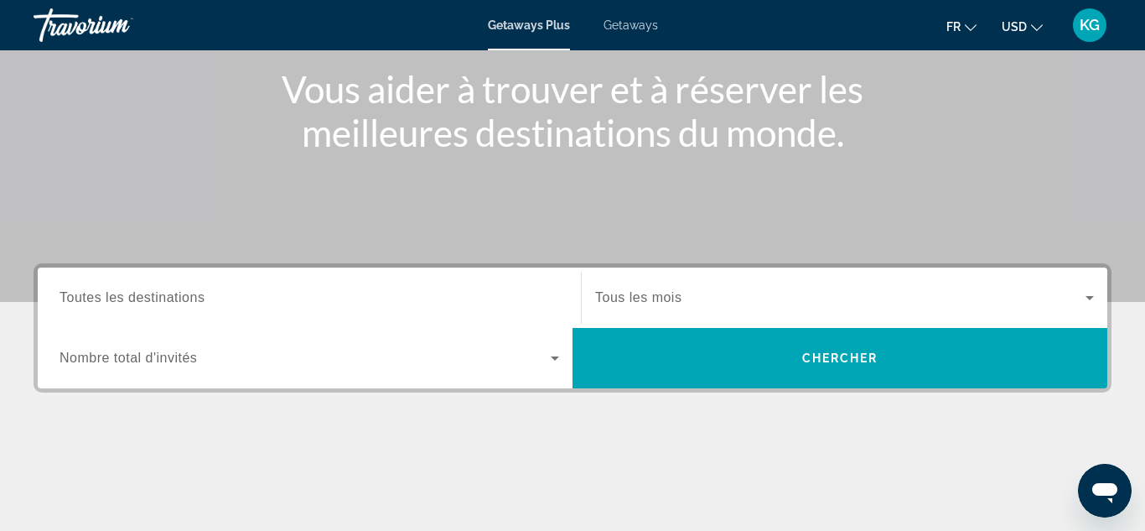
scroll to position [205, 0]
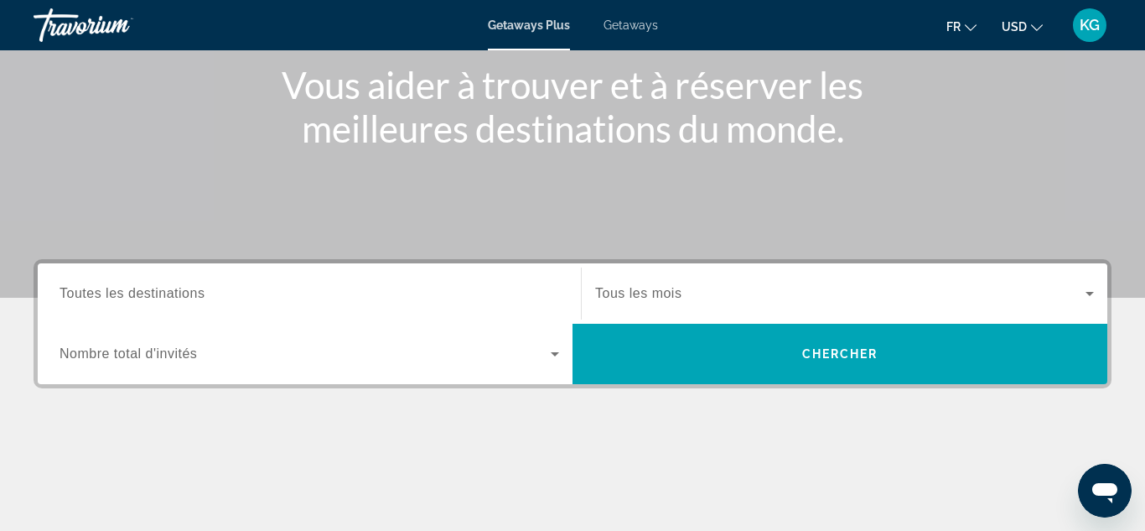
click at [216, 304] on div "Search widget" at bounding box center [310, 294] width 500 height 48
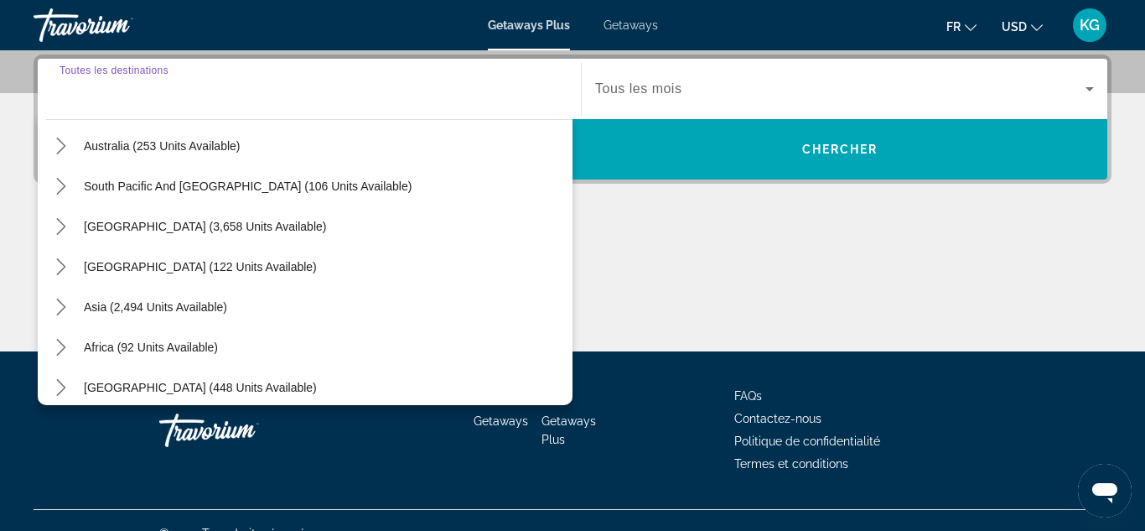
scroll to position [262, 0]
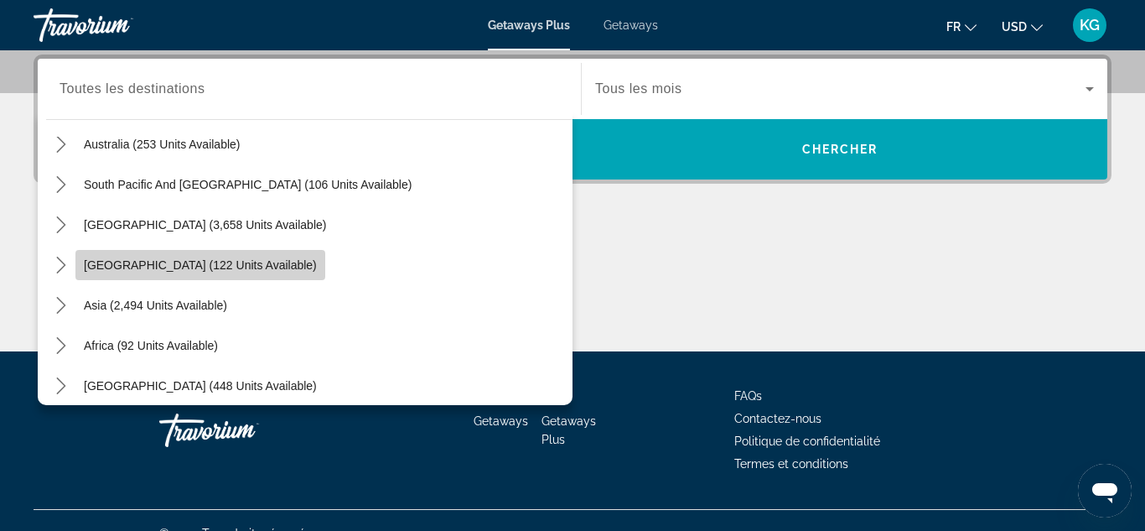
click at [206, 270] on span "[GEOGRAPHIC_DATA] (122 units available)" at bounding box center [200, 264] width 233 height 13
type input "**********"
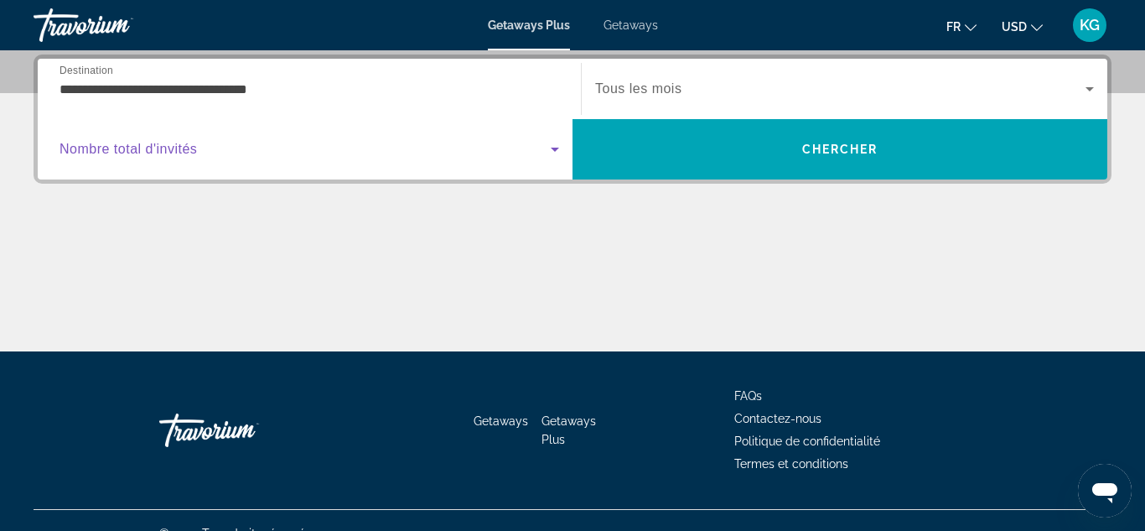
click at [538, 155] on span "Search widget" at bounding box center [305, 149] width 491 height 20
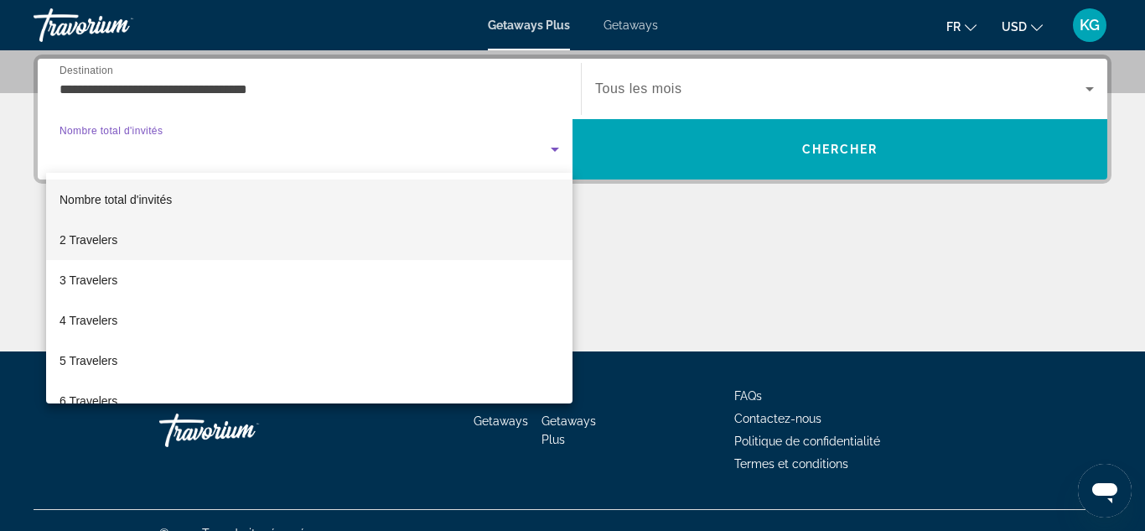
click at [492, 243] on mat-option "2 Travelers" at bounding box center [309, 240] width 527 height 40
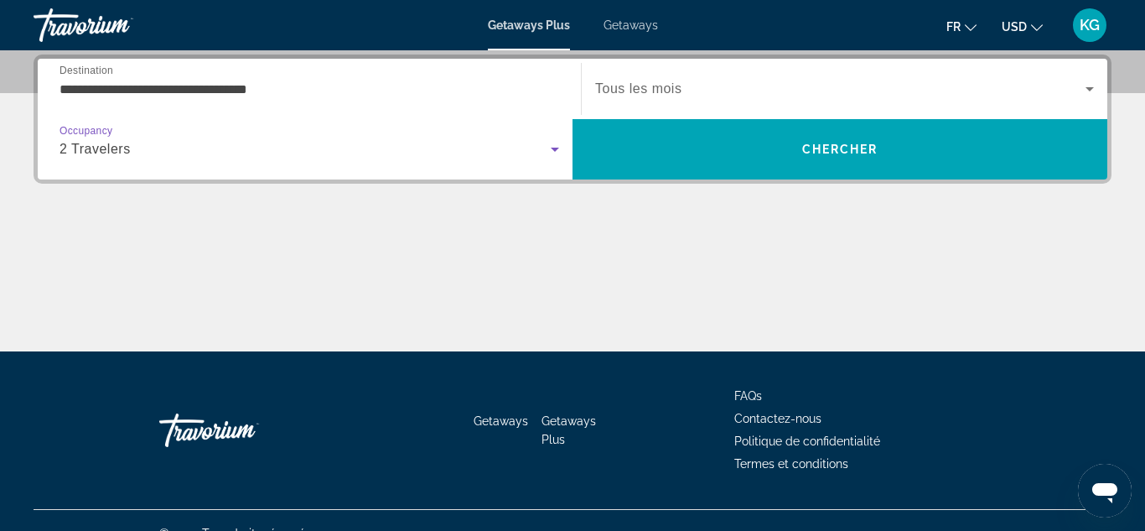
click at [684, 88] on span "Search widget" at bounding box center [840, 89] width 491 height 20
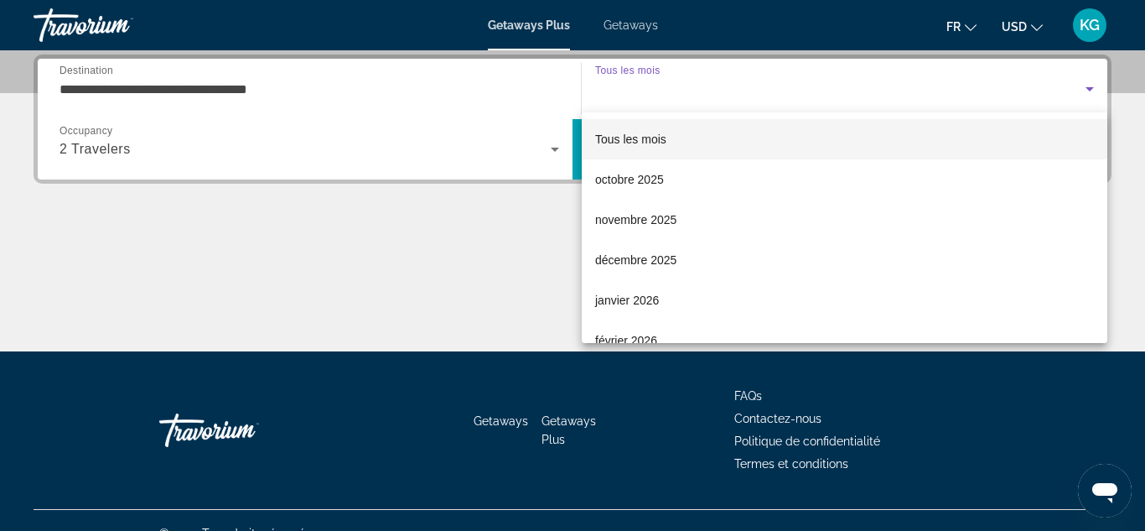
click at [661, 138] on span "Tous les mois" at bounding box center [630, 138] width 71 height 13
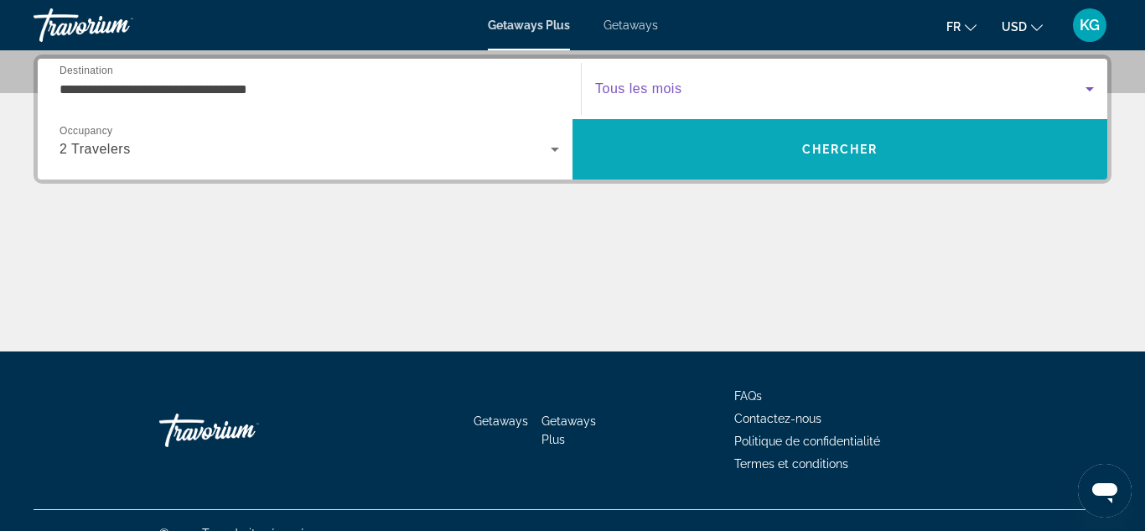
click at [783, 161] on span "Search" at bounding box center [840, 149] width 535 height 40
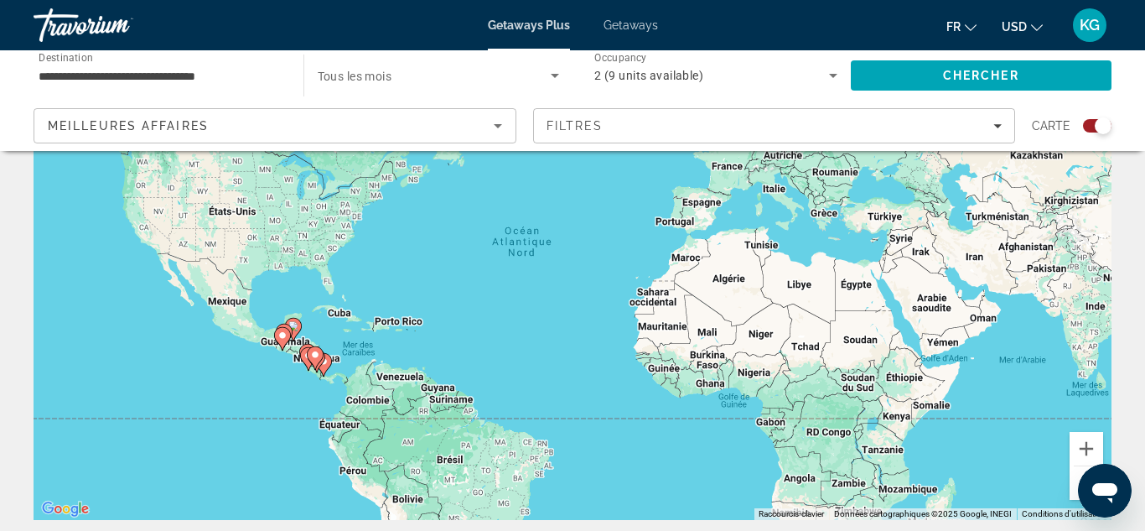
scroll to position [154, 0]
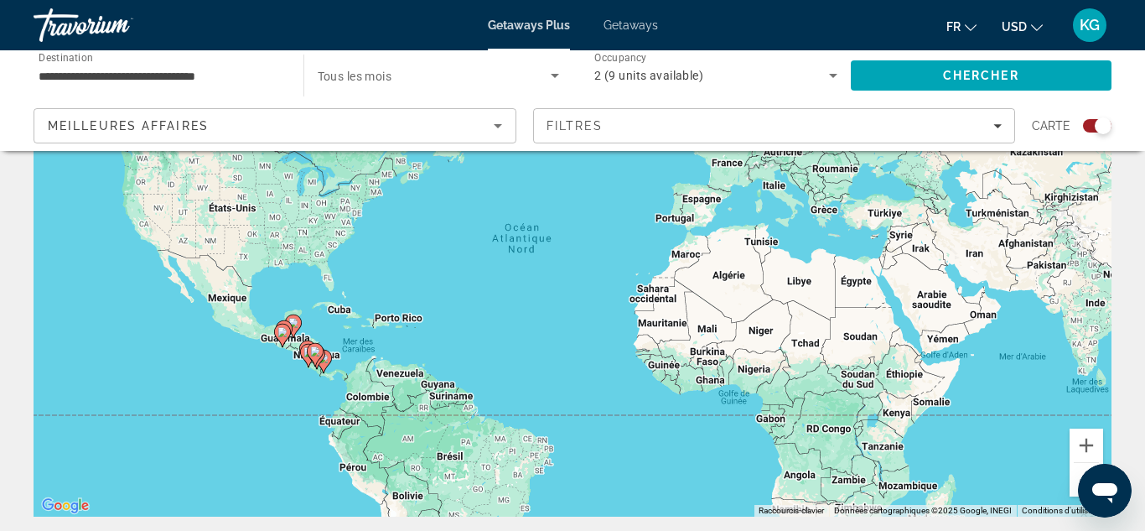
click at [246, 366] on div "Pour activer le glissement du marqueur avec le clavier, appuyez sur Alt+Entrée.…" at bounding box center [573, 264] width 1078 height 503
click at [1093, 449] on button "Zoom avant" at bounding box center [1087, 445] width 34 height 34
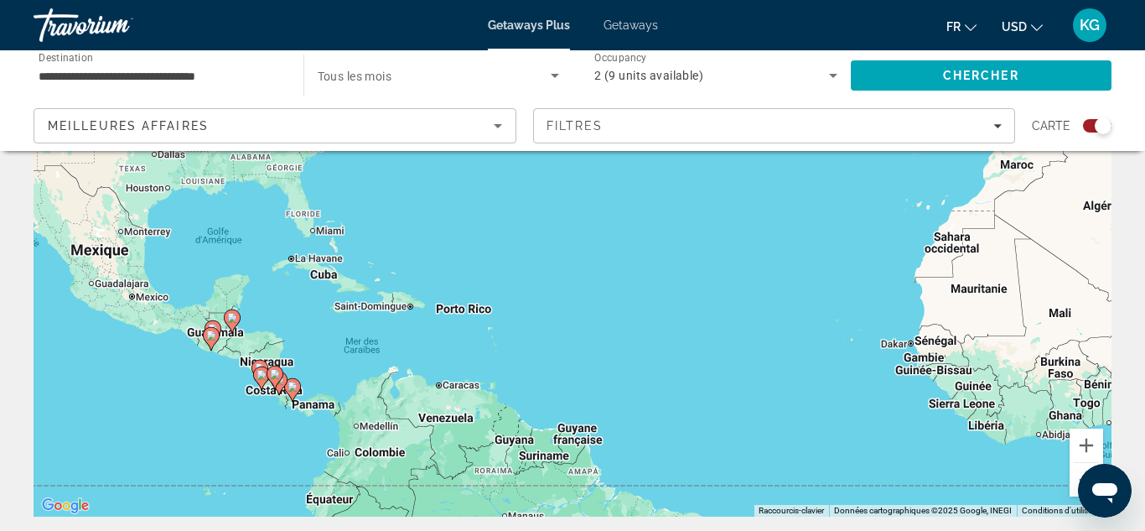
drag, startPoint x: 443, startPoint y: 371, endPoint x: 684, endPoint y: 282, distance: 257.3
click at [684, 282] on div "Pour activer le glissement du marqueur avec le clavier, appuyez sur Alt+Entrée.…" at bounding box center [573, 264] width 1078 height 503
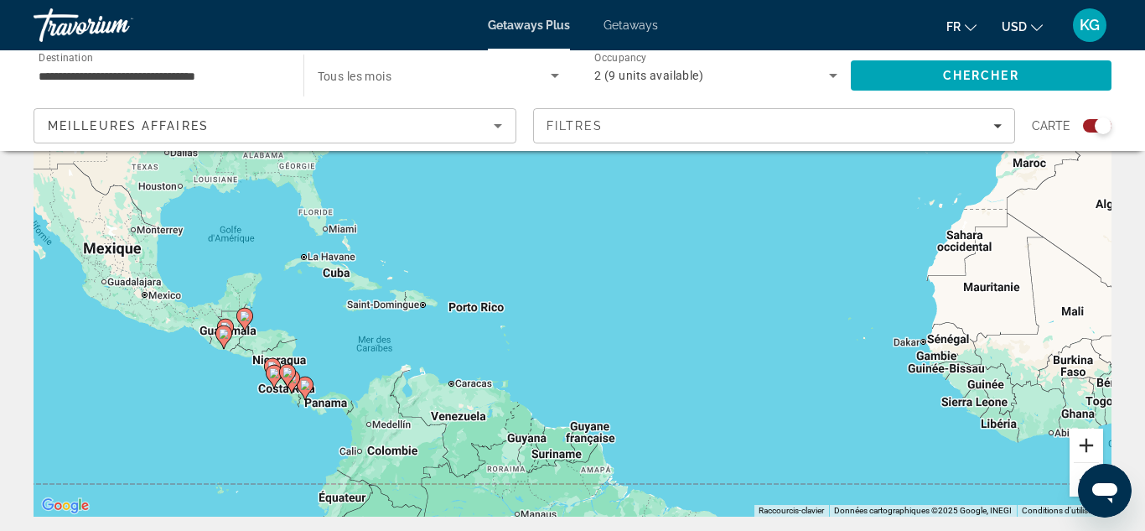
click at [1089, 439] on button "Zoom avant" at bounding box center [1087, 445] width 34 height 34
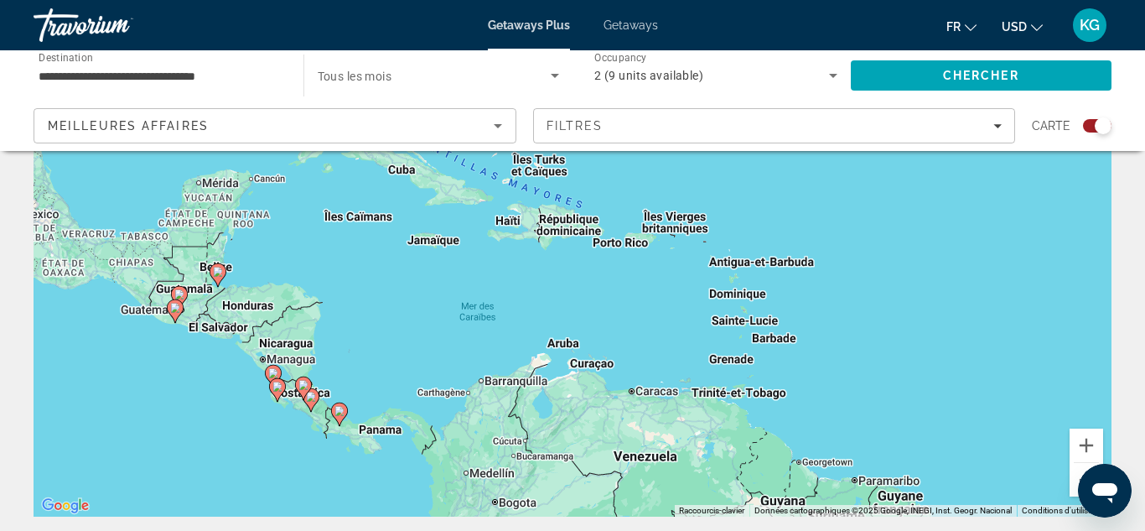
drag, startPoint x: 569, startPoint y: 404, endPoint x: 891, endPoint y: 275, distance: 346.1
click at [891, 275] on div "Pour activer le glissement du marqueur avec le clavier, appuyez sur Alt+Entrée.…" at bounding box center [573, 264] width 1078 height 503
click at [1100, 444] on button "Zoom avant" at bounding box center [1087, 445] width 34 height 34
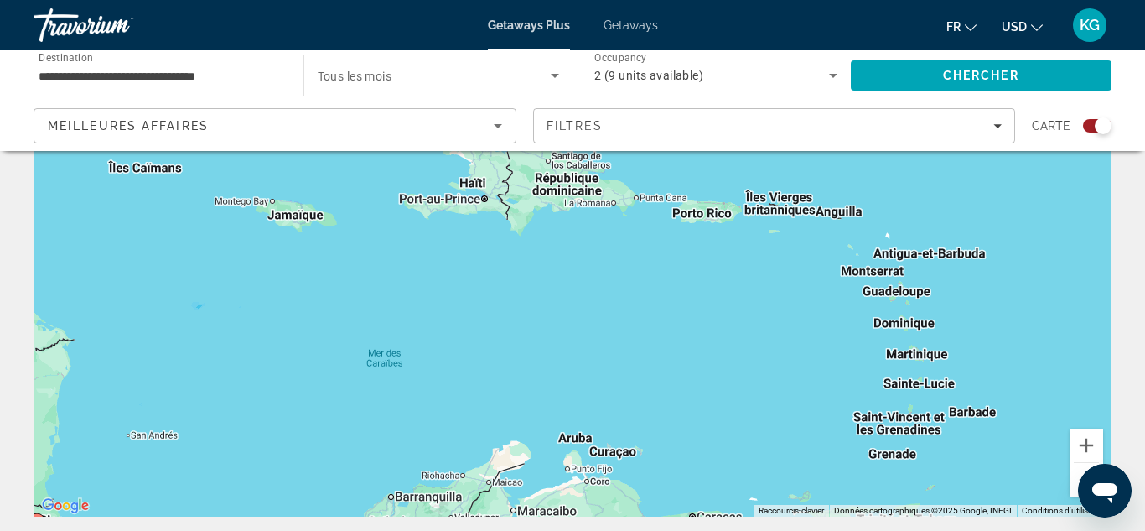
scroll to position [0, 0]
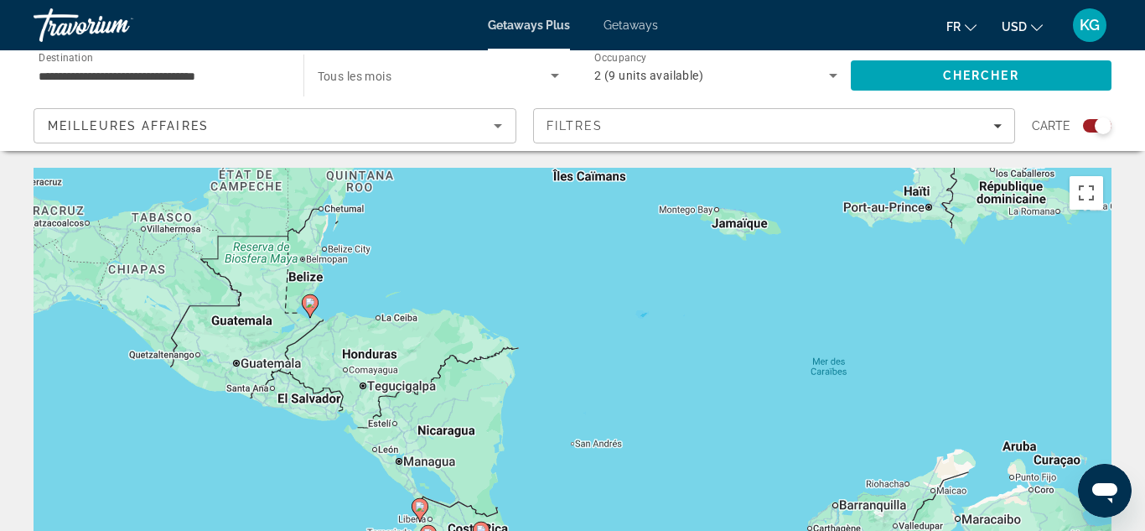
click at [310, 309] on icon "Main content" at bounding box center [310, 306] width 15 height 22
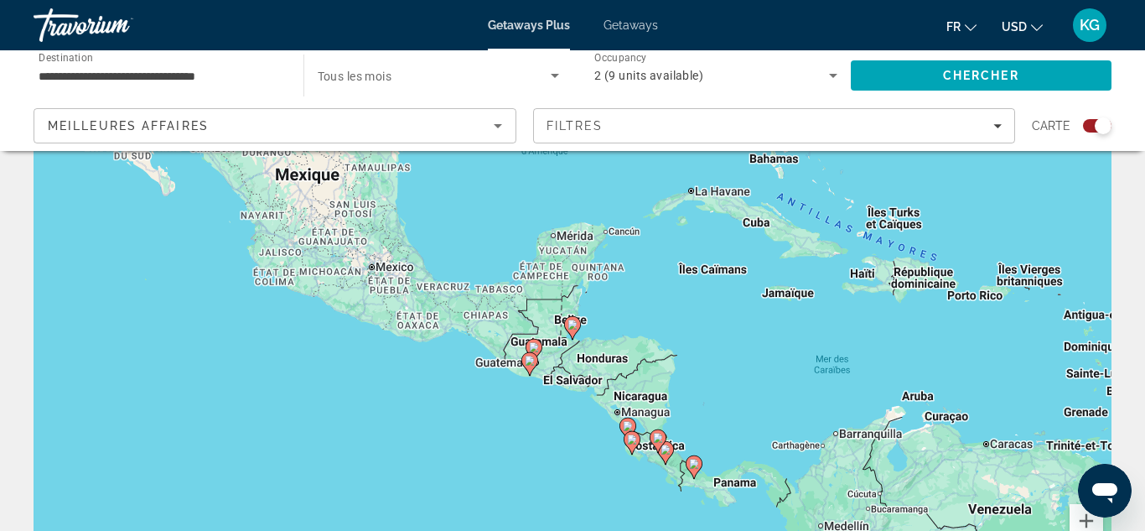
scroll to position [76, 0]
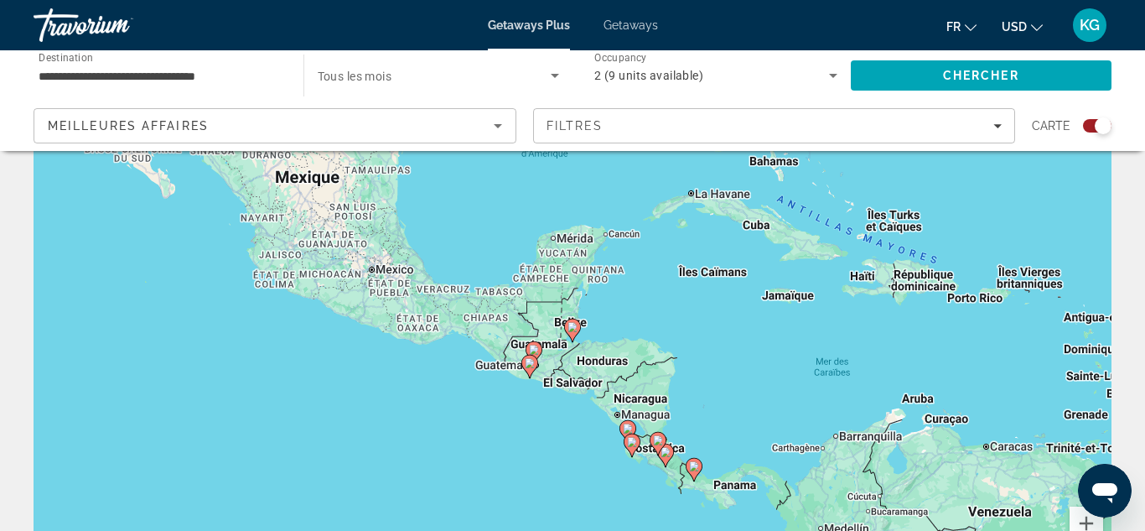
click at [571, 335] on icon "Main content" at bounding box center [572, 330] width 15 height 22
type input "**********"
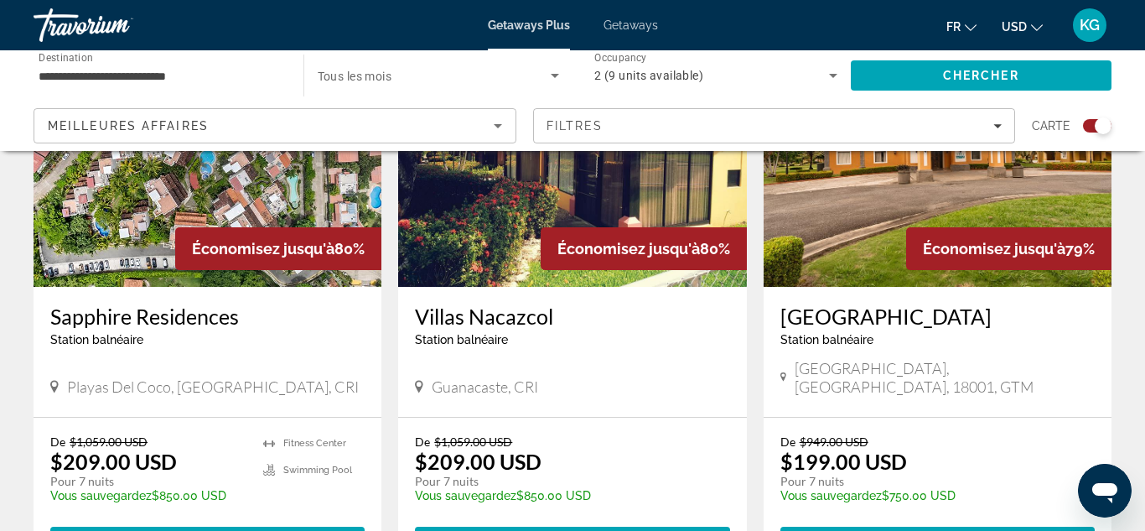
scroll to position [1306, 0]
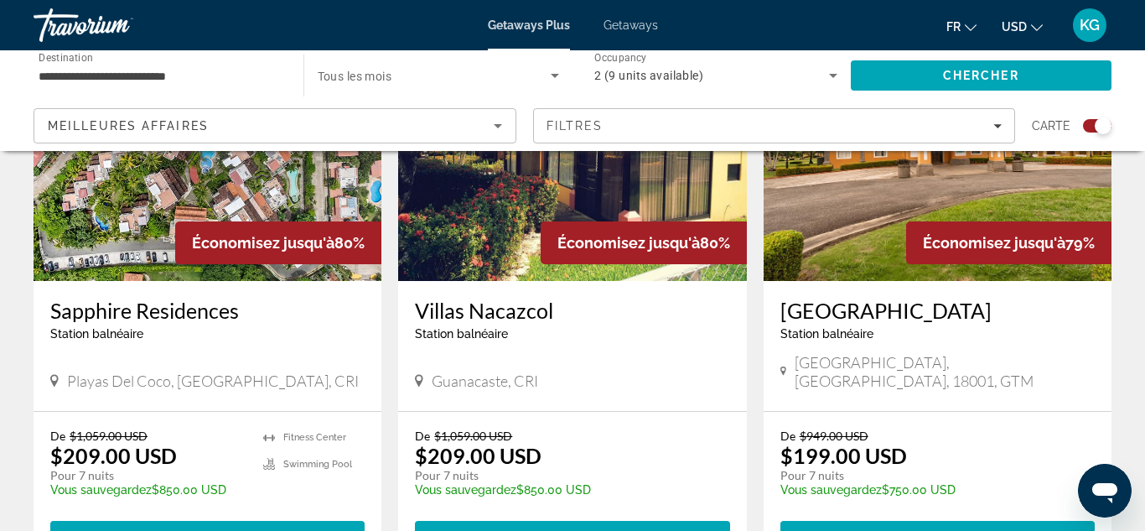
click at [1034, 31] on button "USD USD ($) MXN (Mex$) CAD (Can$) GBP (£) EUR (€) AUD (A$) NZD (NZ$) CNY (CN¥)" at bounding box center [1022, 26] width 41 height 24
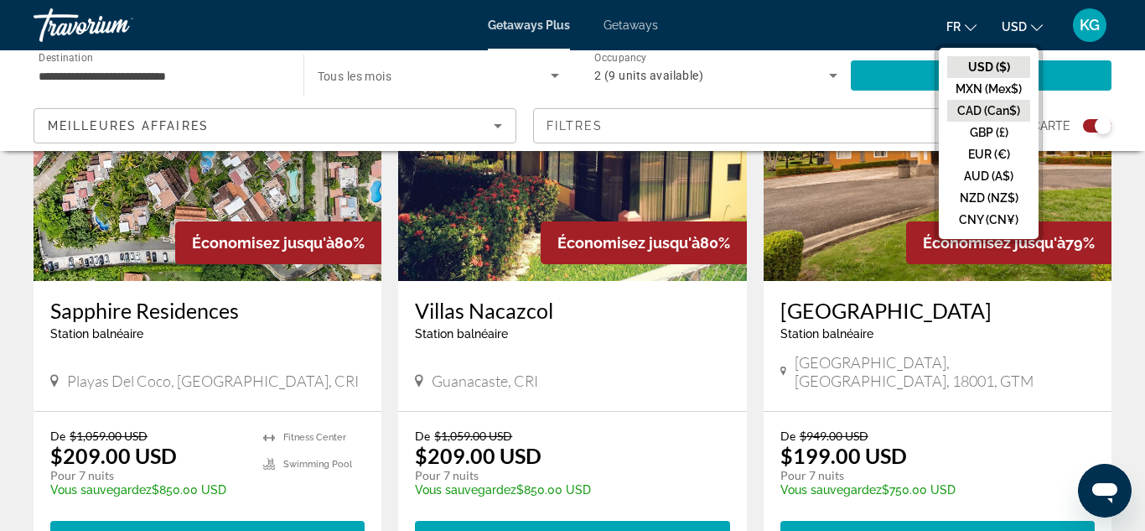
click at [1014, 109] on button "CAD (Can$)" at bounding box center [989, 111] width 83 height 22
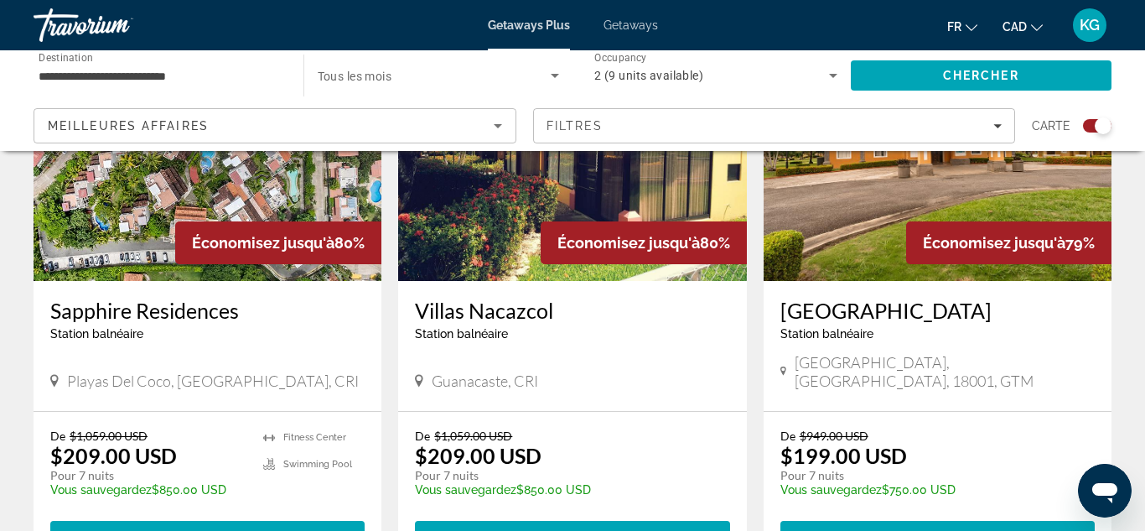
click at [997, 412] on div "De $949.00 USD $199.00 USD Pour 7 nuits Vous sauvegardez $750.00 USD temp 3 Vie…" at bounding box center [938, 490] width 348 height 156
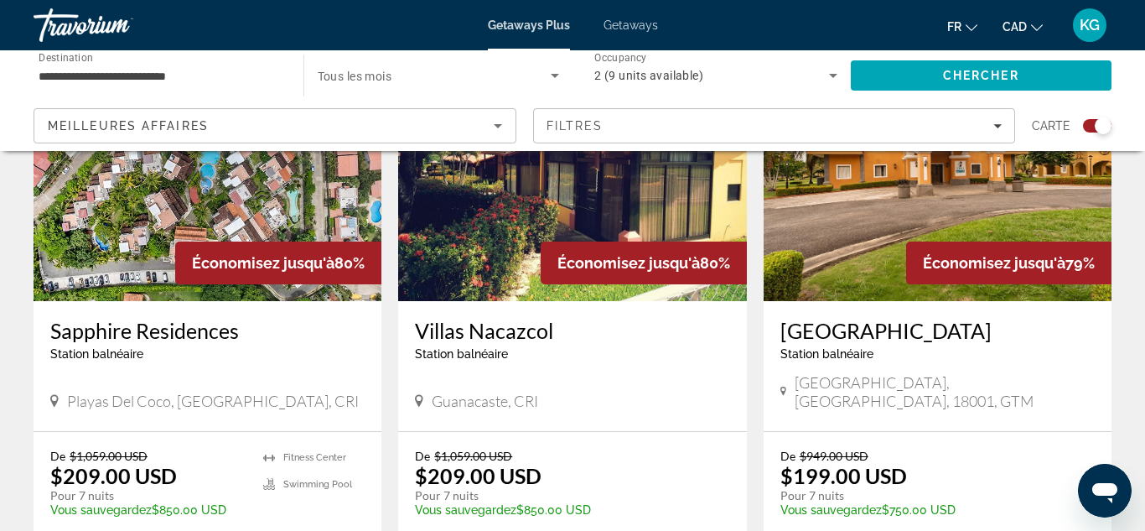
scroll to position [1286, 0]
click at [915, 326] on div "[GEOGRAPHIC_DATA] balnéaire - Ceci est une station d'adultes seulement" at bounding box center [938, 344] width 314 height 55
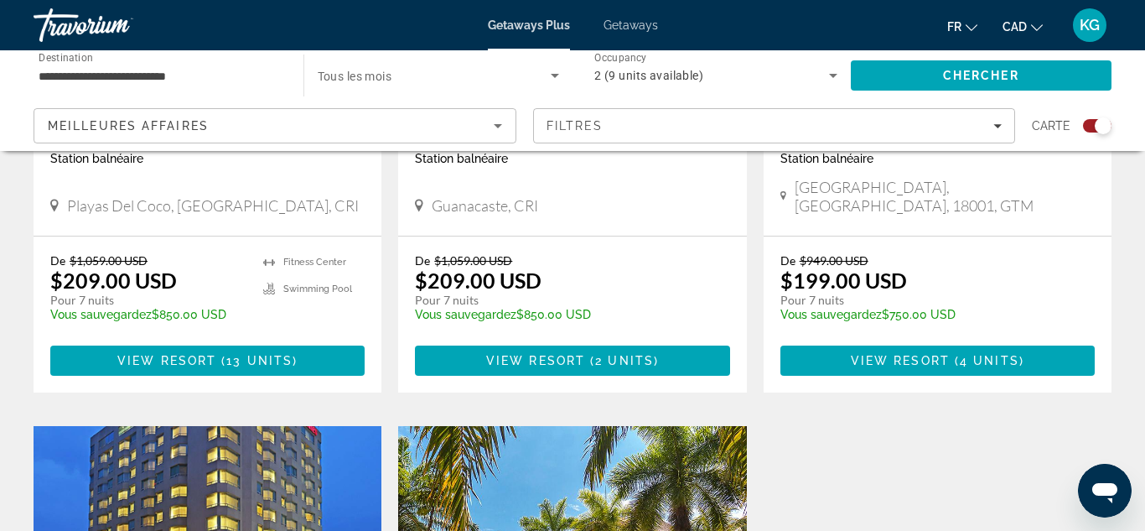
scroll to position [1488, 0]
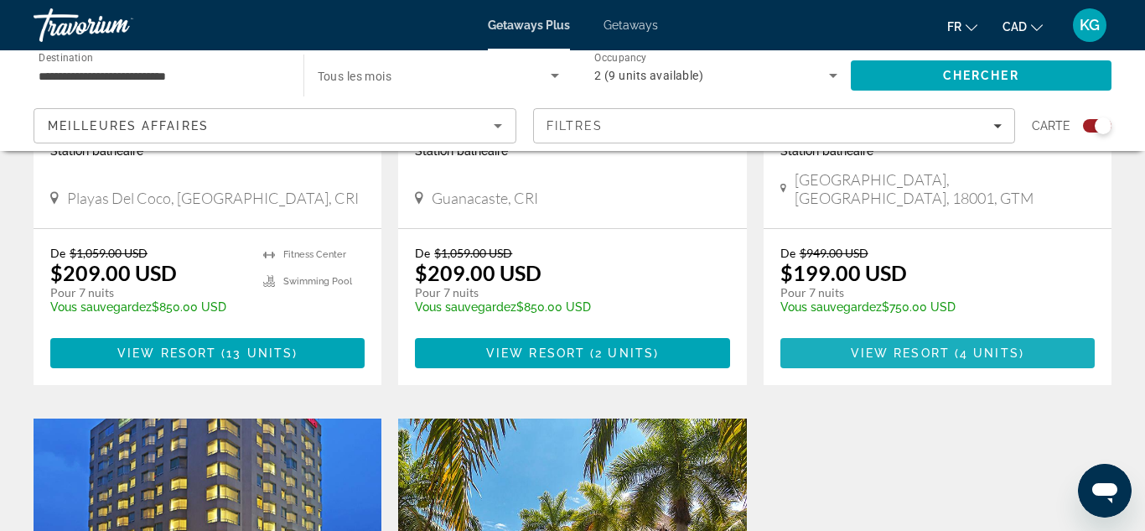
click at [915, 333] on span "Main content" at bounding box center [938, 353] width 314 height 40
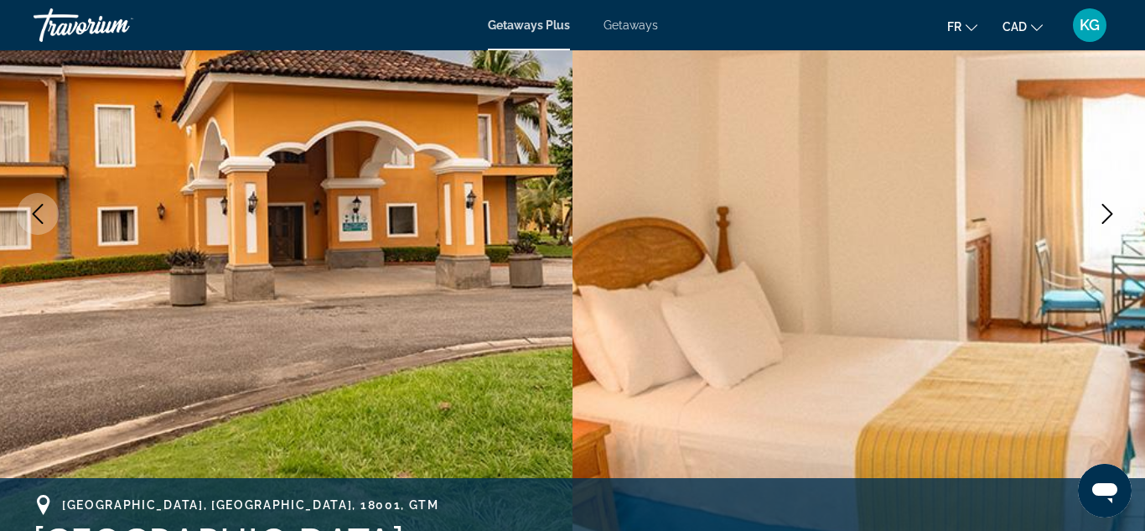
scroll to position [236, 0]
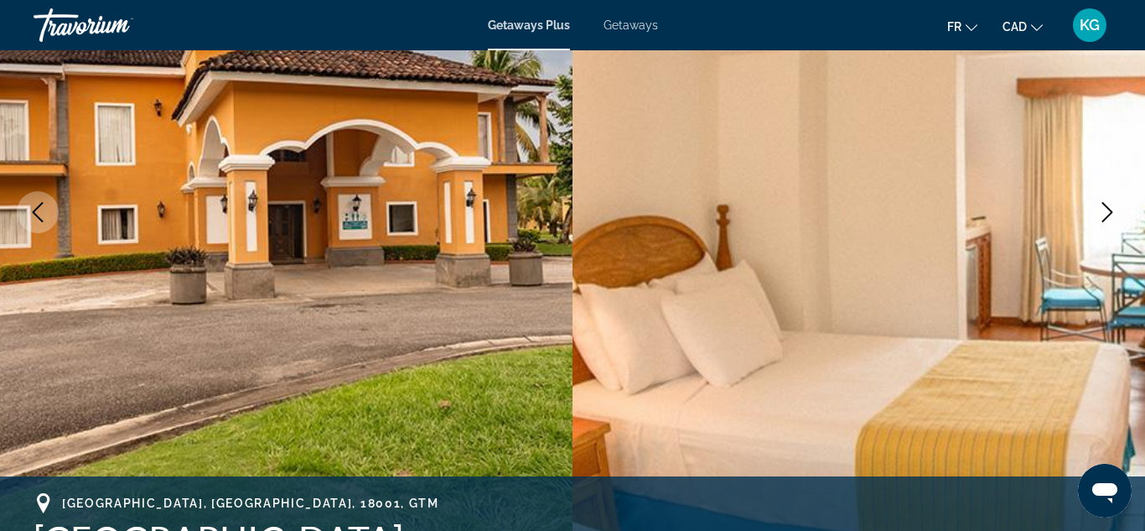
click at [1107, 210] on icon "Next image" at bounding box center [1108, 212] width 20 height 20
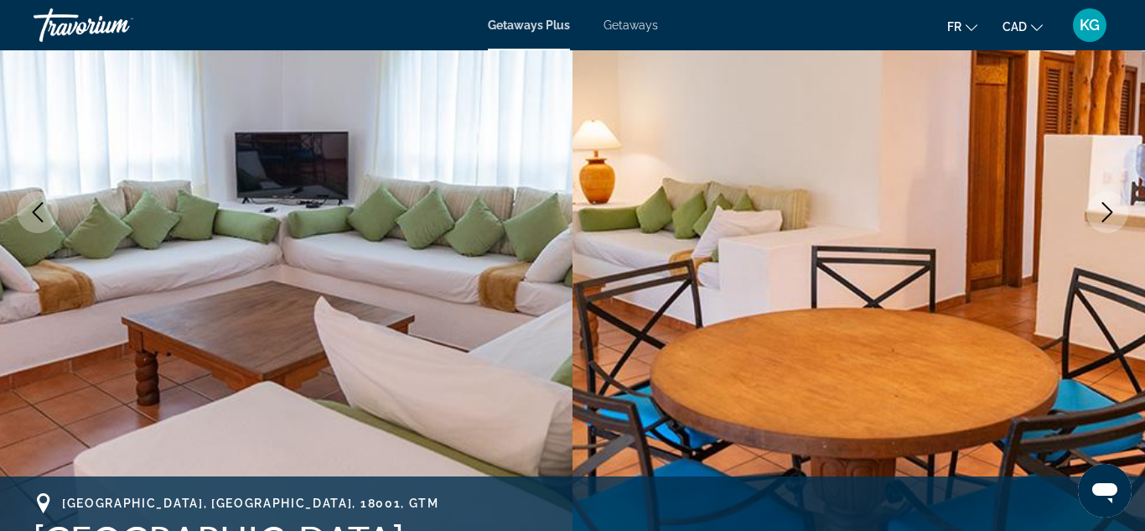
click at [1107, 212] on icon "Next image" at bounding box center [1108, 212] width 20 height 20
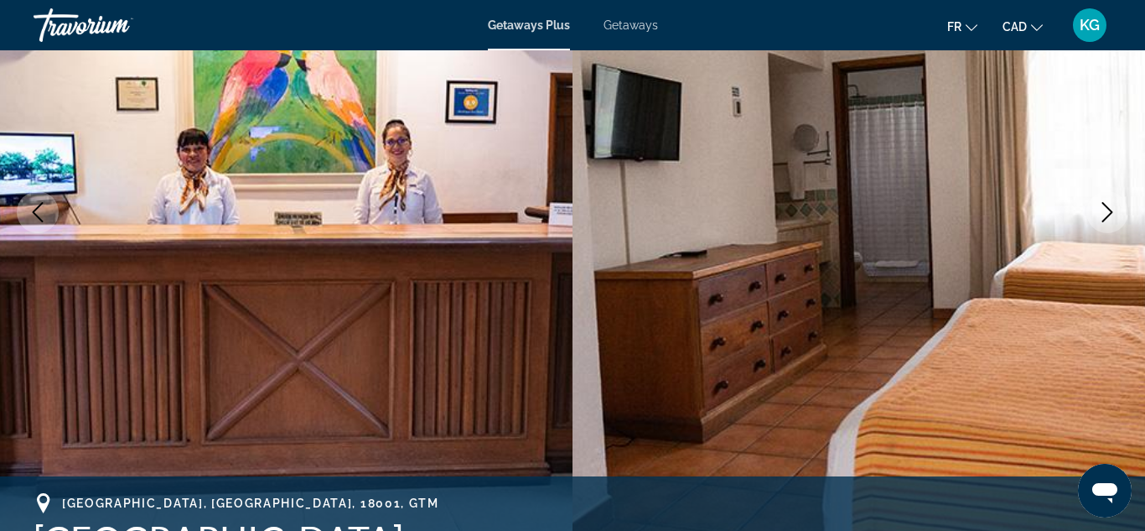
click at [1106, 215] on icon "Next image" at bounding box center [1108, 212] width 20 height 20
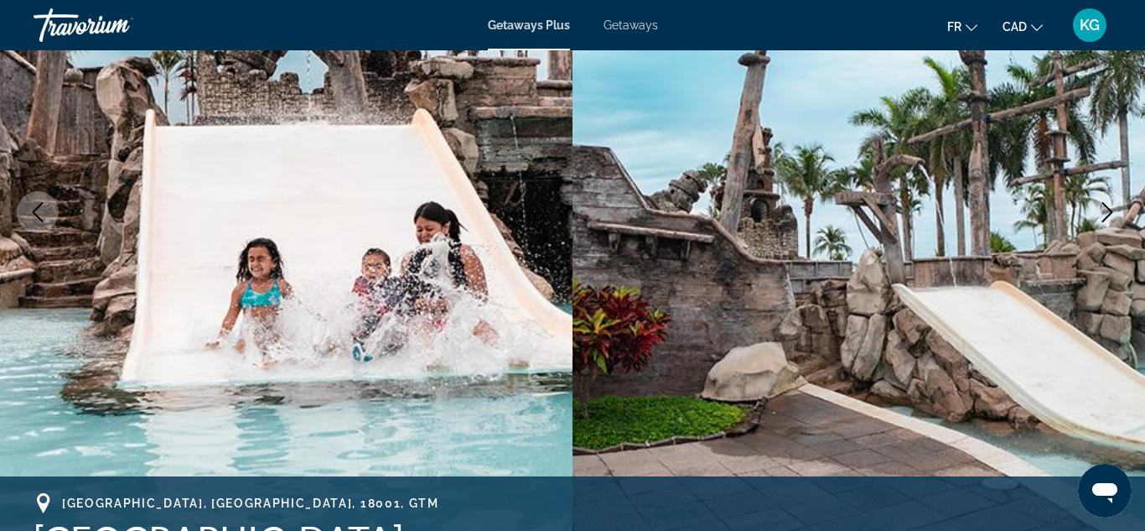
click at [1105, 216] on icon "Next image" at bounding box center [1108, 212] width 20 height 20
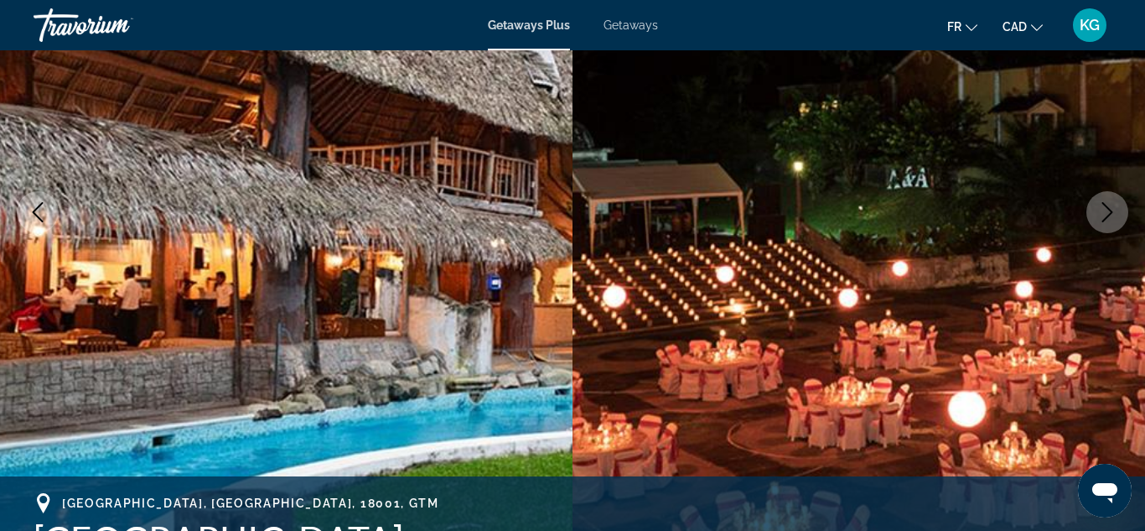
click at [1104, 216] on icon "Next image" at bounding box center [1108, 212] width 20 height 20
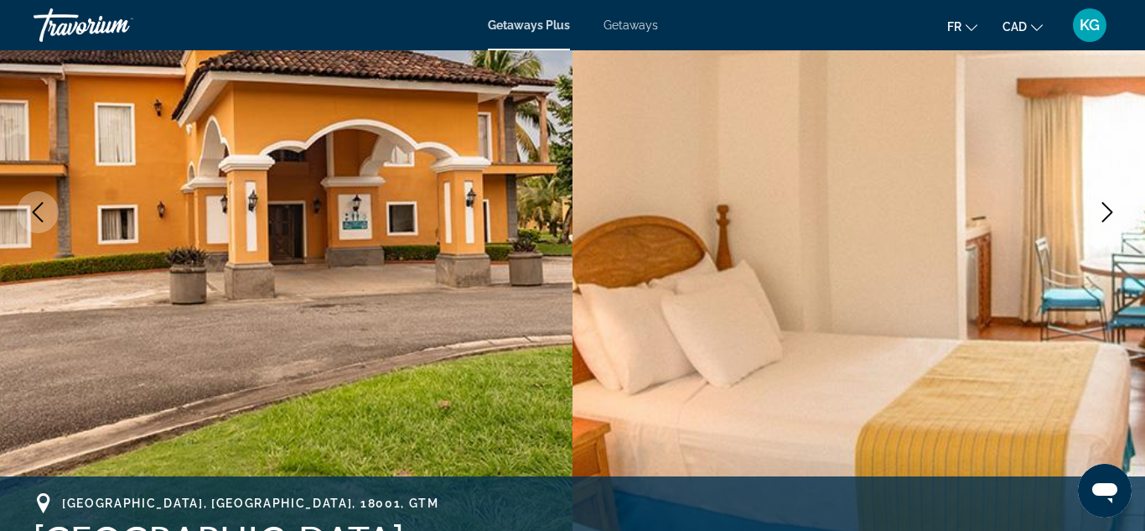
click at [1104, 216] on icon "Next image" at bounding box center [1108, 212] width 20 height 20
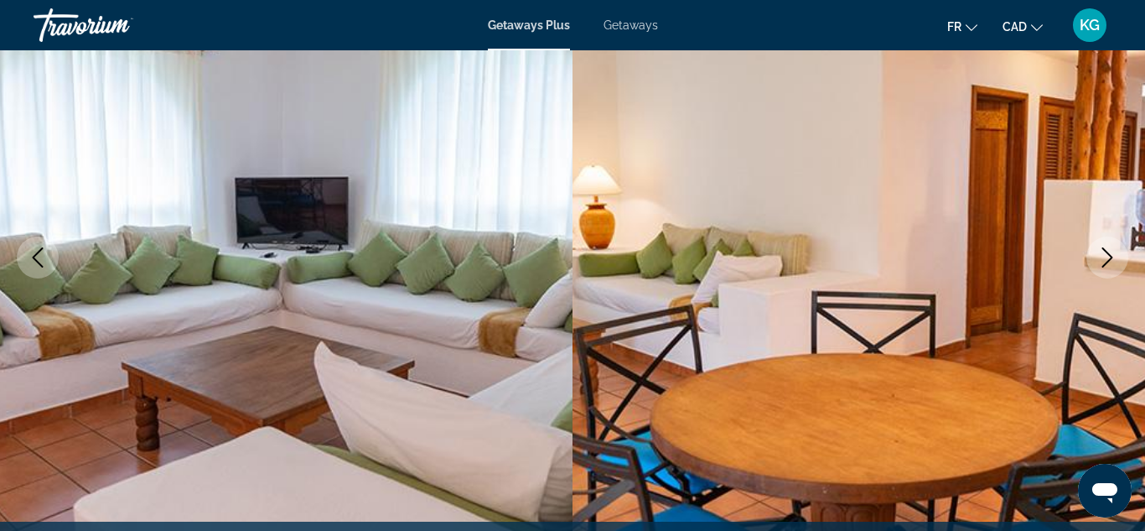
scroll to position [0, 0]
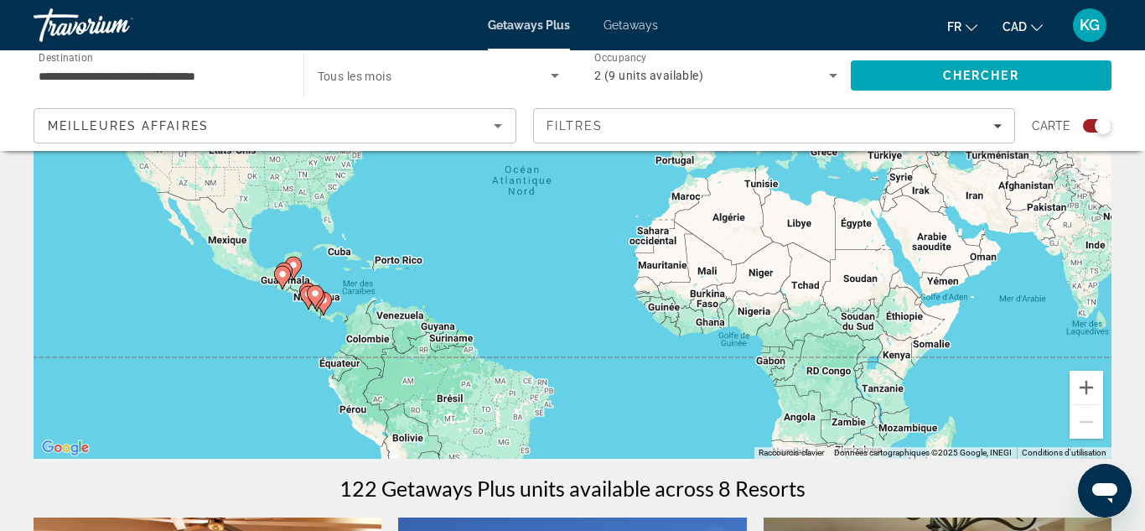
scroll to position [214, 0]
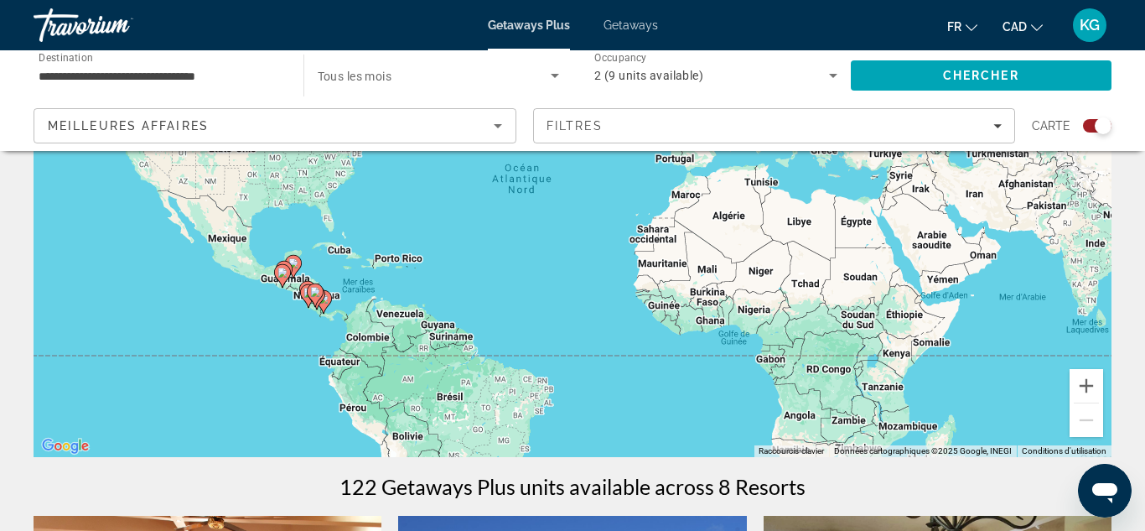
click at [298, 266] on image "Main content" at bounding box center [293, 263] width 10 height 10
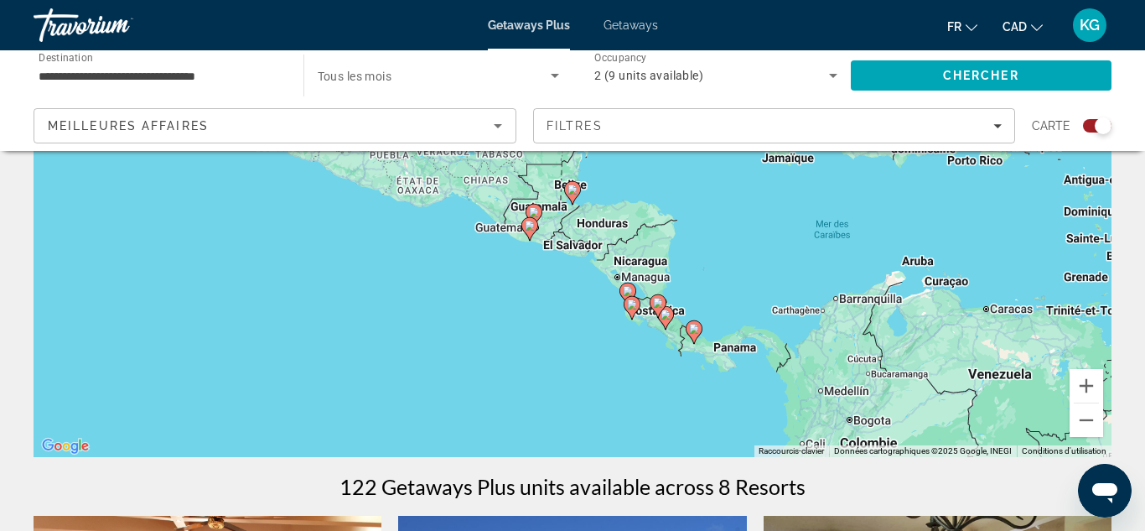
click at [576, 200] on gmp-advanced-marker "Main content" at bounding box center [572, 192] width 17 height 25
type input "**********"
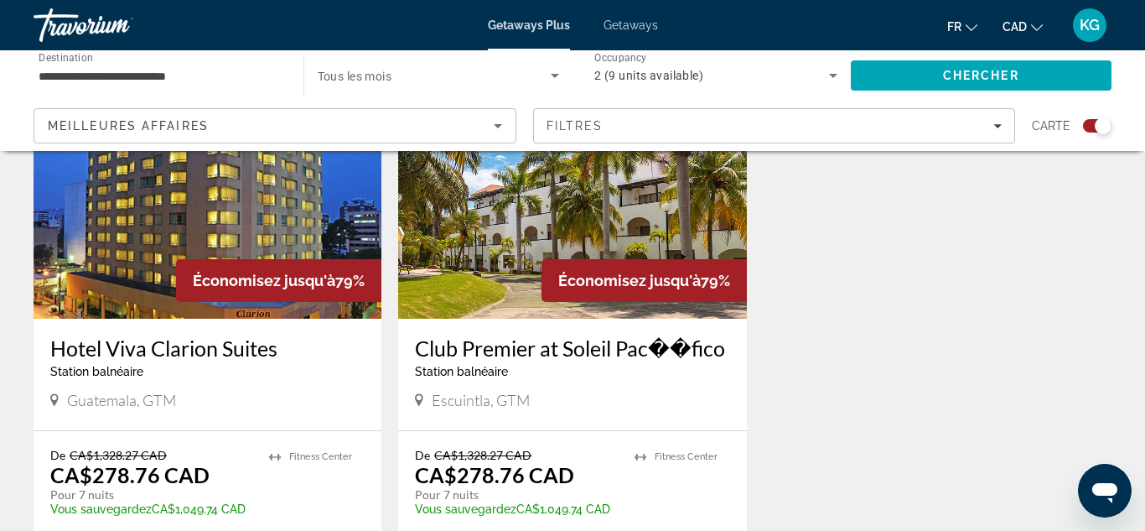
scroll to position [1874, 0]
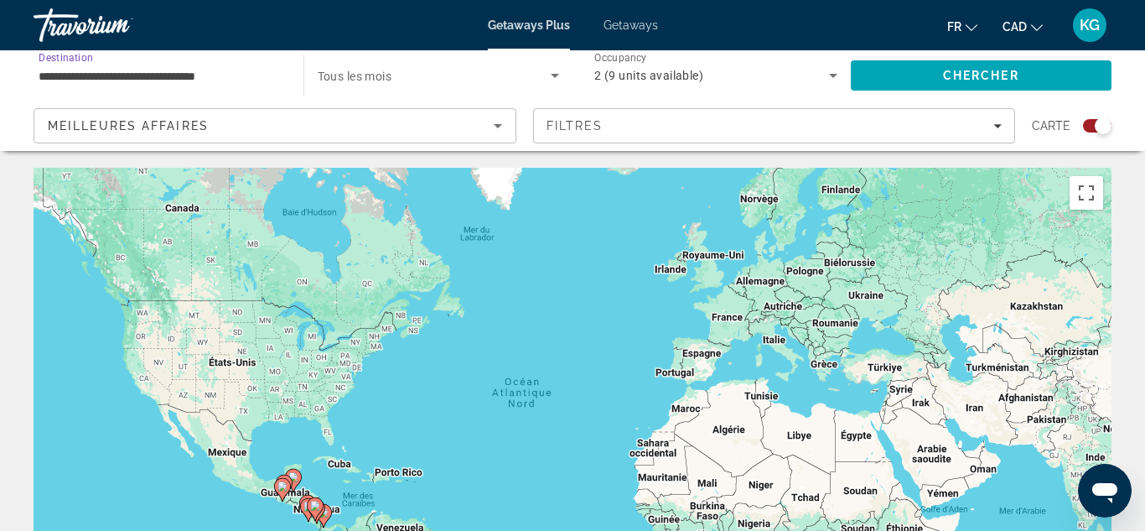
click at [167, 82] on input "**********" at bounding box center [160, 76] width 243 height 20
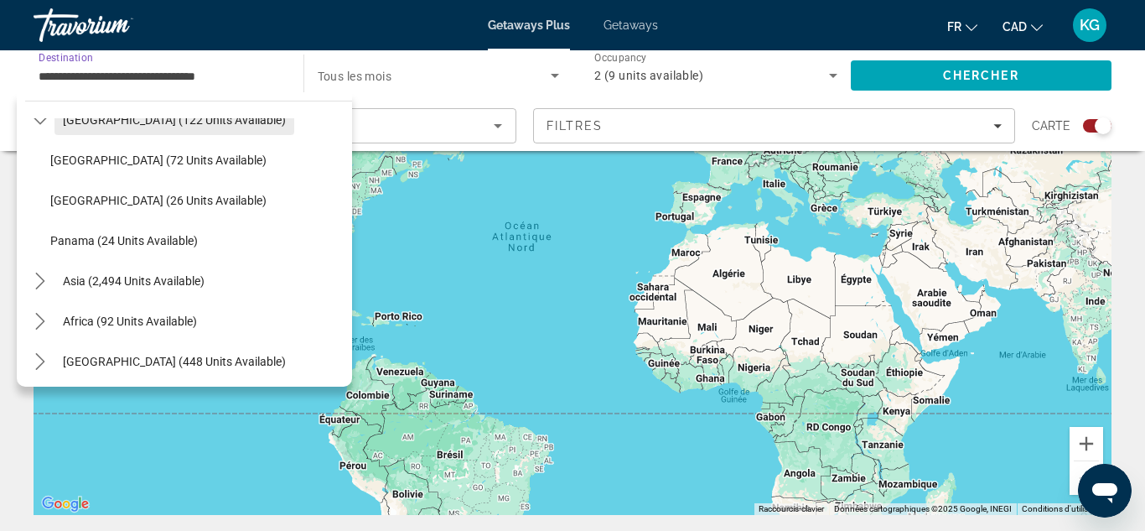
scroll to position [392, 0]
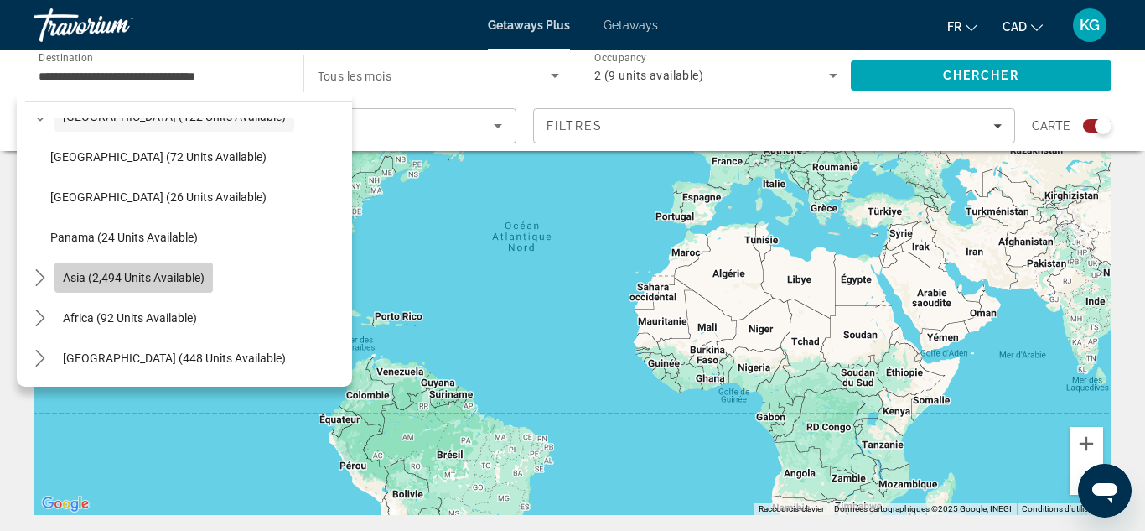
click at [91, 278] on span "Asia (2,494 units available)" at bounding box center [134, 277] width 142 height 13
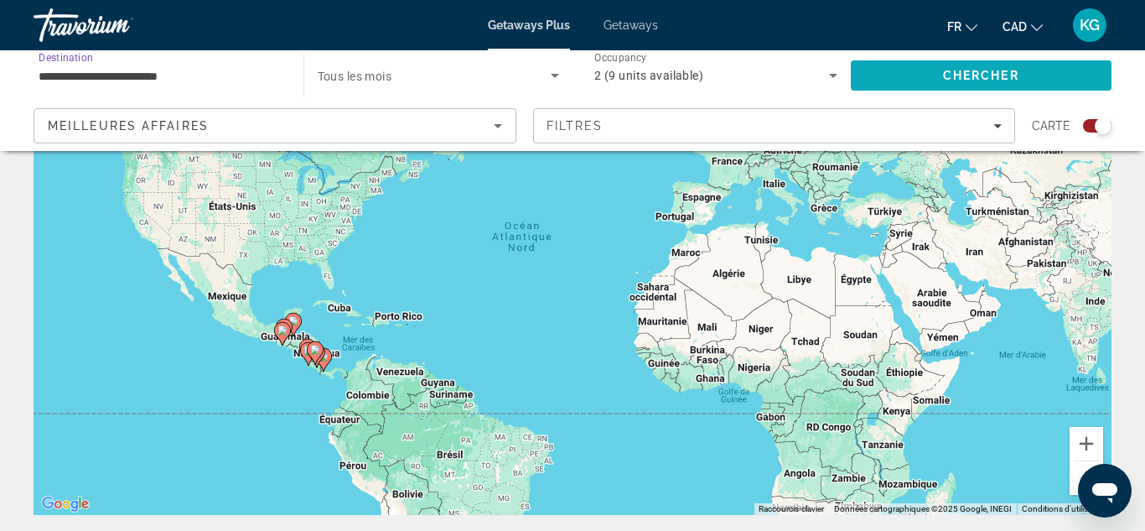
click at [875, 79] on span "Search" at bounding box center [982, 75] width 262 height 40
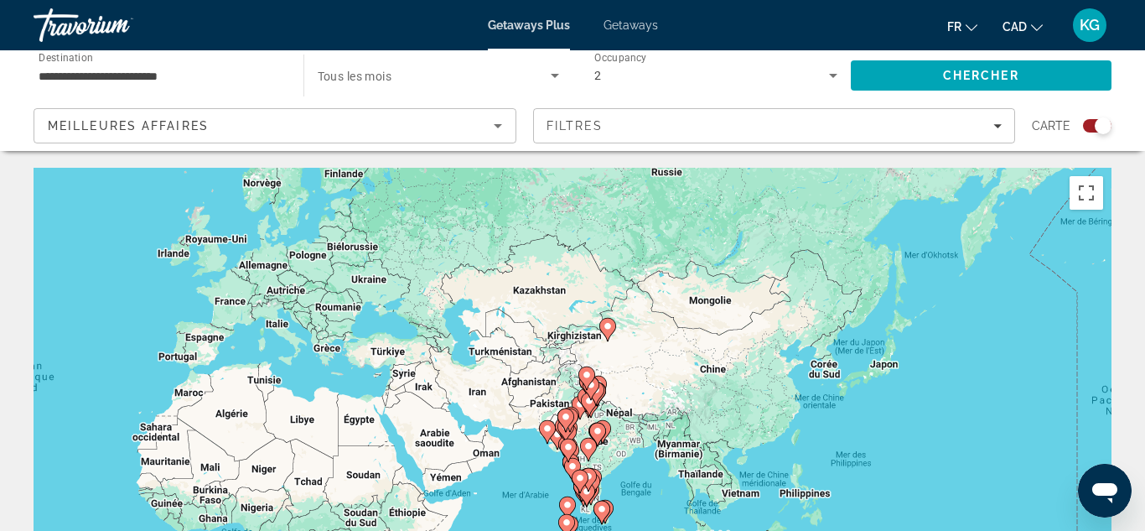
drag, startPoint x: 941, startPoint y: 350, endPoint x: 423, endPoint y: 318, distance: 519.2
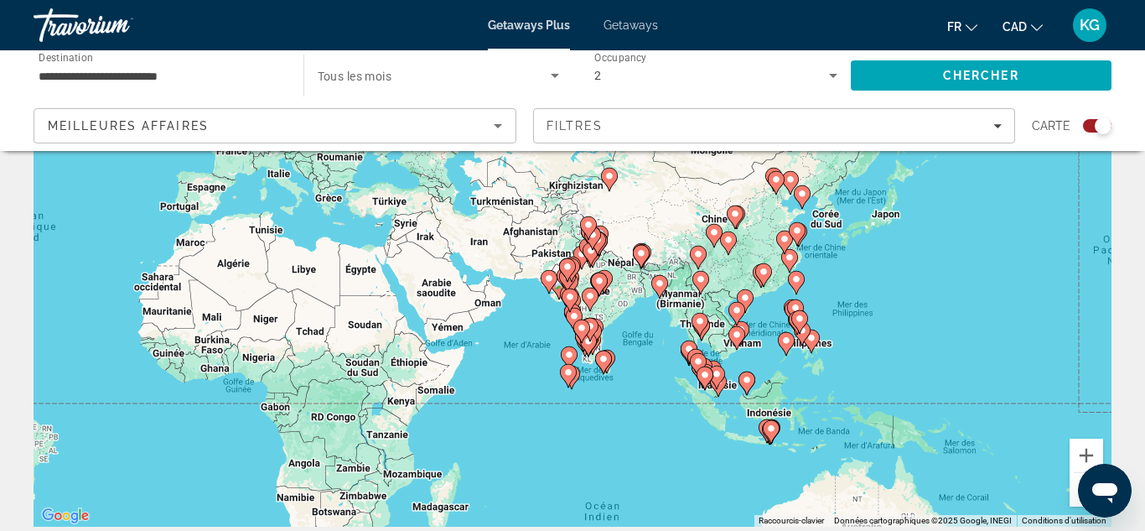
scroll to position [149, 0]
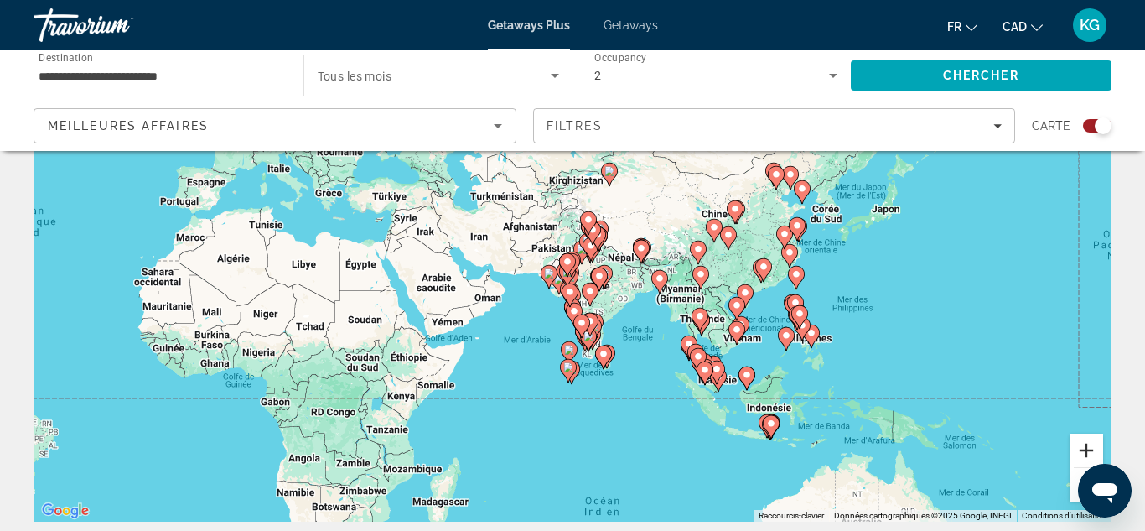
click at [1101, 434] on button "Zoom avant" at bounding box center [1087, 451] width 34 height 34
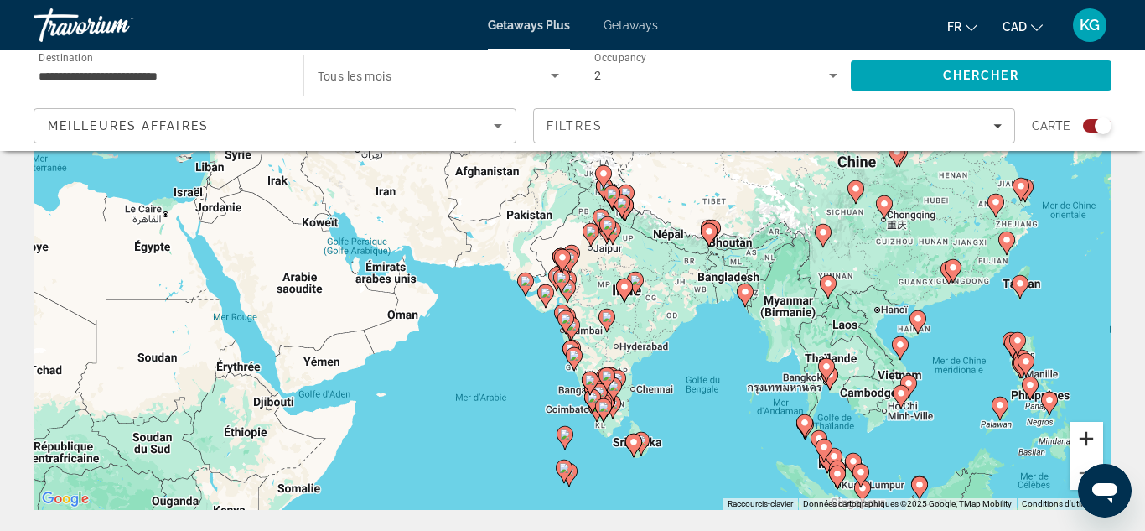
scroll to position [159, 0]
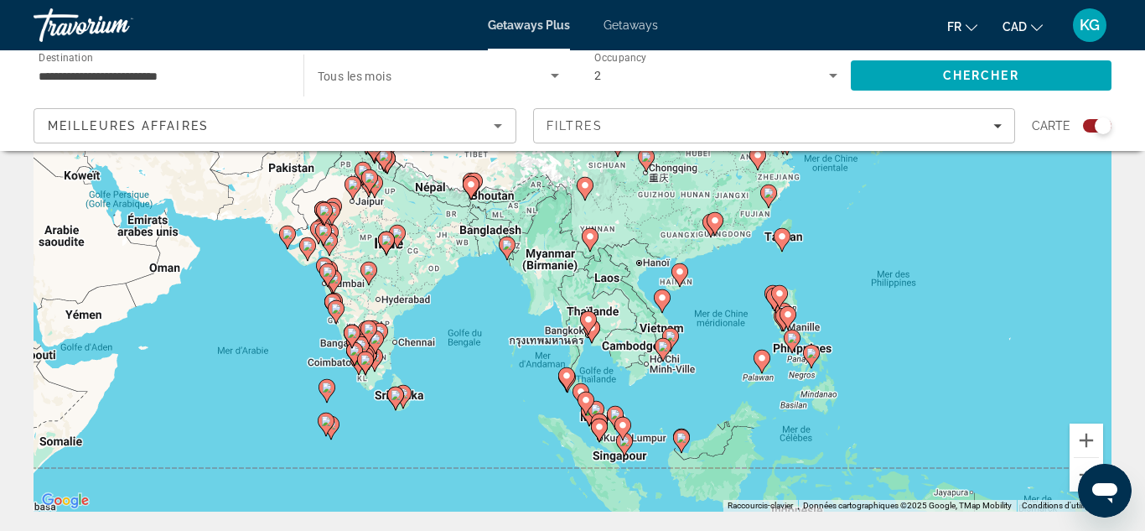
drag, startPoint x: 911, startPoint y: 362, endPoint x: 651, endPoint y: 316, distance: 264.8
click at [651, 316] on div "Pour activer le glissement du marqueur avec le clavier, appuyez sur Alt+Entrée.…" at bounding box center [573, 259] width 1078 height 503
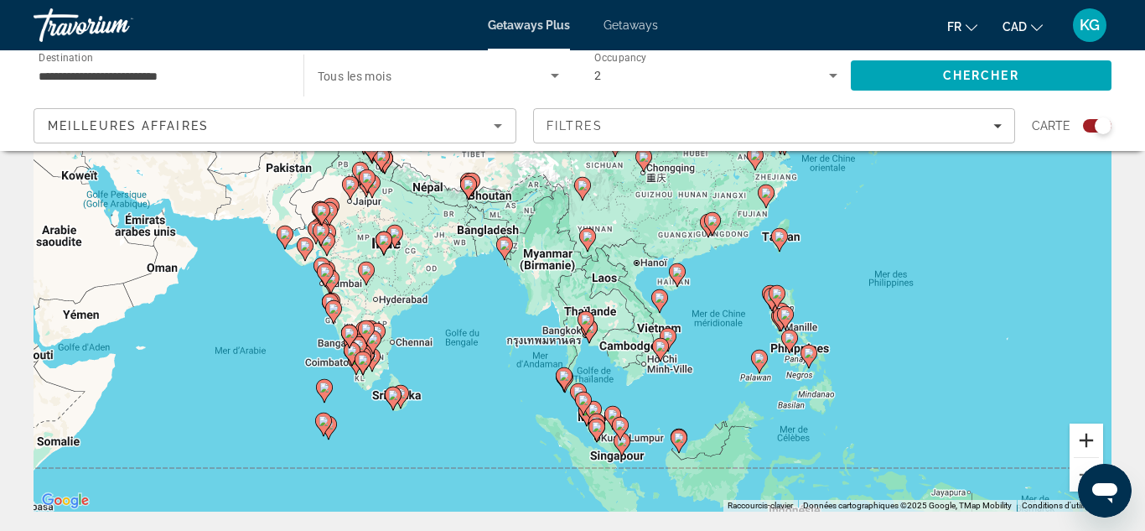
click at [1080, 440] on button "Zoom avant" at bounding box center [1087, 440] width 34 height 34
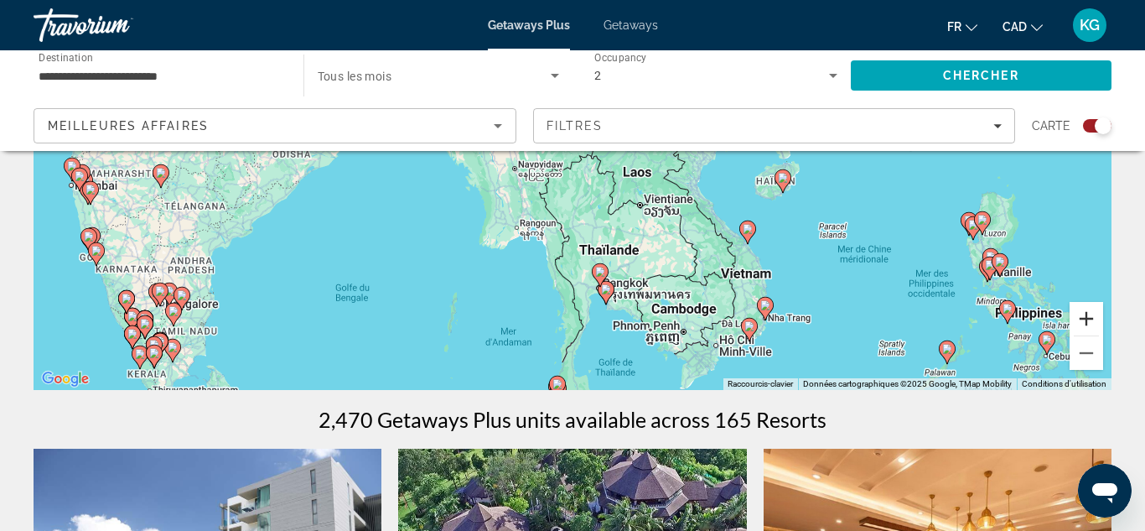
scroll to position [285, 0]
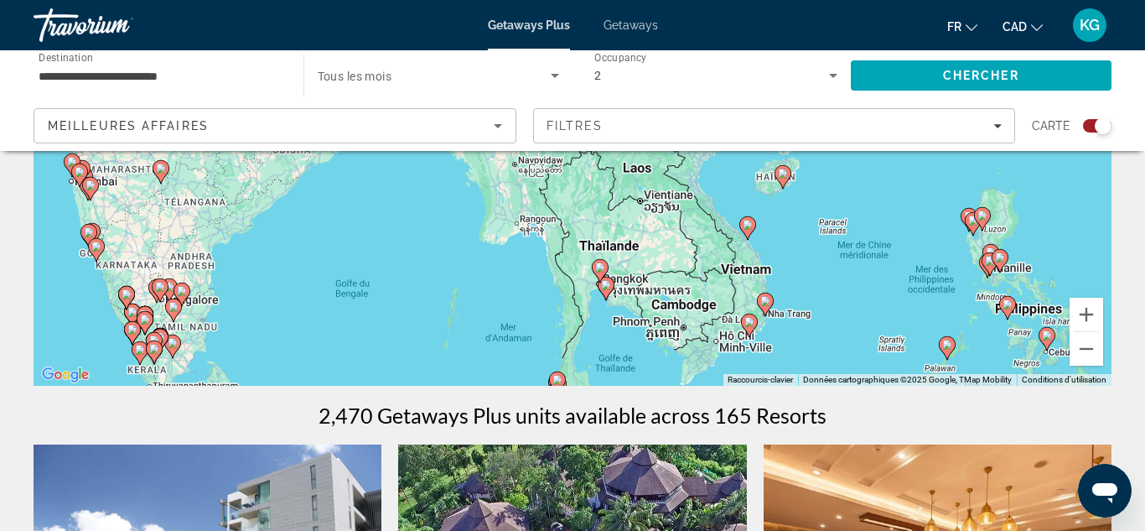
click at [599, 273] on icon "Main content" at bounding box center [600, 271] width 15 height 22
type input "**********"
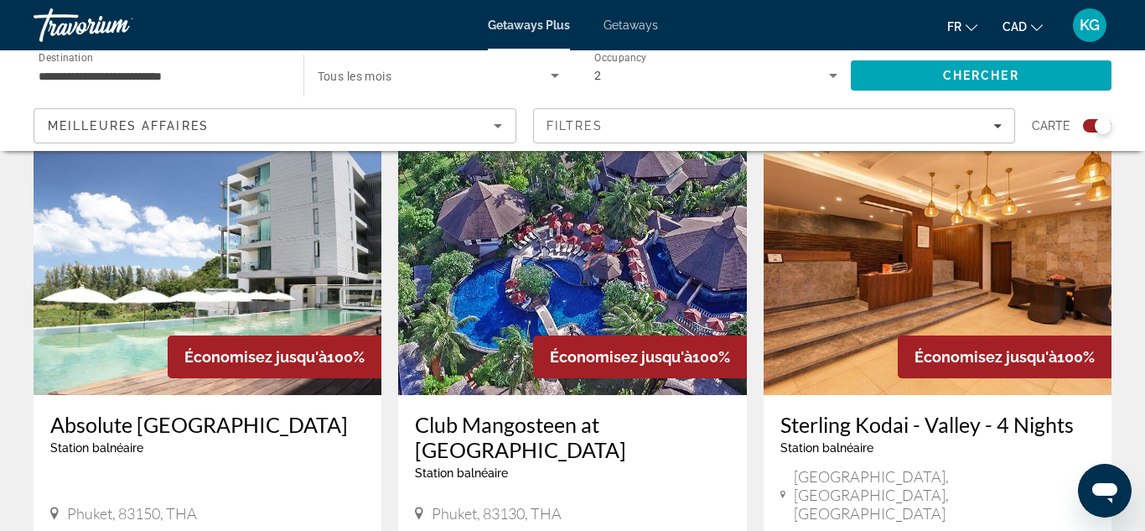
scroll to position [594, 0]
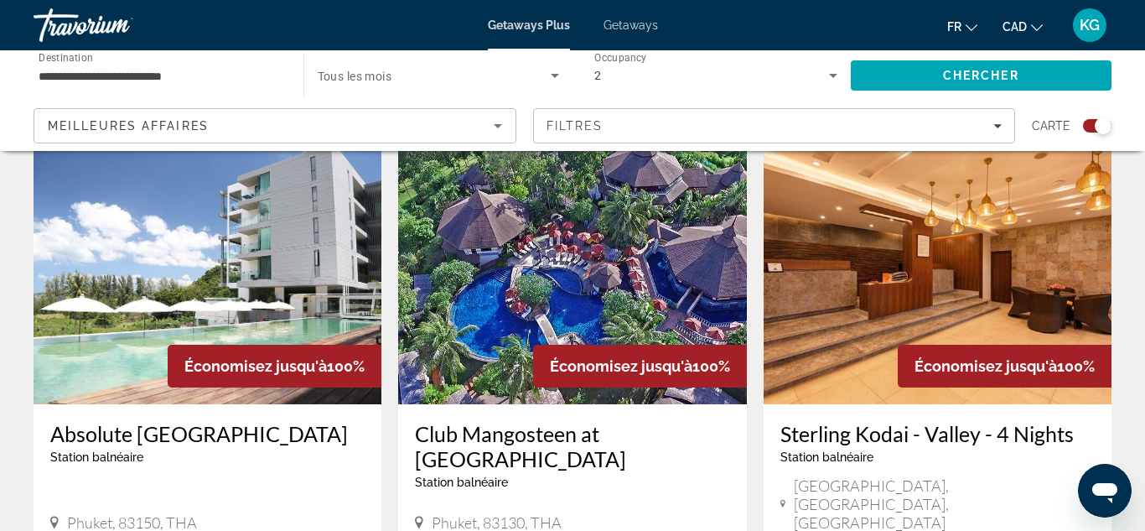
click at [184, 437] on h3 "Absolute [GEOGRAPHIC_DATA]" at bounding box center [207, 433] width 314 height 25
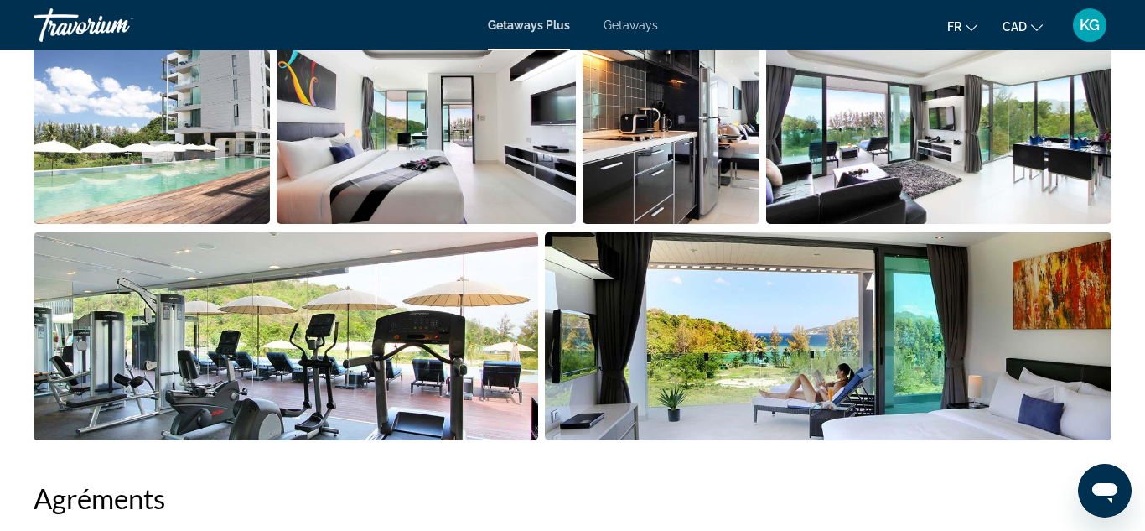
scroll to position [1213, 0]
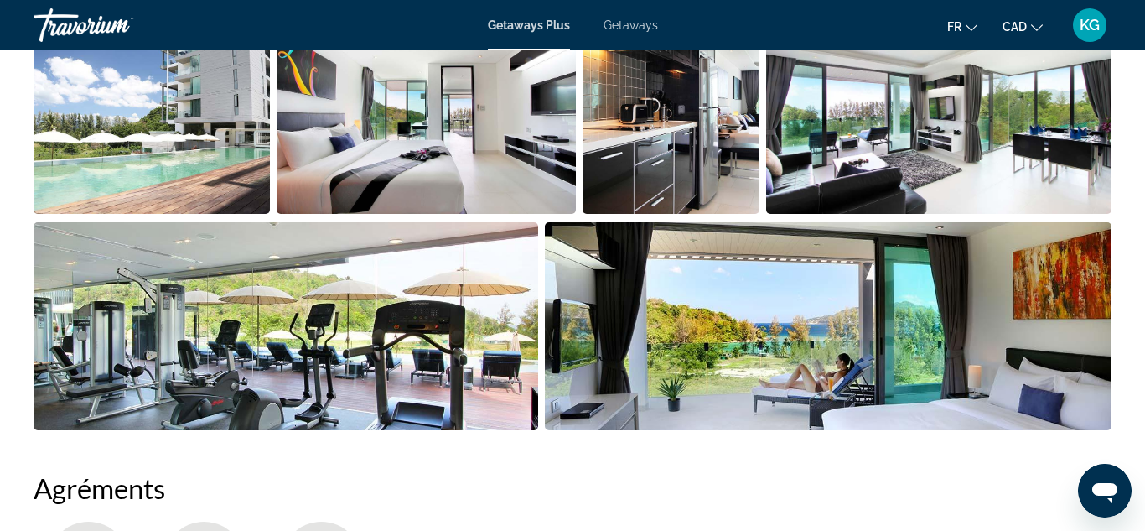
click at [714, 295] on img "Open full-screen image slider" at bounding box center [829, 326] width 568 height 208
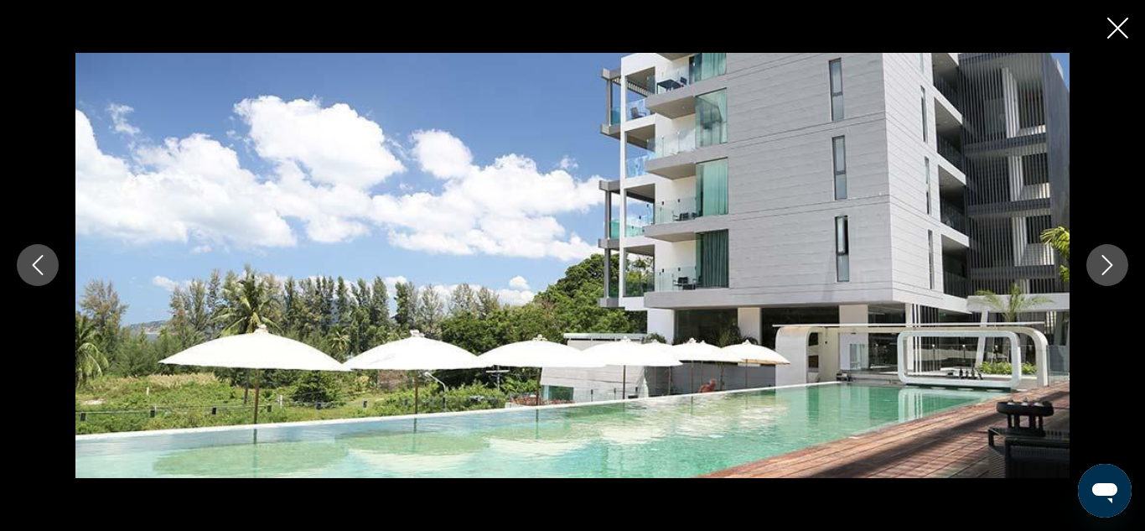
click at [1102, 271] on icon "Next image" at bounding box center [1108, 265] width 20 height 20
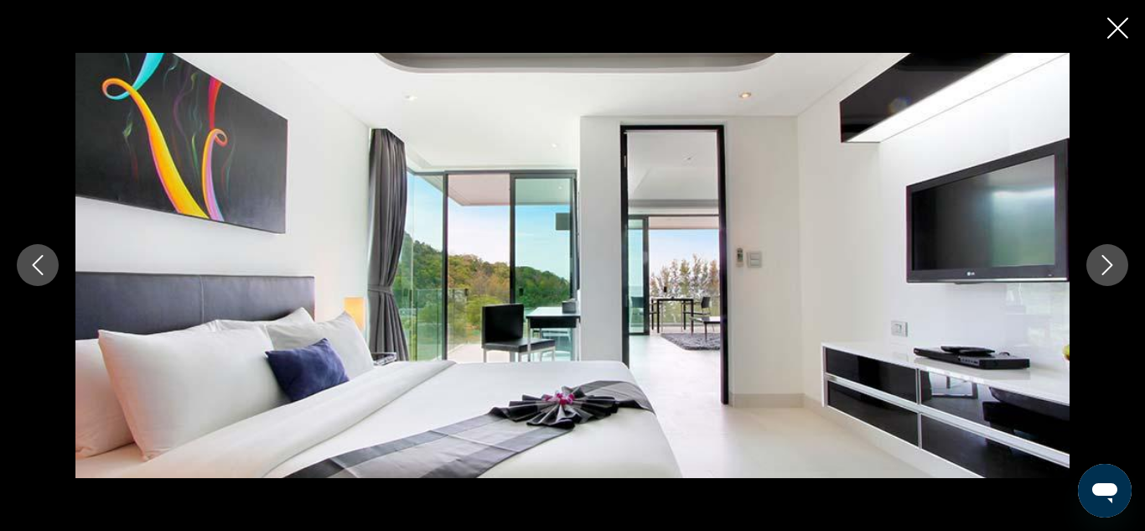
click at [1102, 271] on icon "Next image" at bounding box center [1108, 265] width 20 height 20
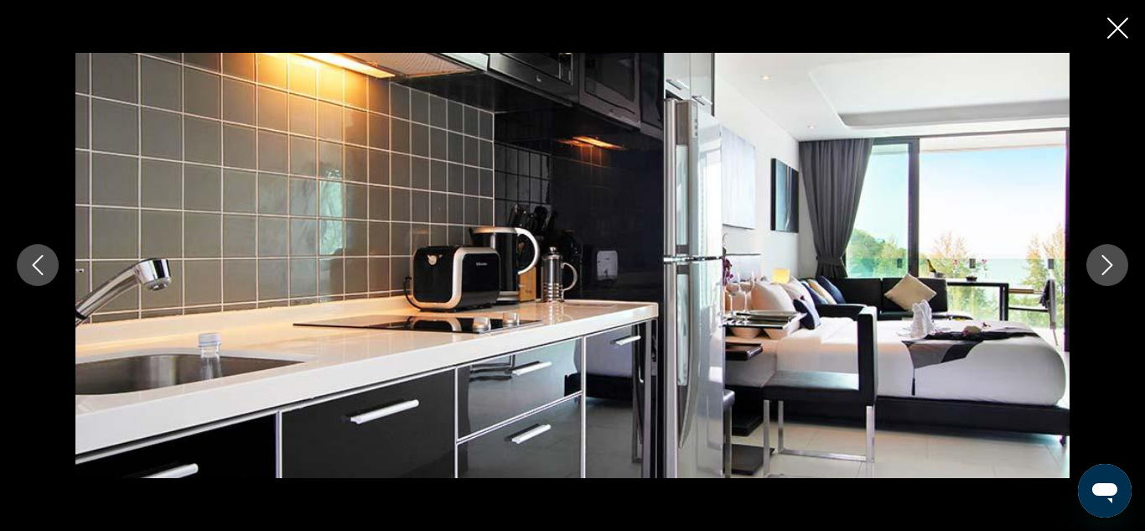
click at [1102, 271] on icon "Next image" at bounding box center [1108, 265] width 20 height 20
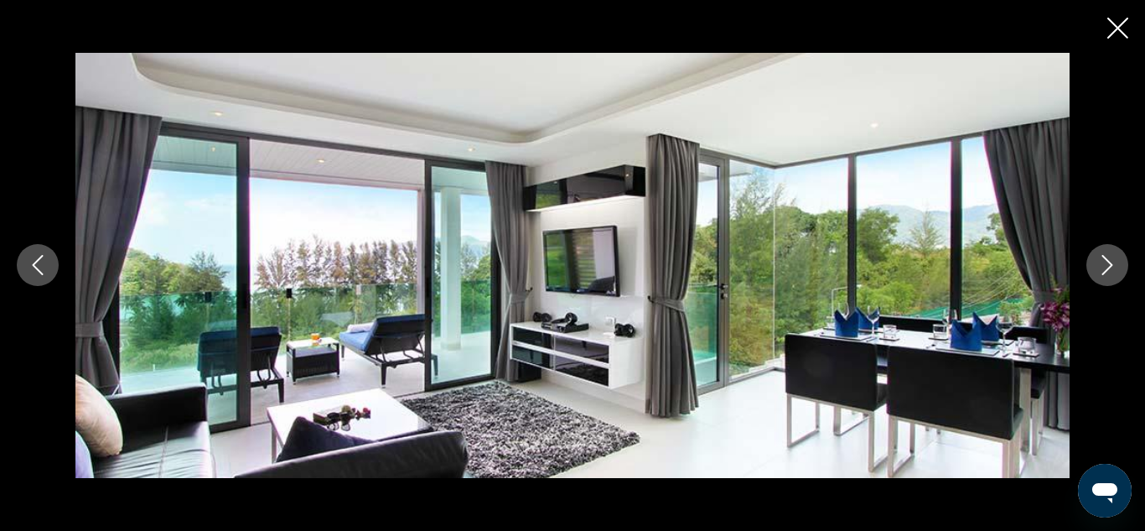
click at [1102, 271] on icon "Next image" at bounding box center [1108, 265] width 20 height 20
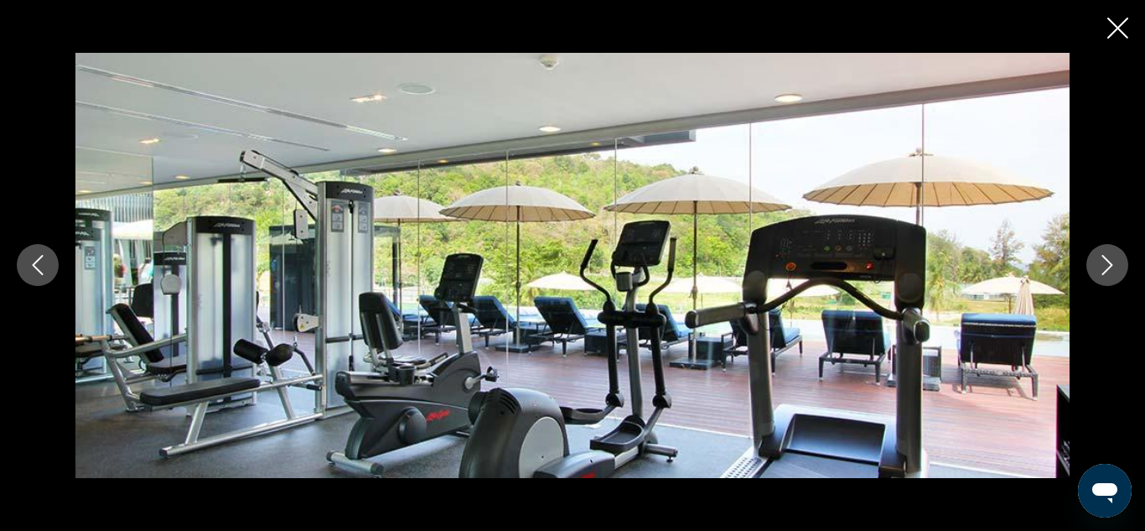
click at [1102, 271] on icon "Next image" at bounding box center [1108, 265] width 20 height 20
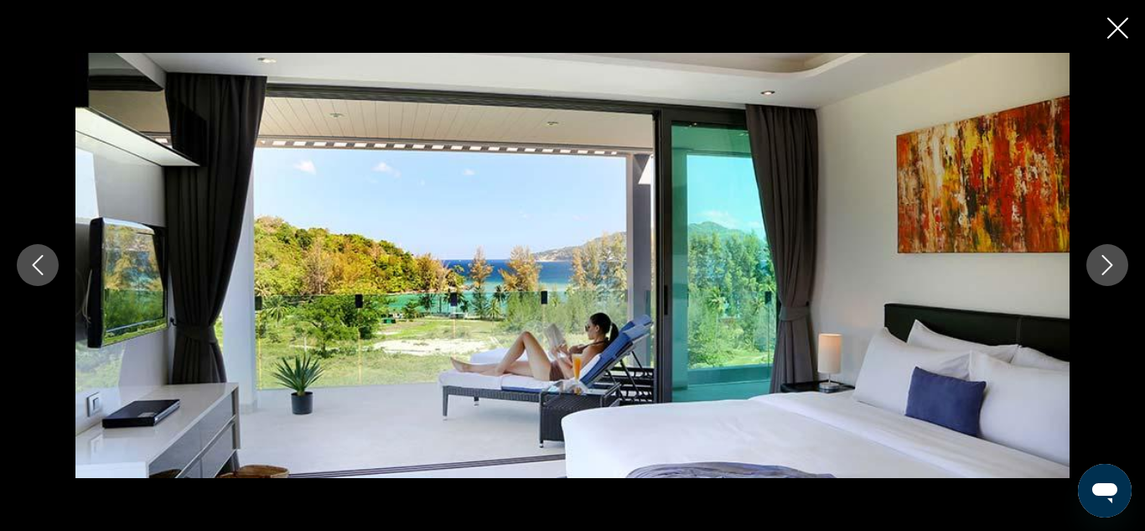
click at [1102, 271] on icon "Next image" at bounding box center [1108, 265] width 20 height 20
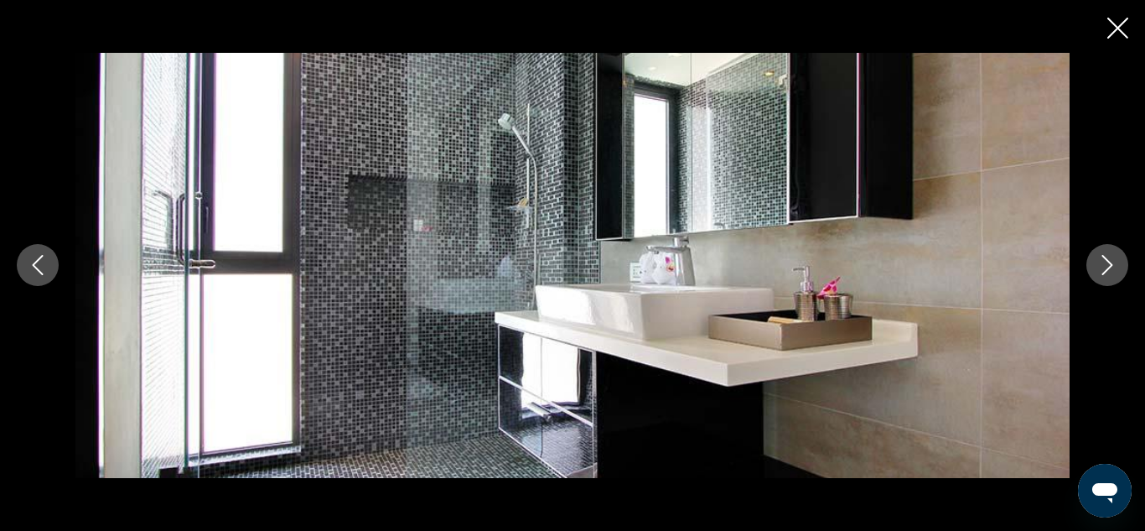
scroll to position [1525, 0]
click at [1118, 33] on icon "Close slideshow" at bounding box center [1118, 28] width 21 height 21
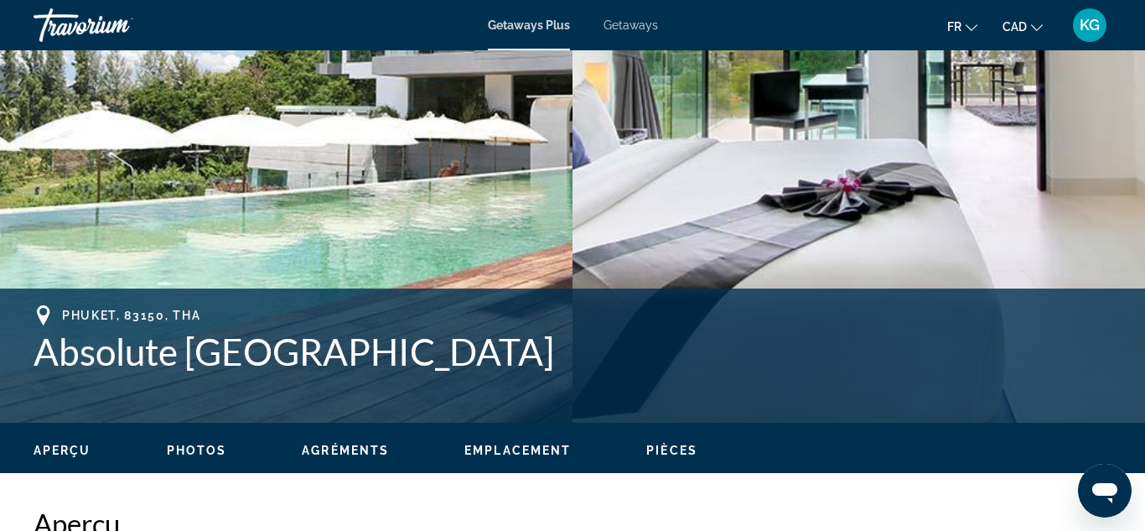
scroll to position [449, 0]
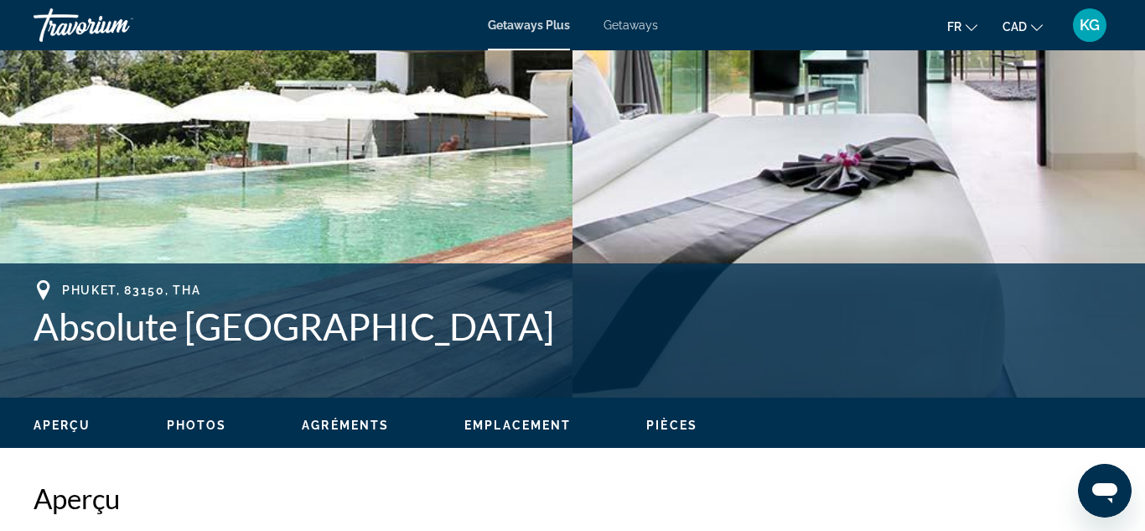
click at [486, 335] on h1 "Absolute [GEOGRAPHIC_DATA]" at bounding box center [573, 326] width 1078 height 44
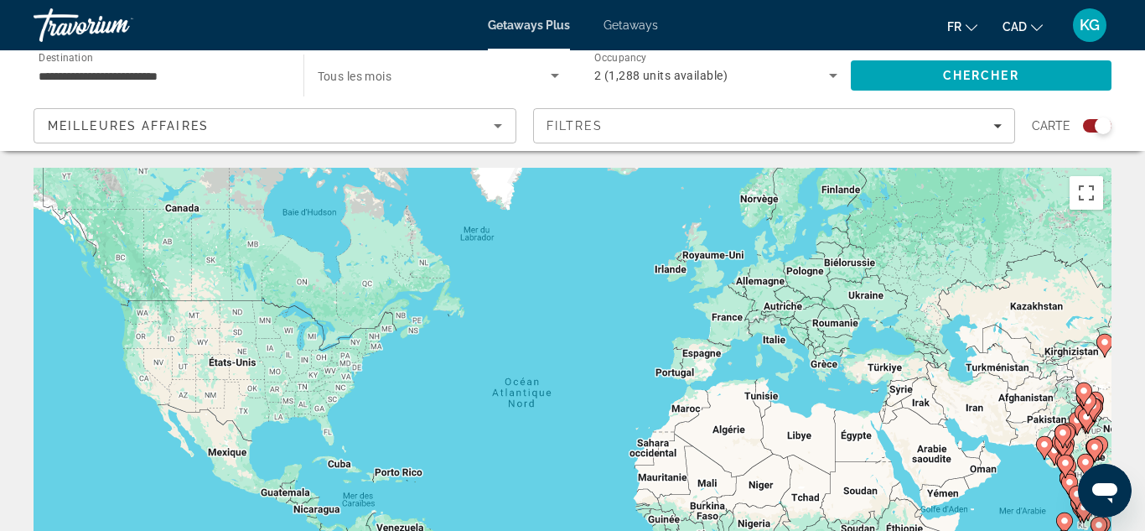
click at [557, 71] on icon "Search widget" at bounding box center [555, 75] width 20 height 20
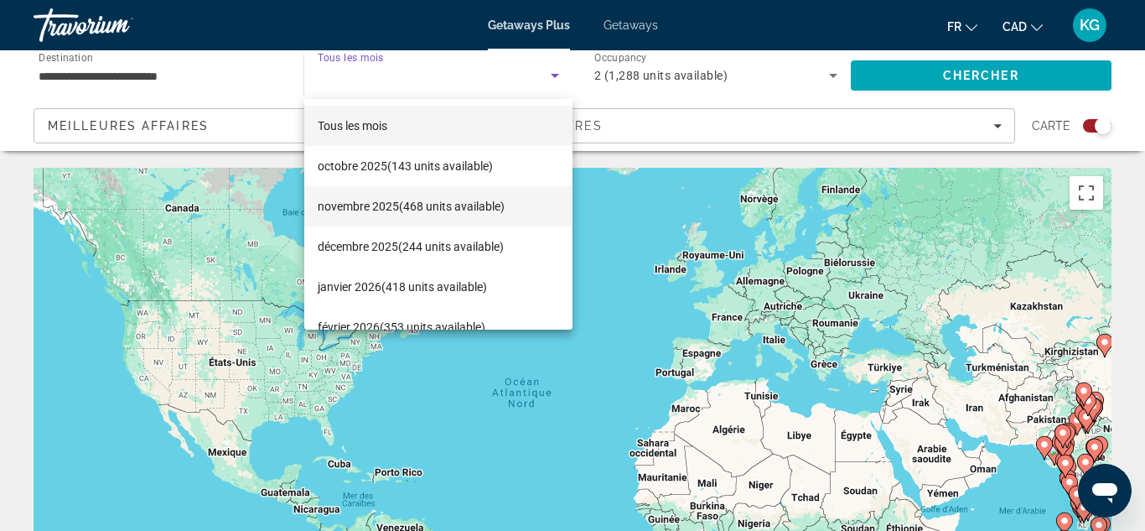
click at [478, 205] on span "[DATE] (468 units available)" at bounding box center [411, 206] width 187 height 20
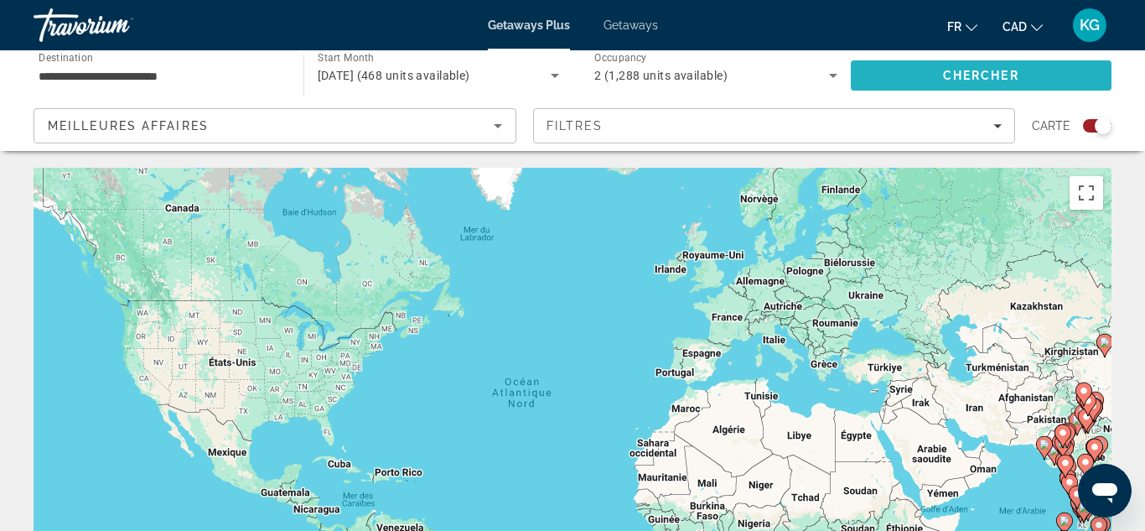
click at [948, 84] on span "Search" at bounding box center [982, 75] width 262 height 40
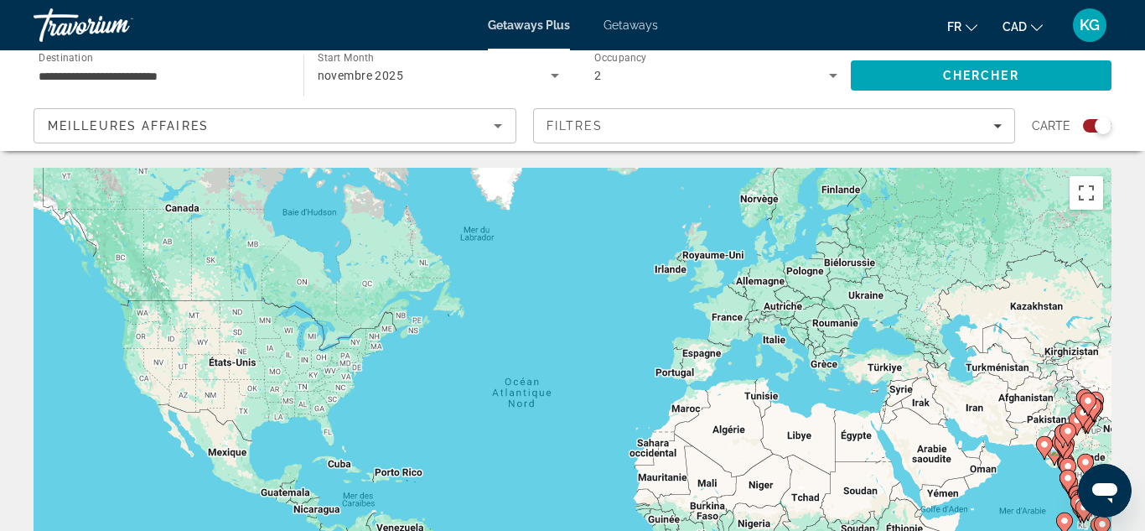
scroll to position [4, 0]
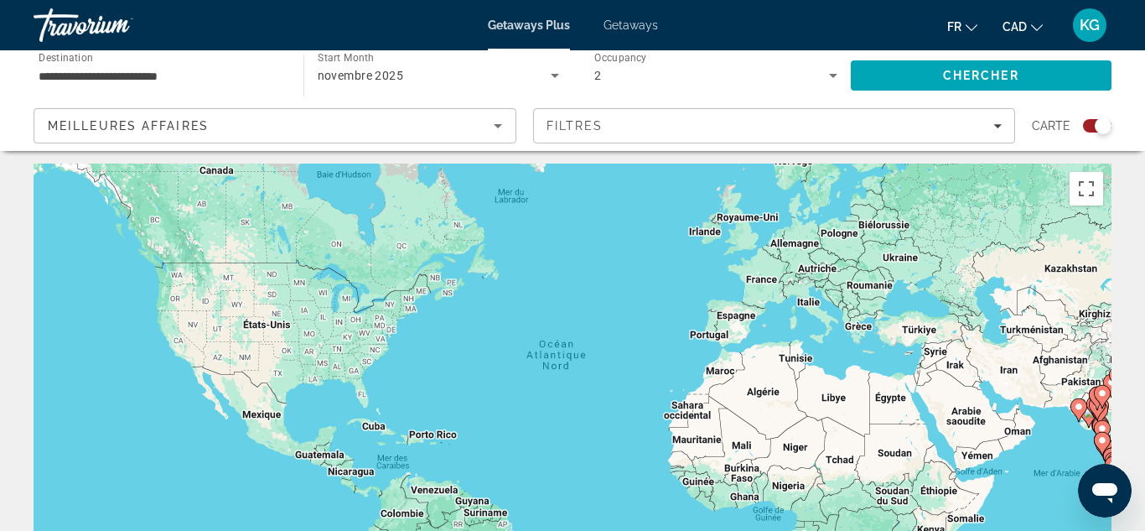
drag, startPoint x: 537, startPoint y: 309, endPoint x: 576, endPoint y: 274, distance: 52.3
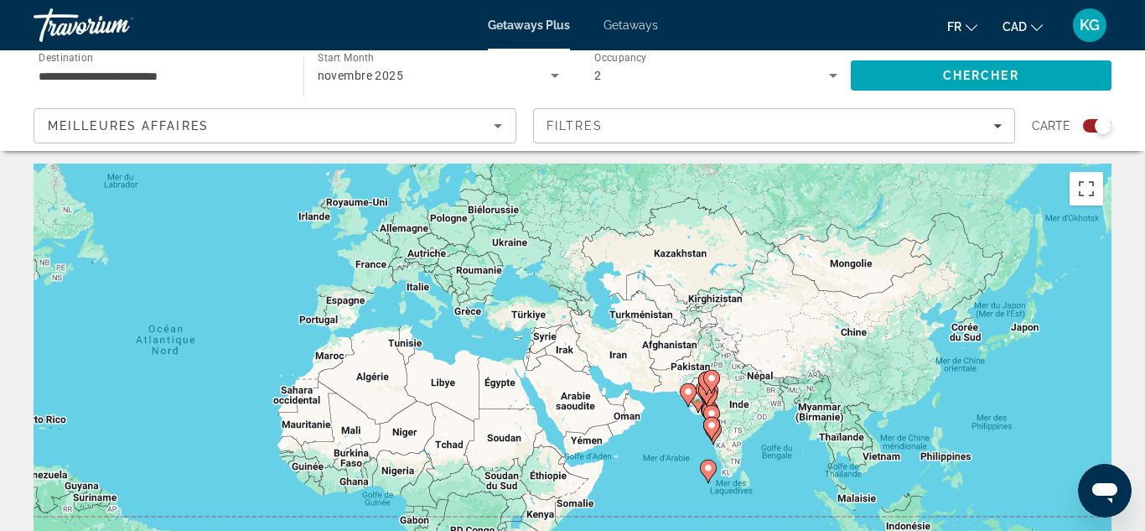
drag, startPoint x: 1057, startPoint y: 366, endPoint x: 644, endPoint y: 366, distance: 413.4
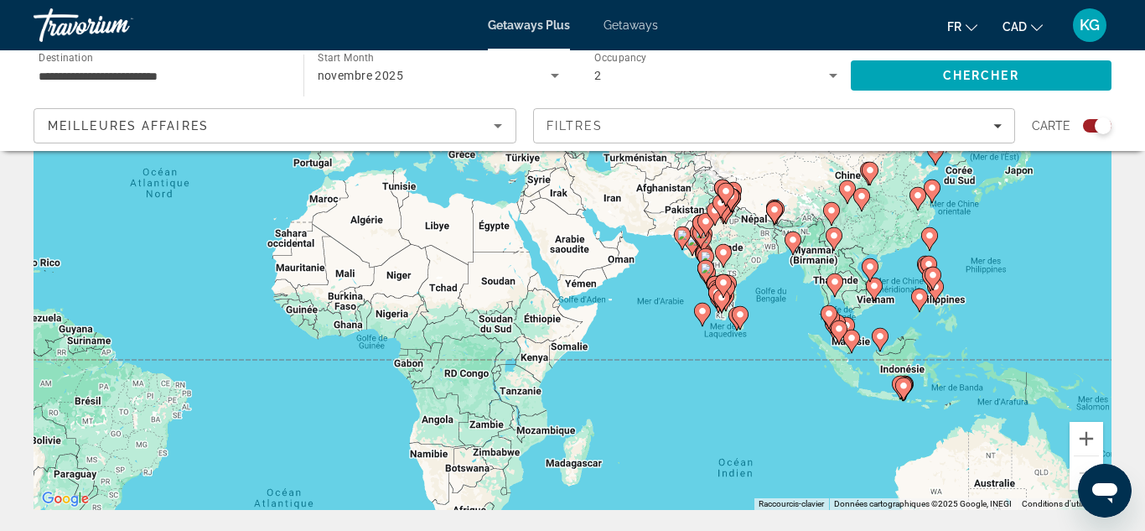
scroll to position [163, 0]
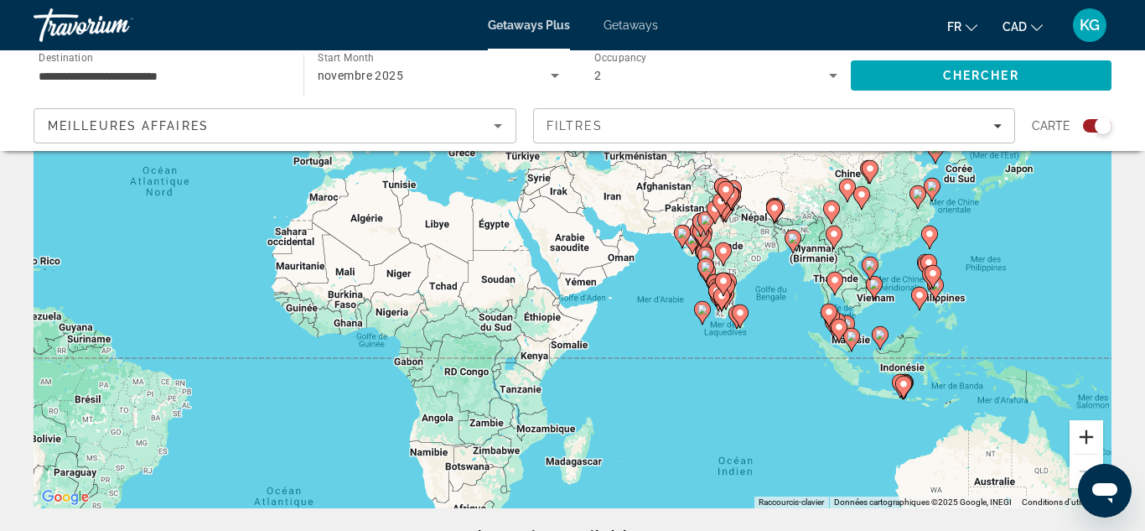
click at [1083, 438] on button "Zoom avant" at bounding box center [1087, 437] width 34 height 34
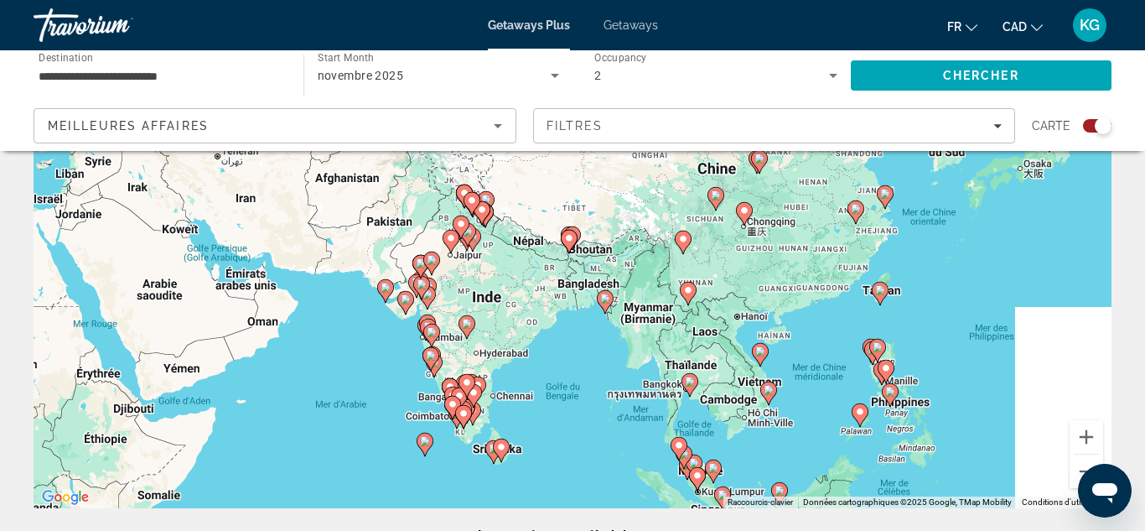
drag, startPoint x: 932, startPoint y: 315, endPoint x: 503, endPoint y: 379, distance: 433.2
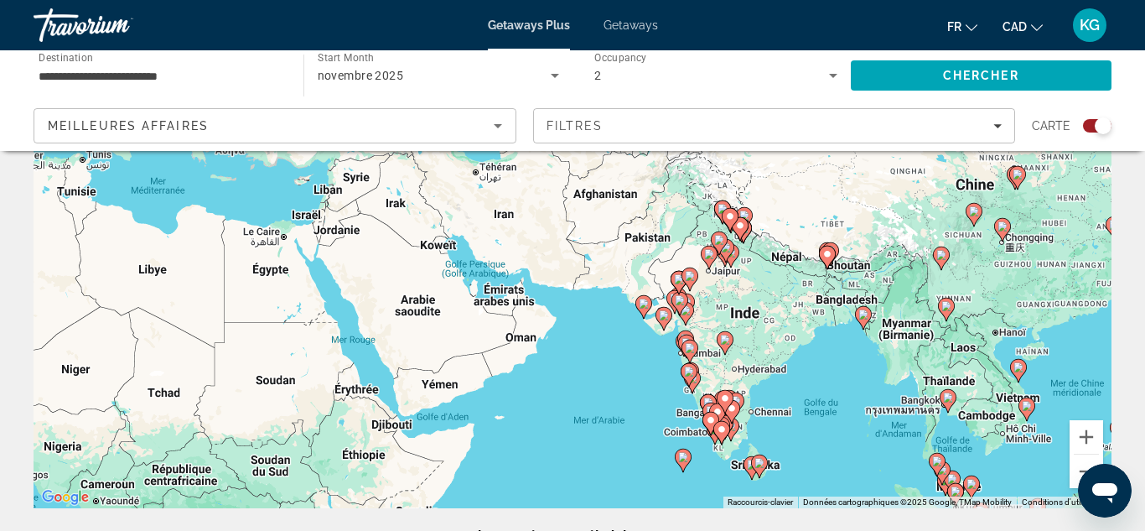
drag, startPoint x: 174, startPoint y: 232, endPoint x: 459, endPoint y: 251, distance: 284.9
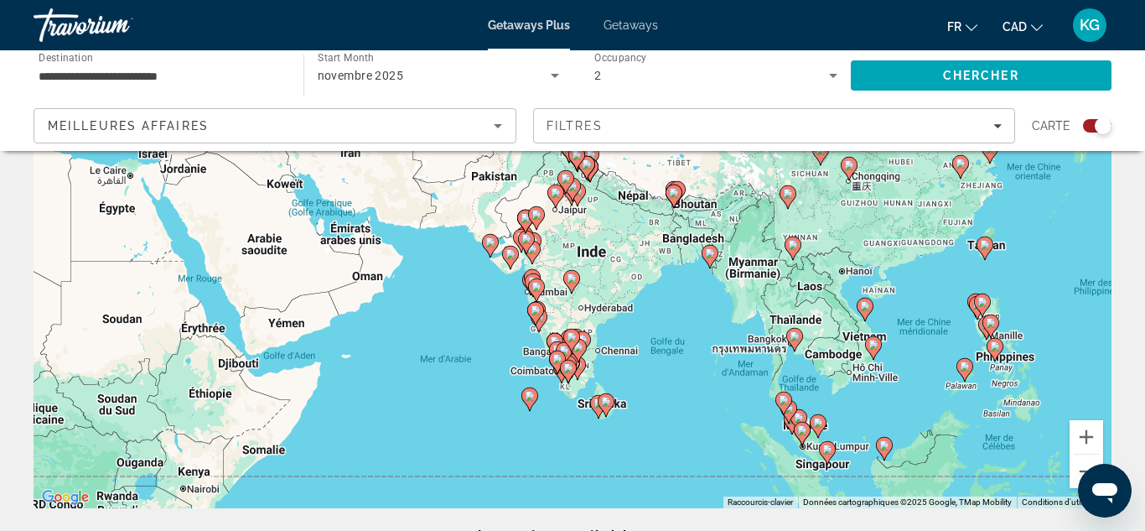
drag, startPoint x: 902, startPoint y: 427, endPoint x: 735, endPoint y: 360, distance: 180.6
click at [735, 360] on div "Pour activer le glissement du marqueur avec le clavier, appuyez sur Alt+Entrée.…" at bounding box center [573, 256] width 1078 height 503
click at [1087, 437] on button "Zoom avant" at bounding box center [1087, 437] width 34 height 34
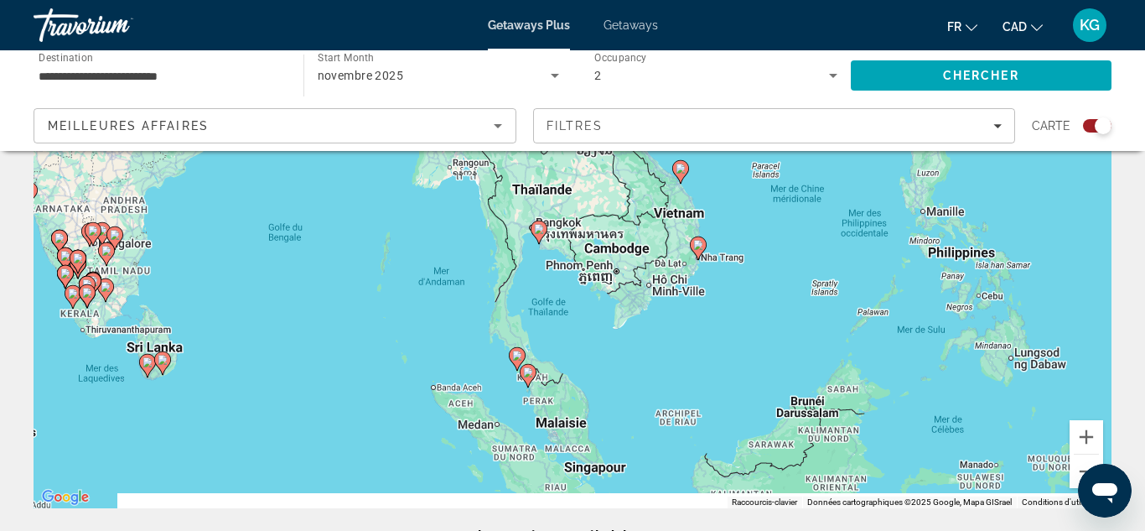
drag, startPoint x: 913, startPoint y: 425, endPoint x: 407, endPoint y: 201, distance: 553.8
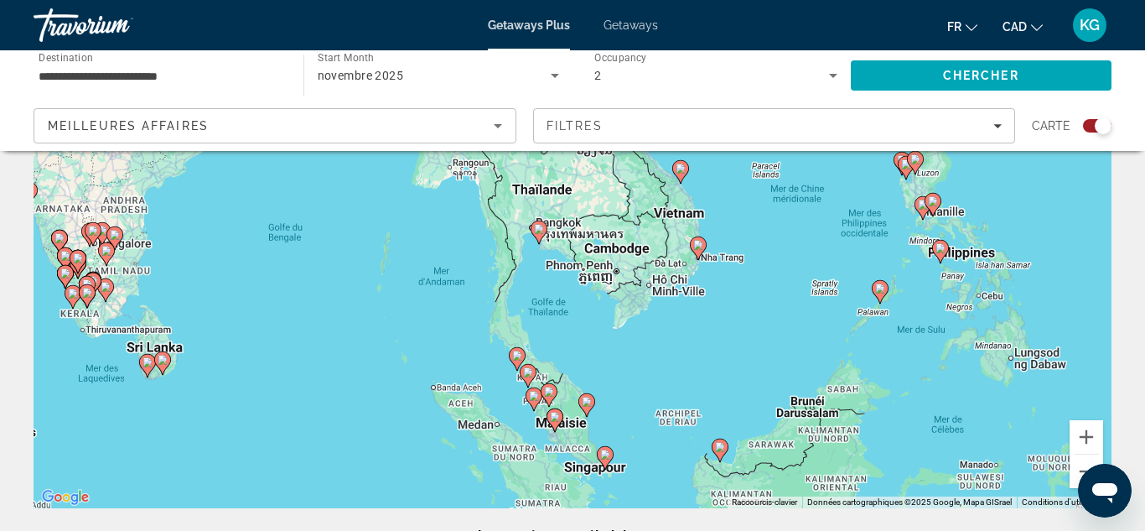
click at [938, 253] on icon "Main content" at bounding box center [940, 252] width 15 height 22
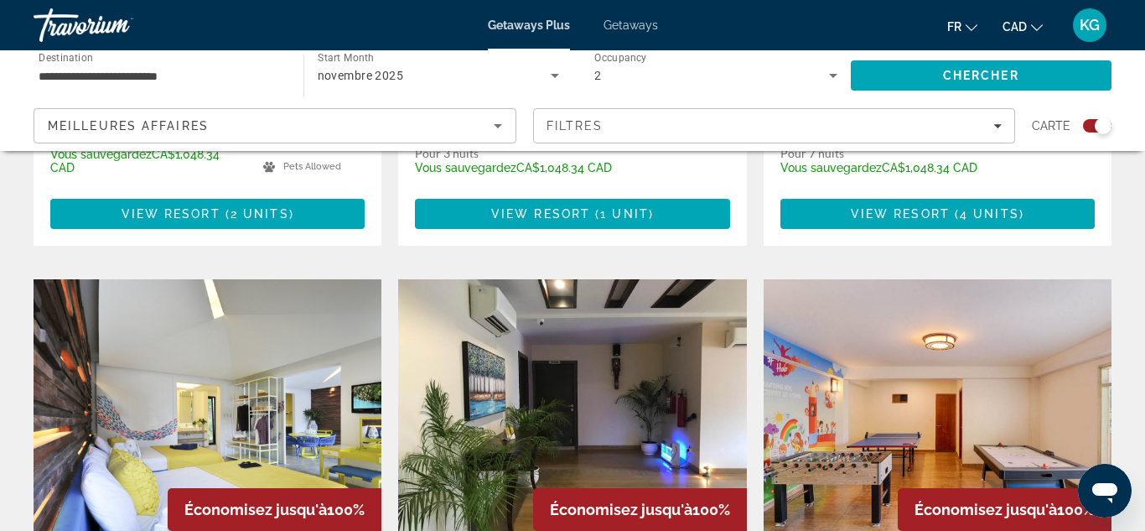
scroll to position [1706, 0]
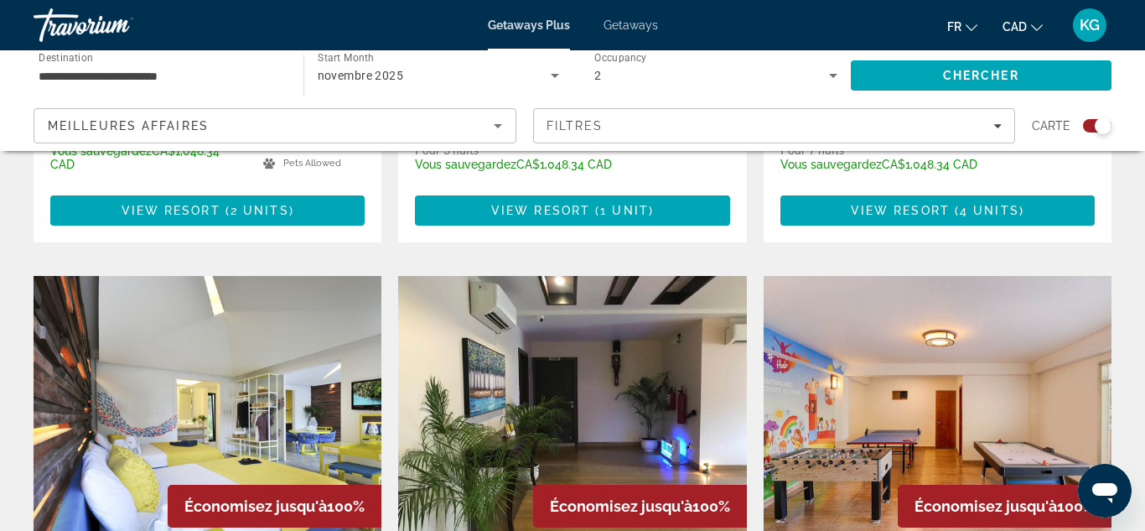
click at [1084, 131] on div "Search widget" at bounding box center [1091, 125] width 41 height 13
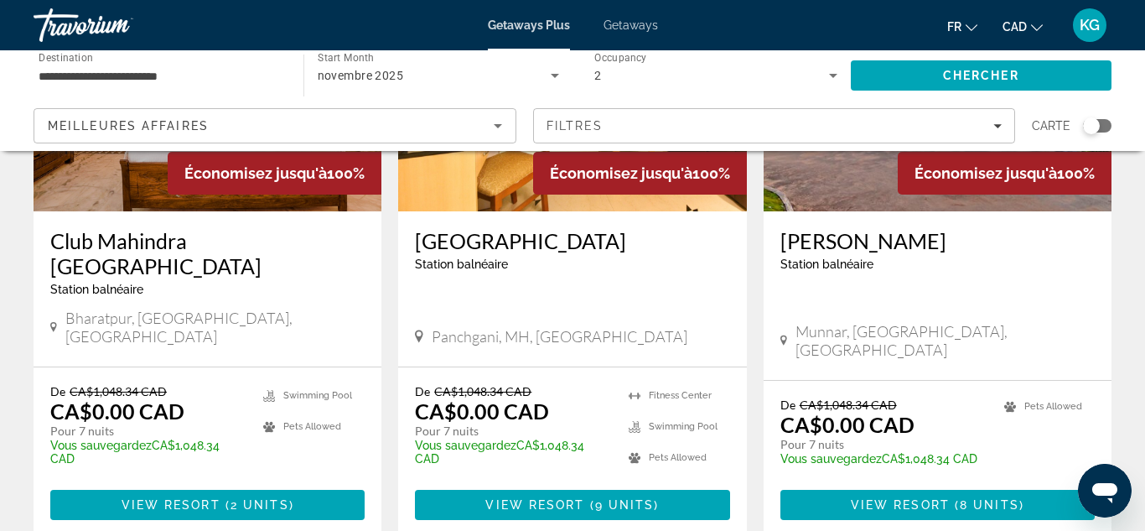
scroll to position [2176, 0]
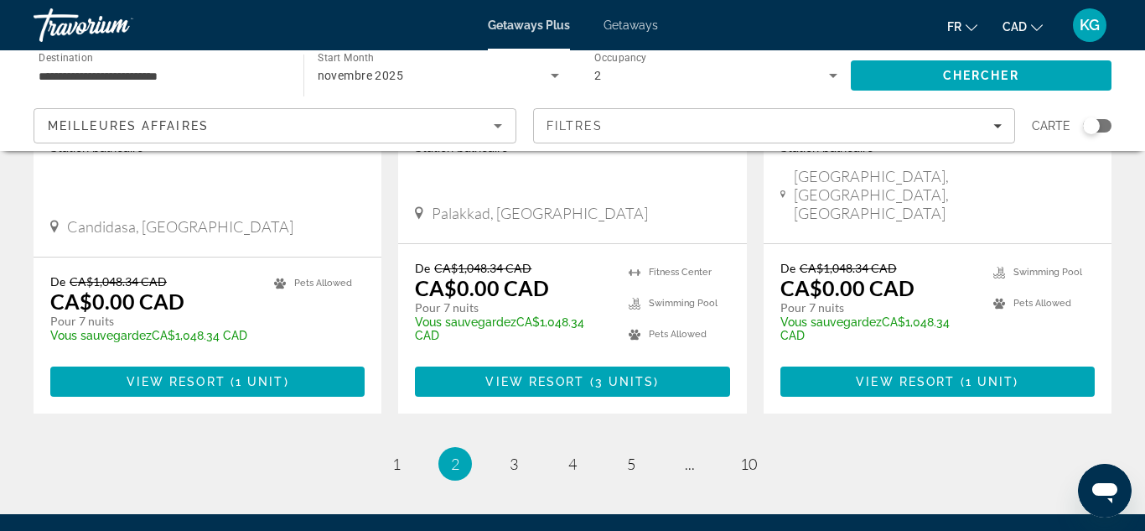
scroll to position [2252, 0]
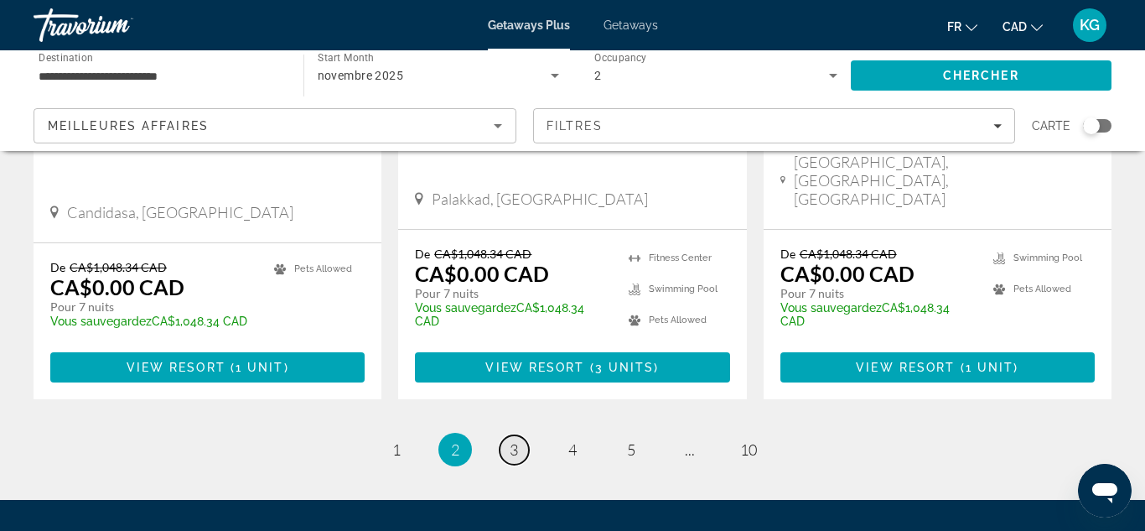
click at [510, 440] on span "3" at bounding box center [514, 449] width 8 height 18
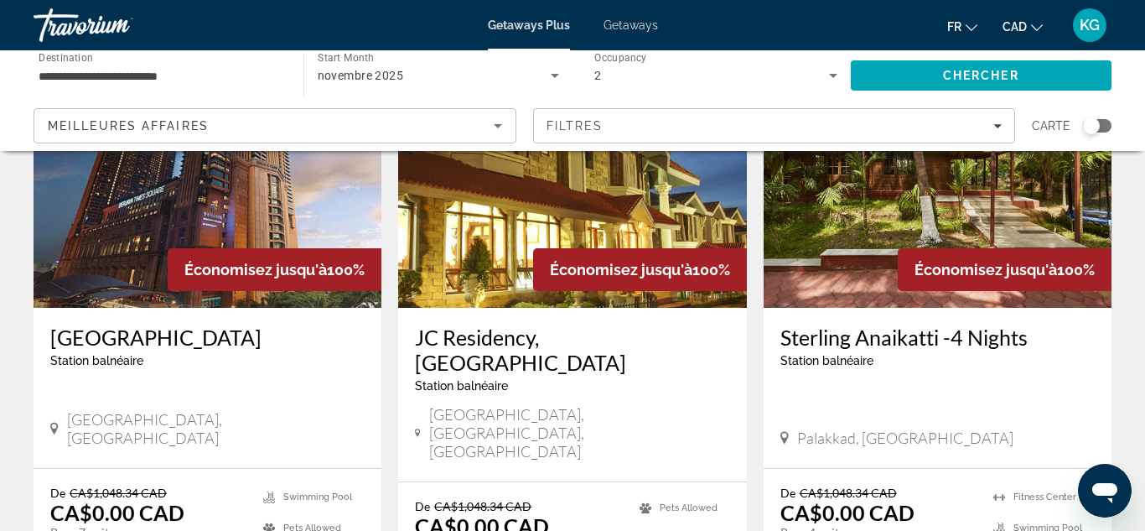
scroll to position [2023, 0]
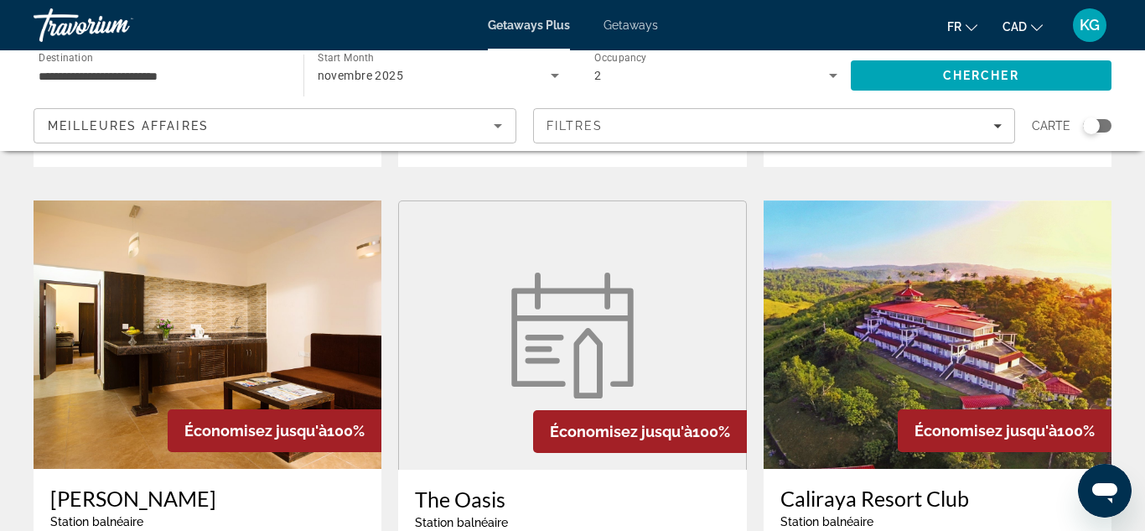
scroll to position [1868, 0]
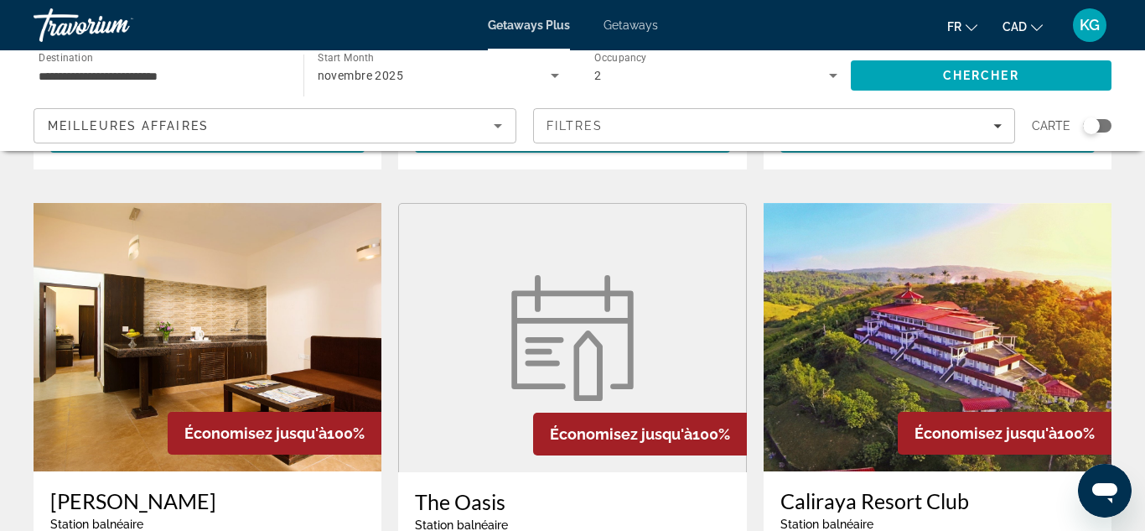
click at [858, 488] on h3 "Caliraya Resort Club" at bounding box center [938, 500] width 314 height 25
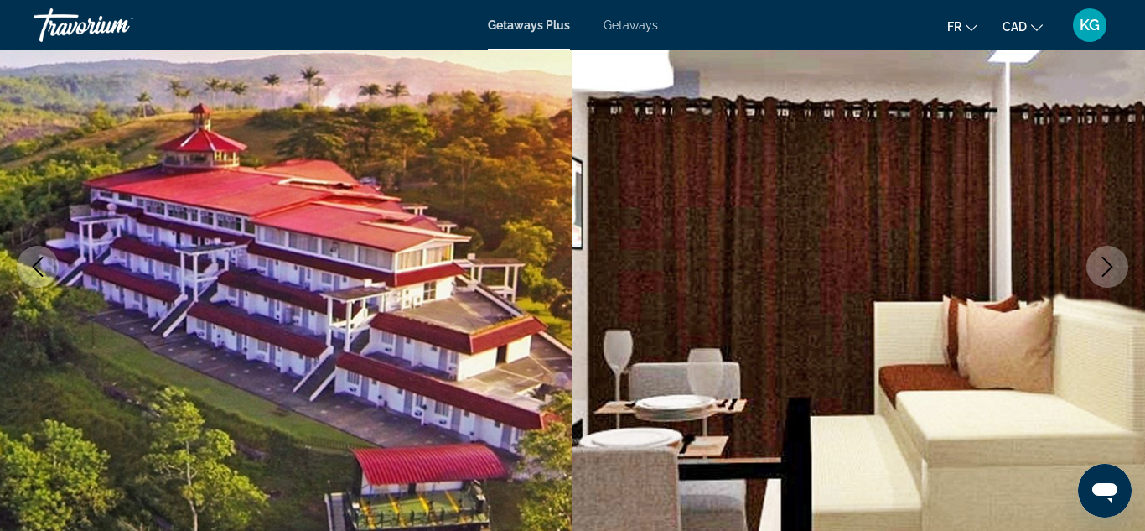
scroll to position [183, 0]
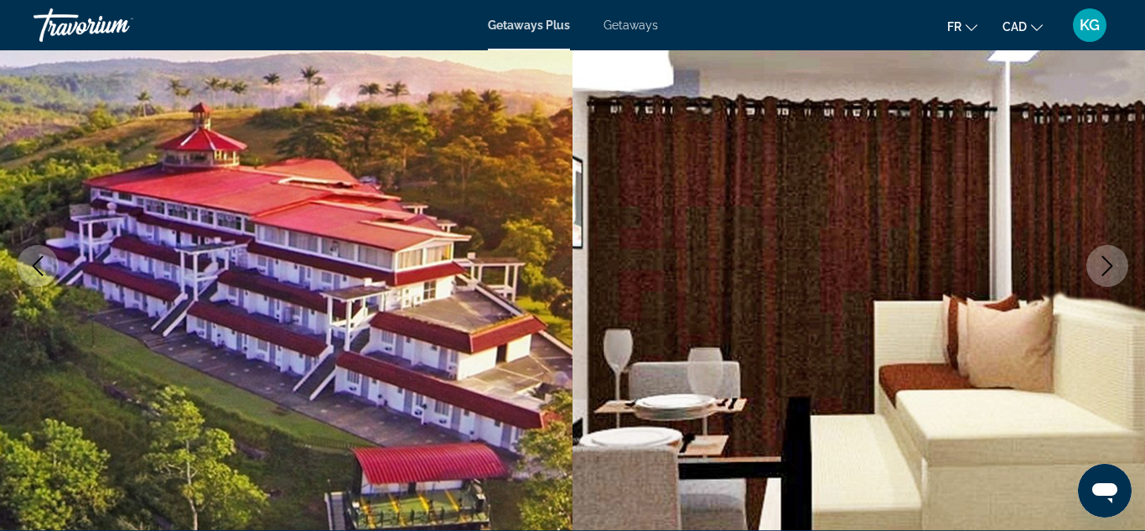
click at [1109, 266] on icon "Next image" at bounding box center [1108, 266] width 20 height 20
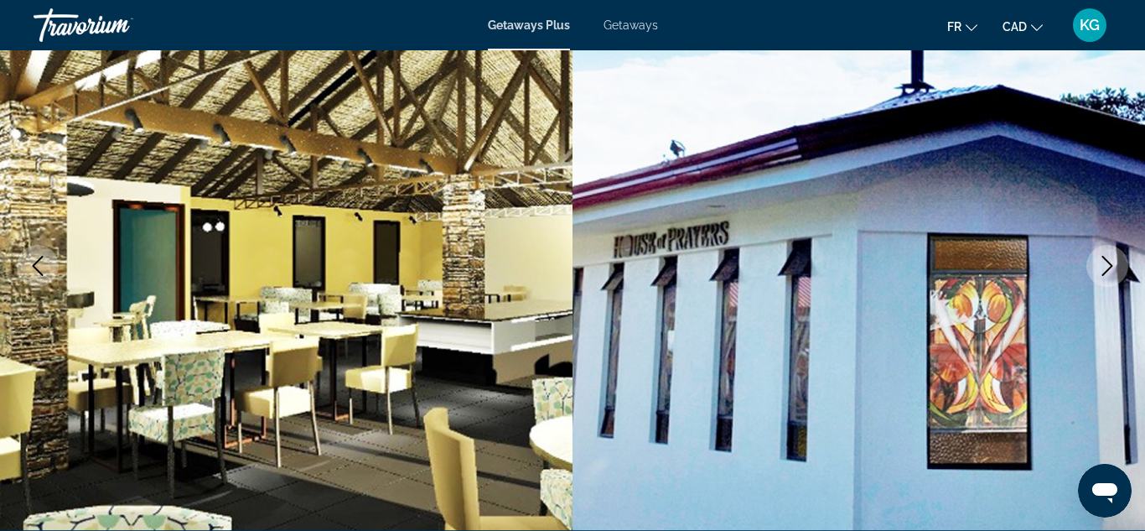
click at [1109, 266] on icon "Next image" at bounding box center [1108, 266] width 20 height 20
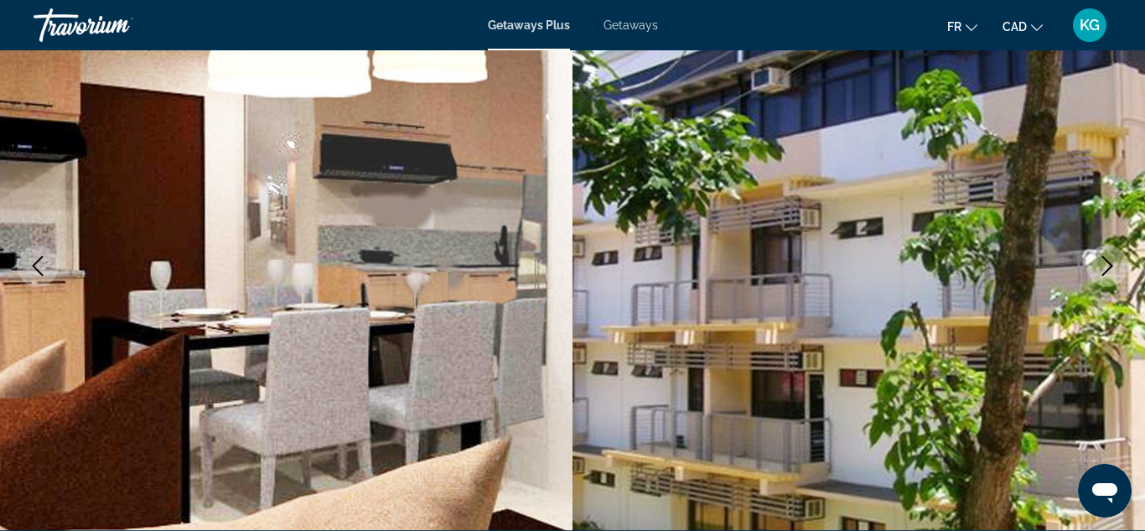
click at [1109, 266] on icon "Next image" at bounding box center [1108, 266] width 20 height 20
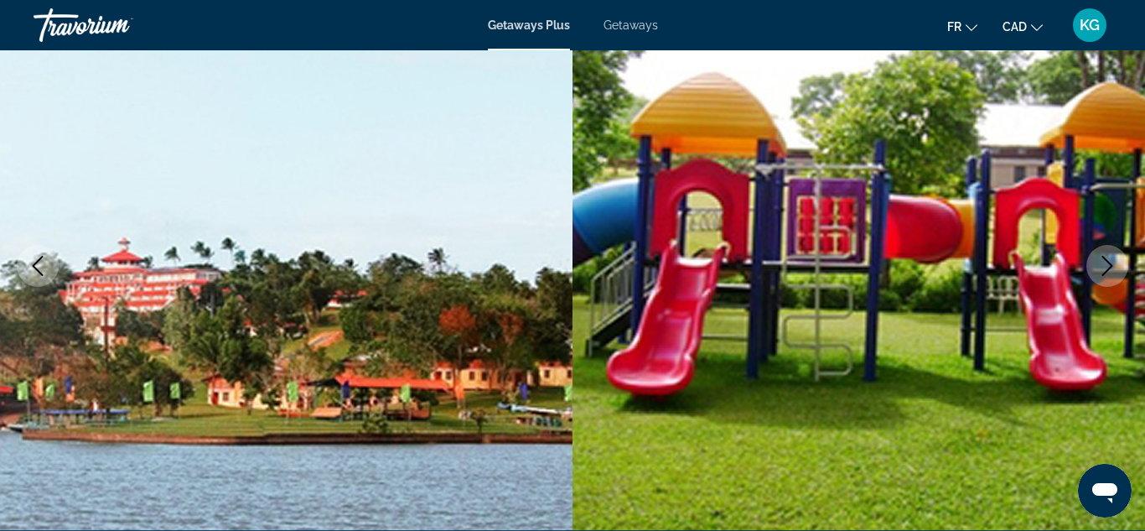
click at [1109, 267] on icon "Next image" at bounding box center [1108, 266] width 20 height 20
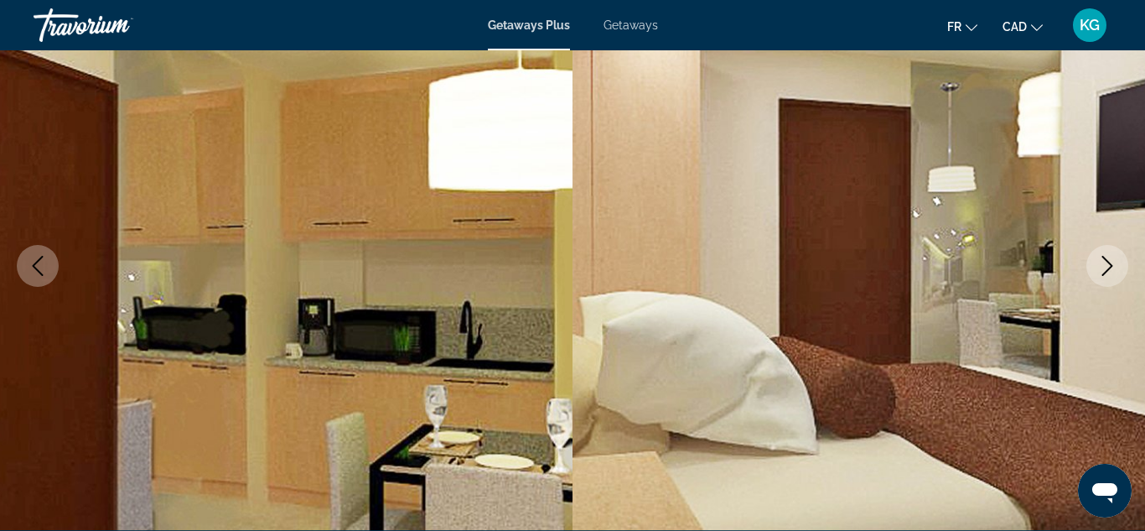
click at [1109, 267] on icon "Next image" at bounding box center [1108, 266] width 20 height 20
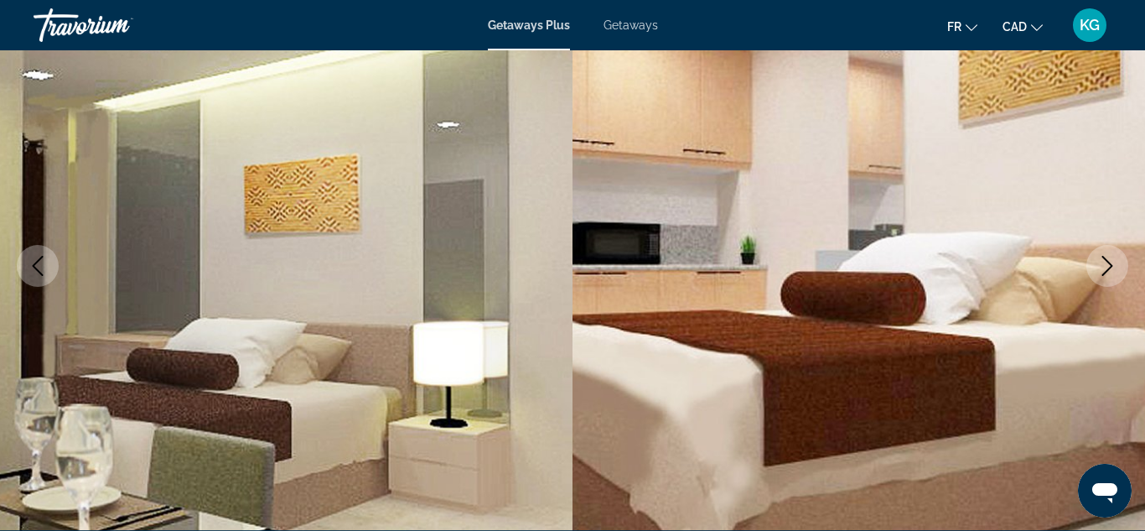
click at [1109, 267] on icon "Next image" at bounding box center [1108, 266] width 20 height 20
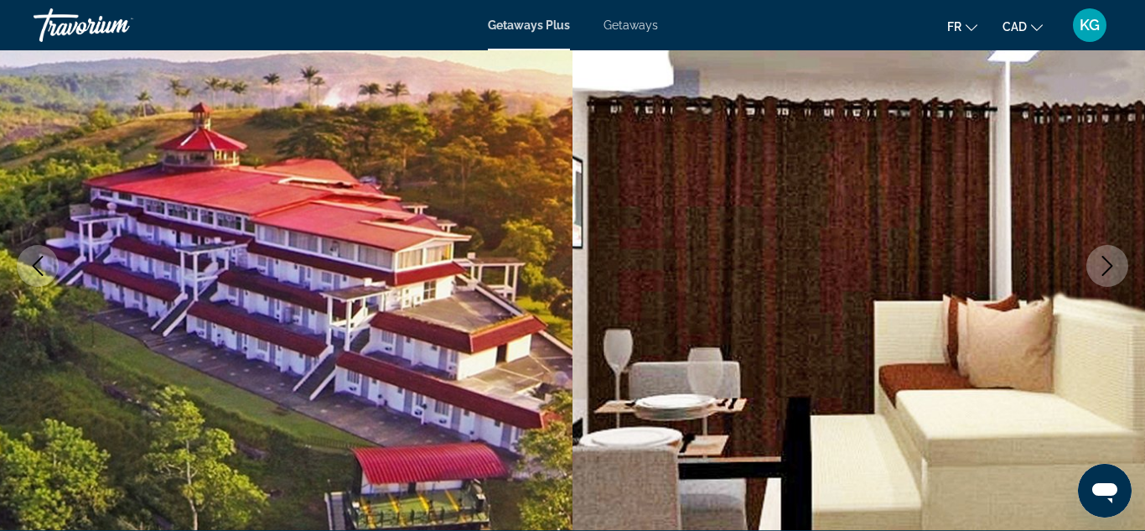
click at [1109, 267] on icon "Next image" at bounding box center [1108, 266] width 20 height 20
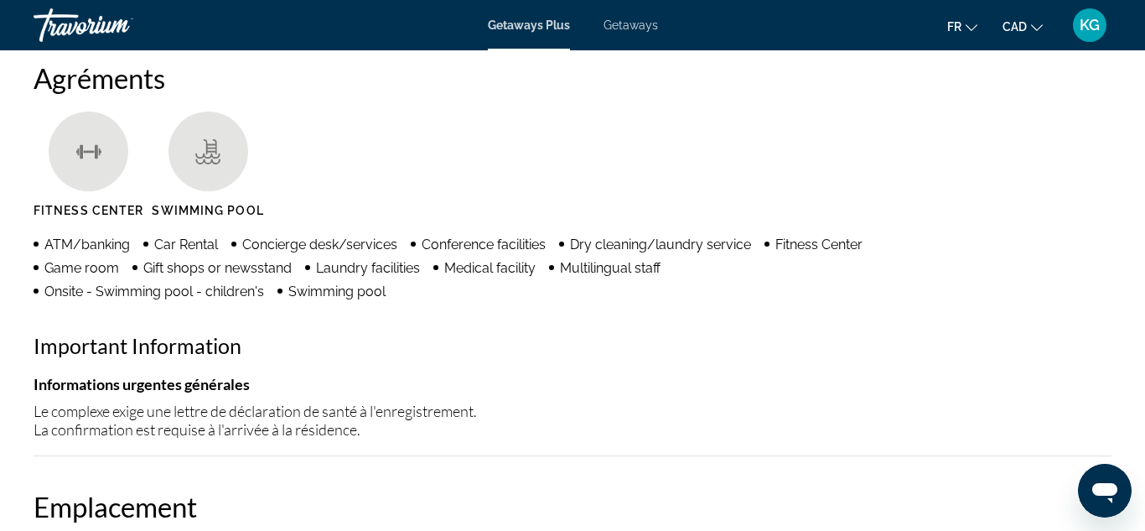
scroll to position [1586, 0]
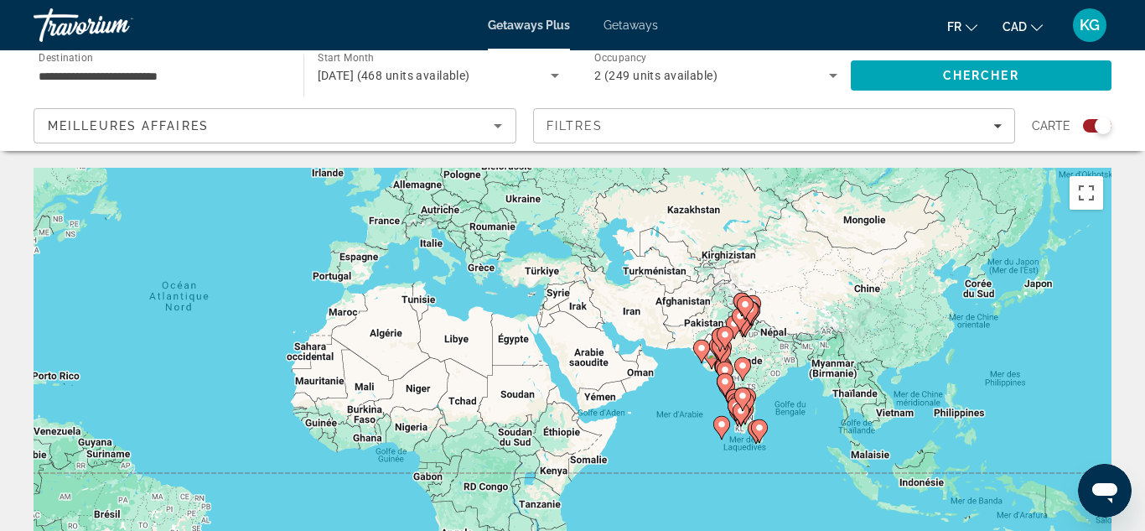
drag, startPoint x: 949, startPoint y: 380, endPoint x: 595, endPoint y: 283, distance: 367.8
click at [595, 283] on div "Pour activer le glissement du marqueur avec le clavier, appuyez sur Alt+Entrée.…" at bounding box center [573, 419] width 1078 height 503
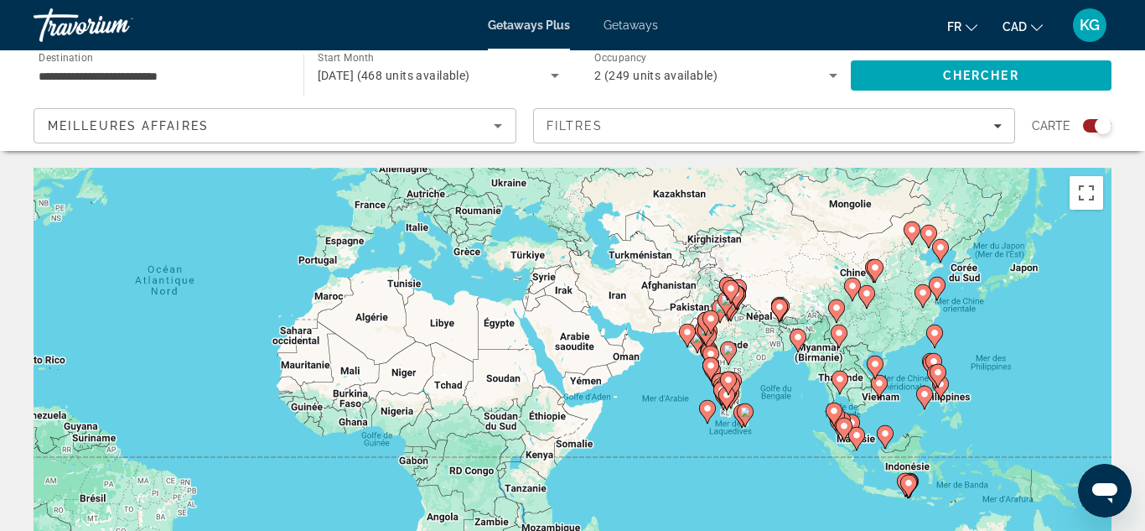
drag, startPoint x: 1047, startPoint y: 473, endPoint x: 976, endPoint y: 374, distance: 121.9
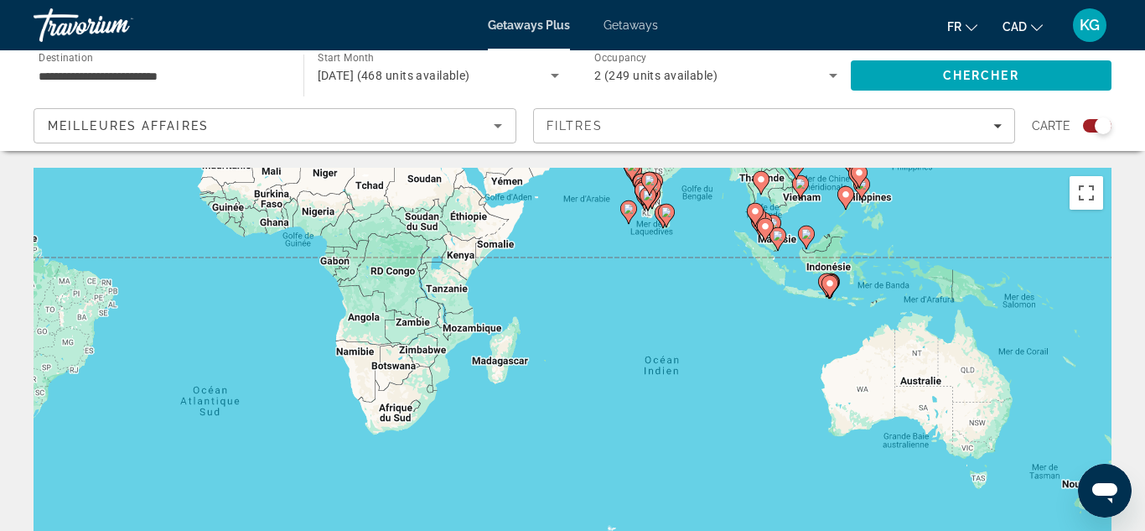
drag, startPoint x: 1025, startPoint y: 450, endPoint x: 996, endPoint y: 279, distance: 173.4
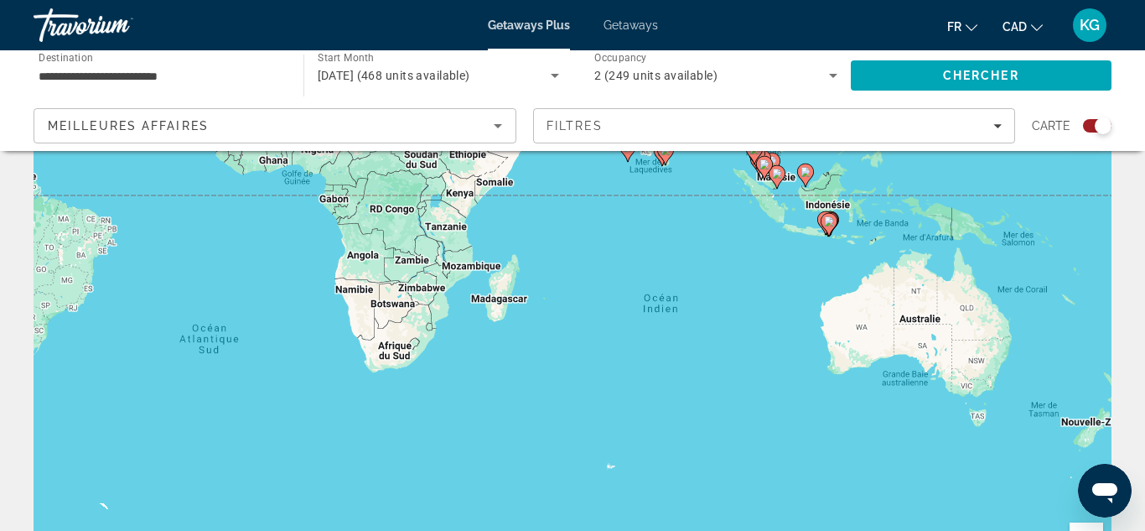
scroll to position [73, 0]
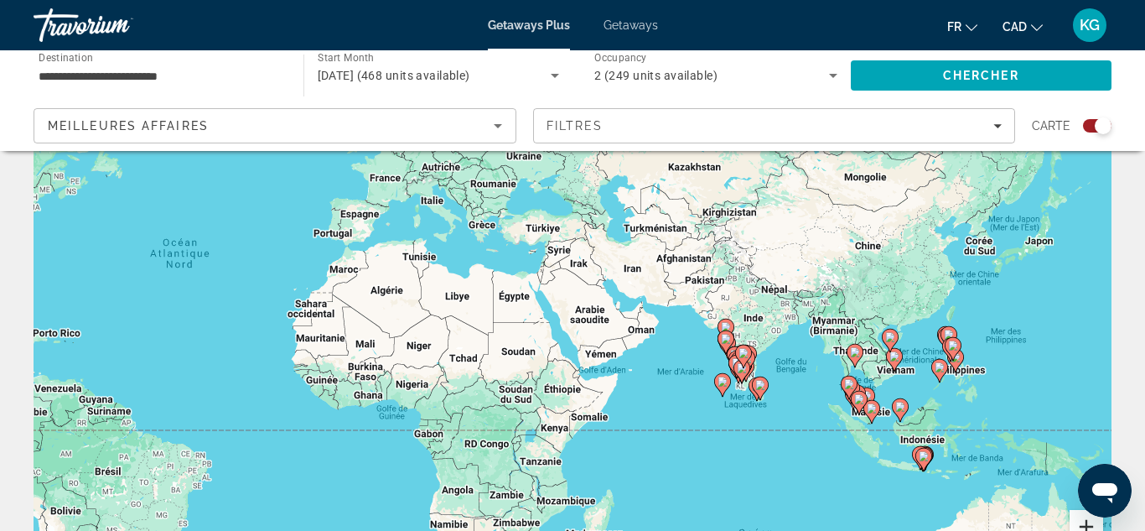
click at [1092, 530] on button "Zoom avant" at bounding box center [1087, 527] width 34 height 34
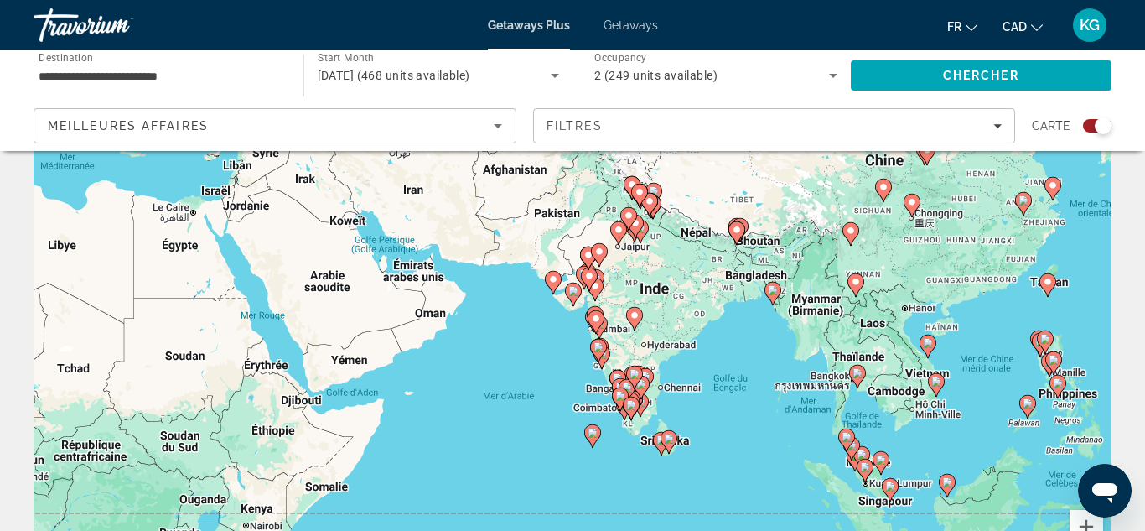
drag, startPoint x: 1060, startPoint y: 354, endPoint x: 758, endPoint y: 355, distance: 301.9
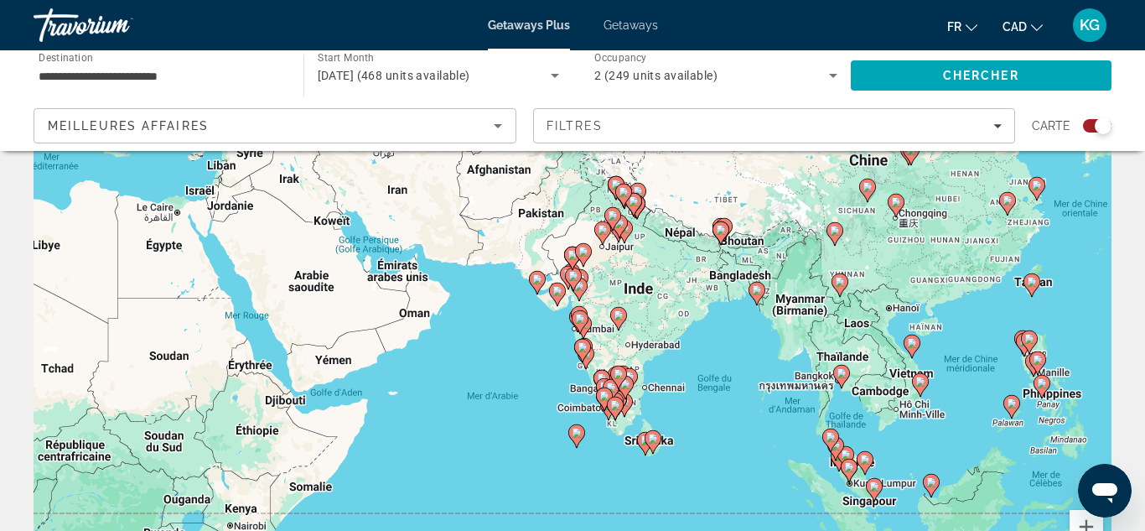
click at [914, 351] on icon "Main content" at bounding box center [912, 346] width 15 height 22
